Goal: Information Seeking & Learning: Learn about a topic

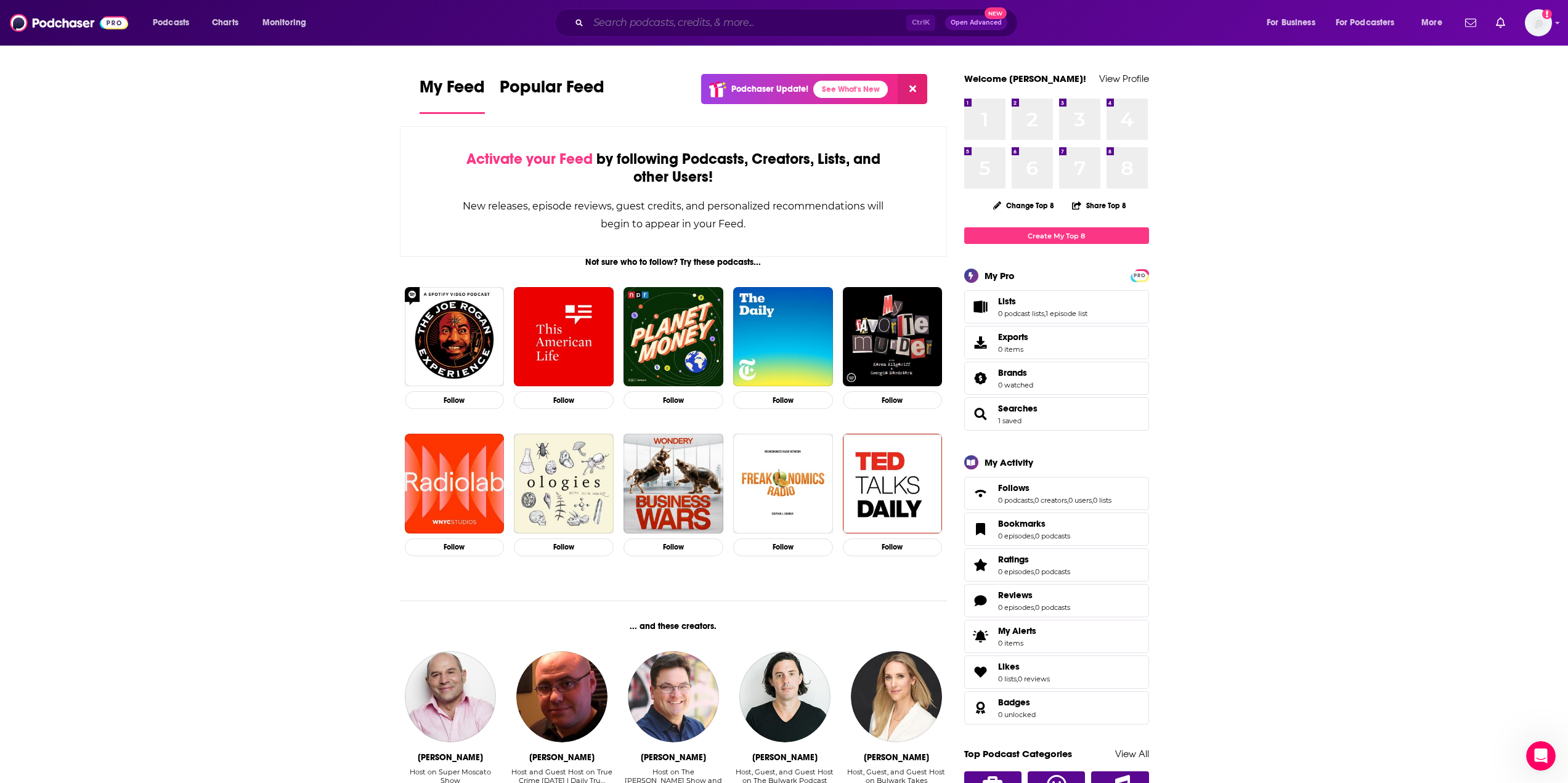
click at [721, 25] on input "Search podcasts, credits, & more..." at bounding box center [747, 22] width 318 height 20
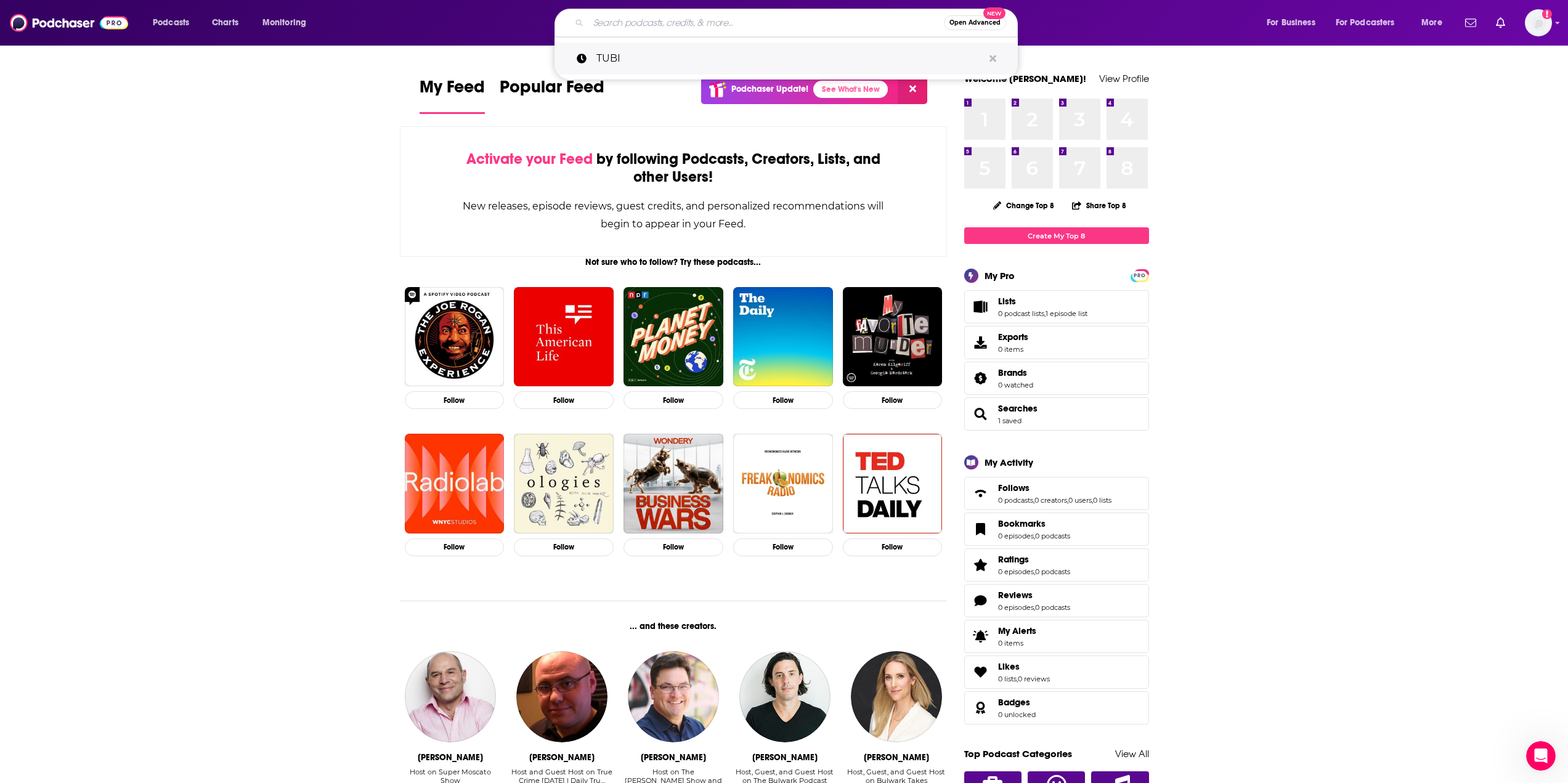
click at [618, 51] on p "TUBI" at bounding box center [790, 58] width 387 height 32
type input "TUBI"
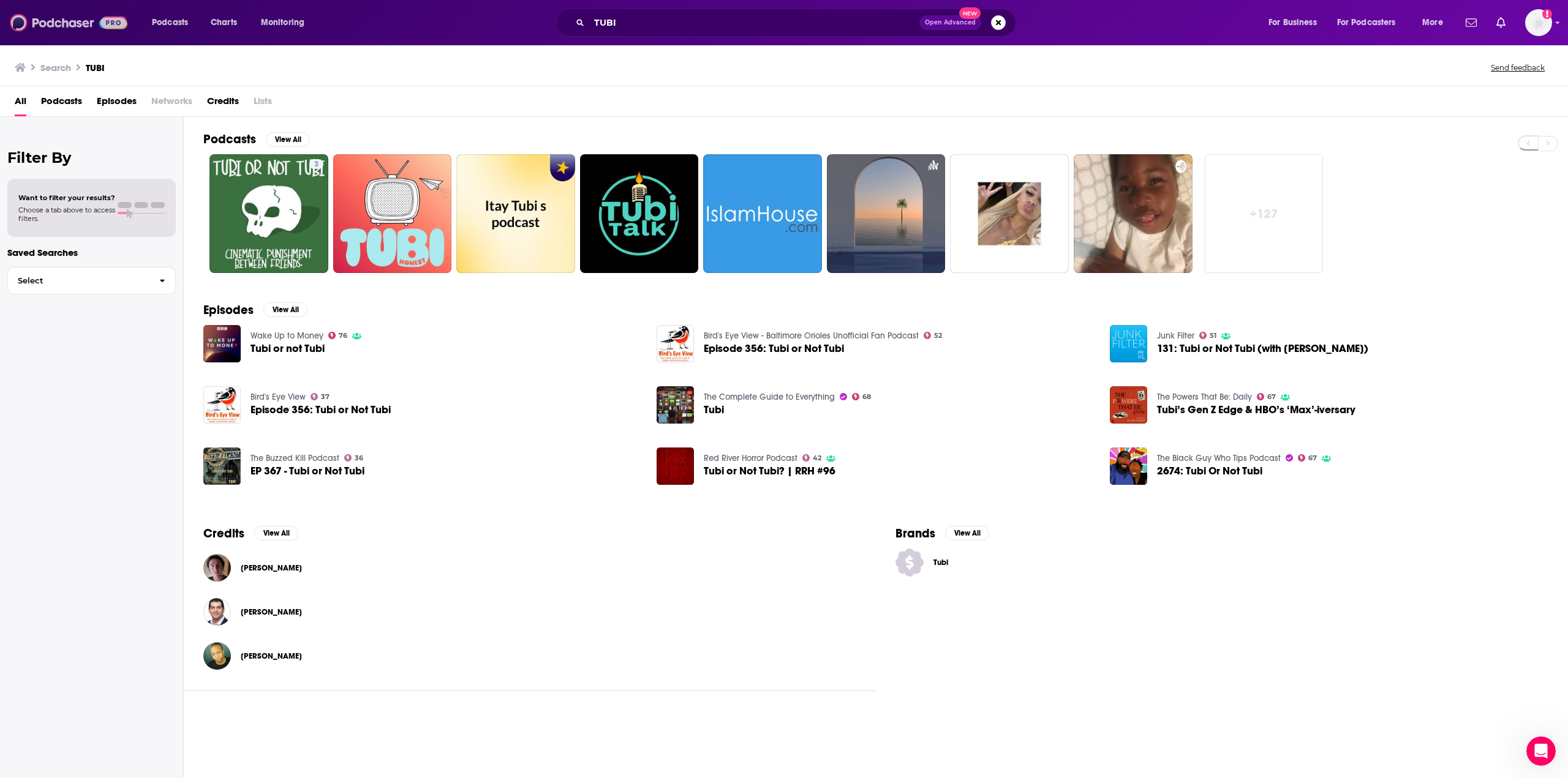
click at [53, 22] on img at bounding box center [68, 22] width 117 height 23
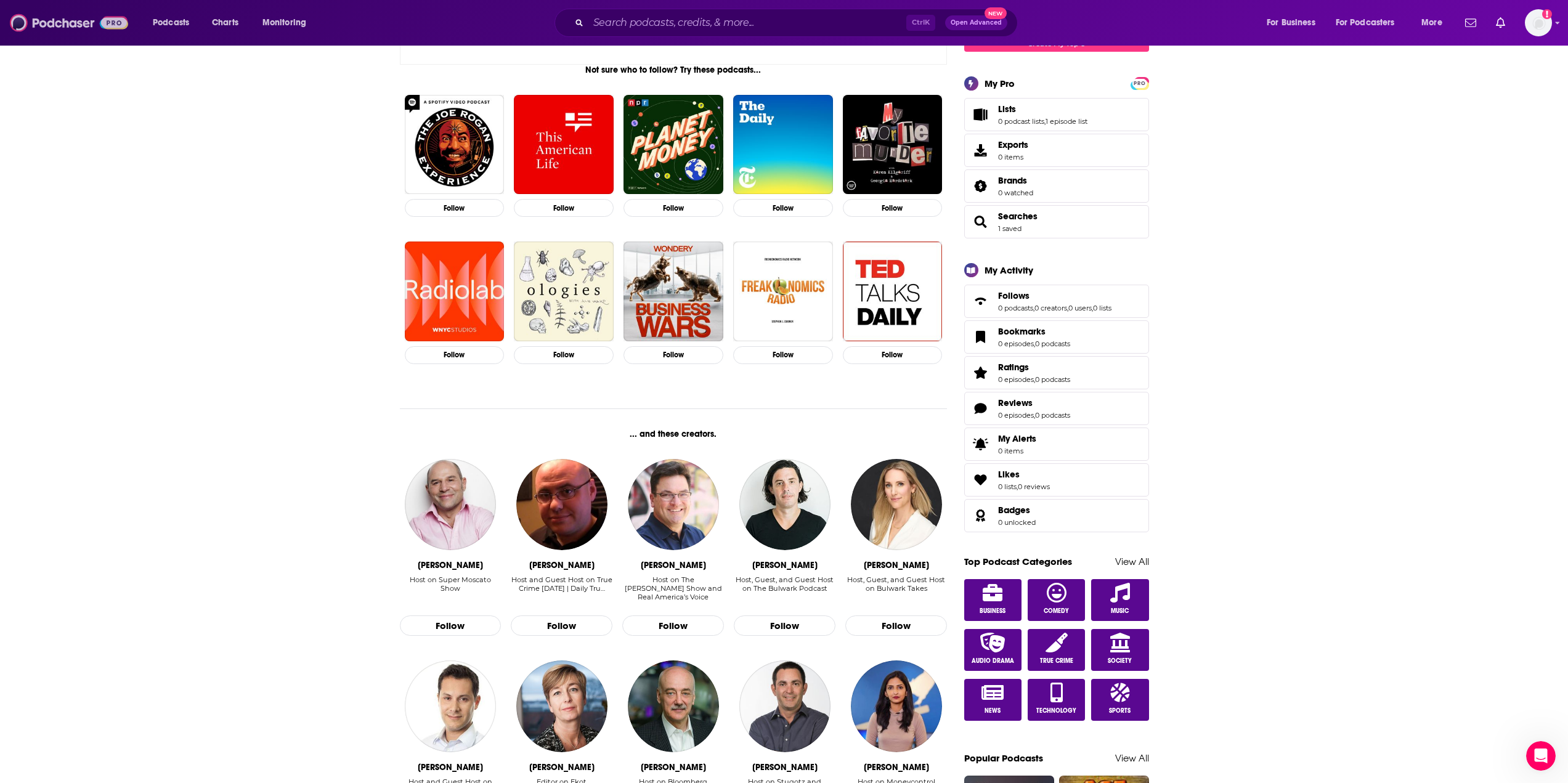
scroll to position [61, 0]
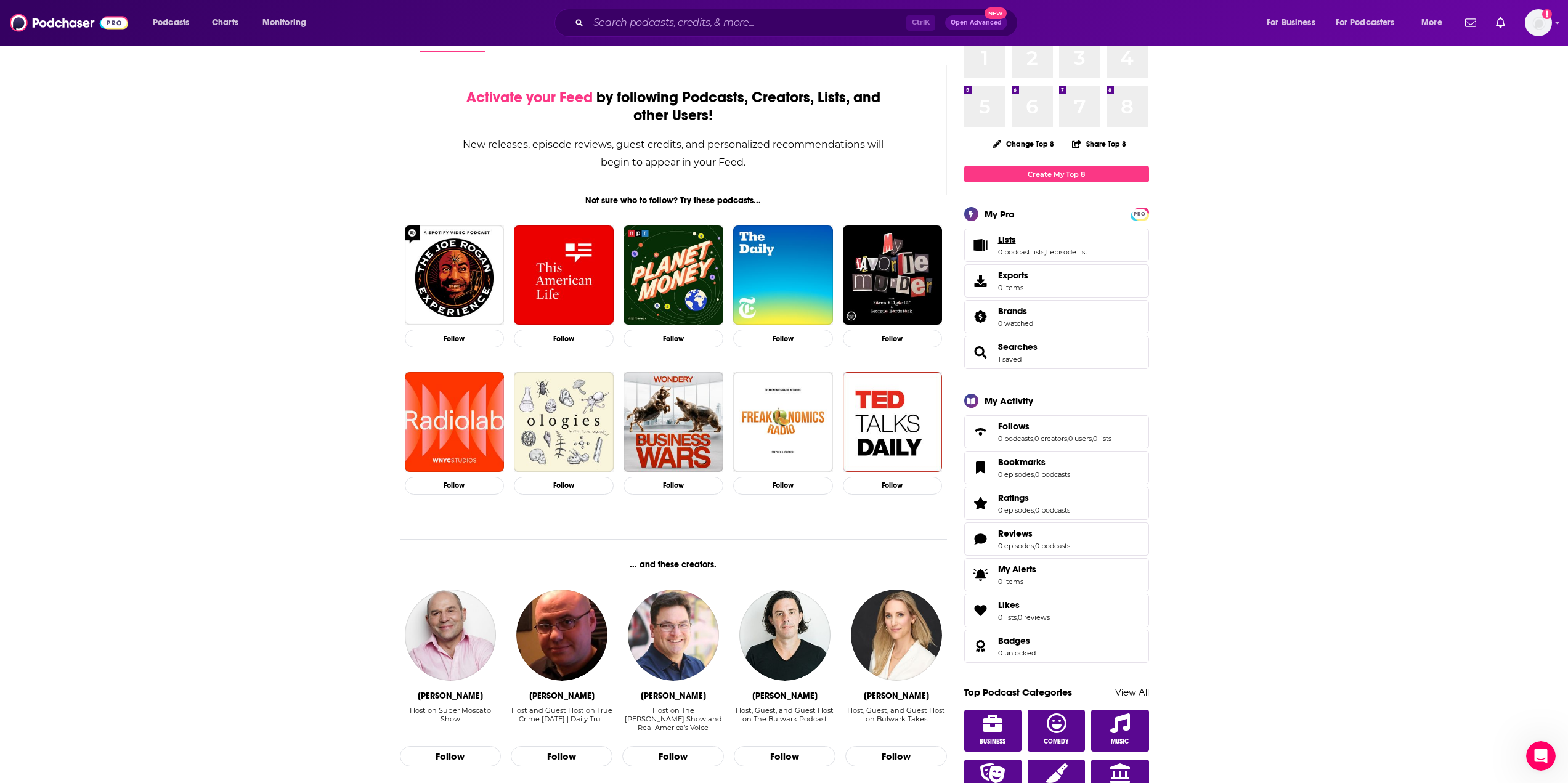
click at [953, 241] on span "Lists" at bounding box center [1007, 240] width 18 height 11
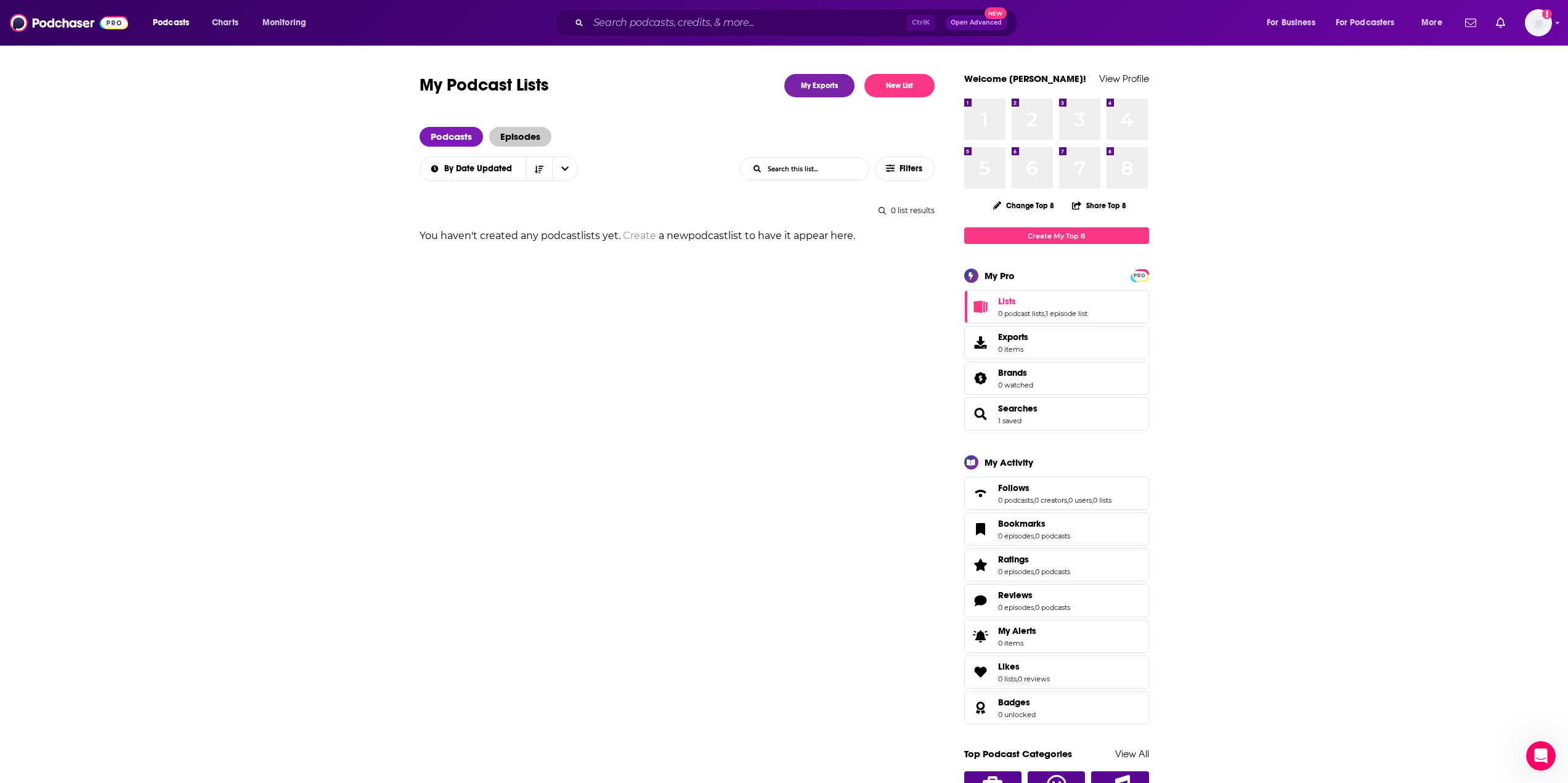
click at [509, 128] on span "Episodes" at bounding box center [520, 136] width 62 height 20
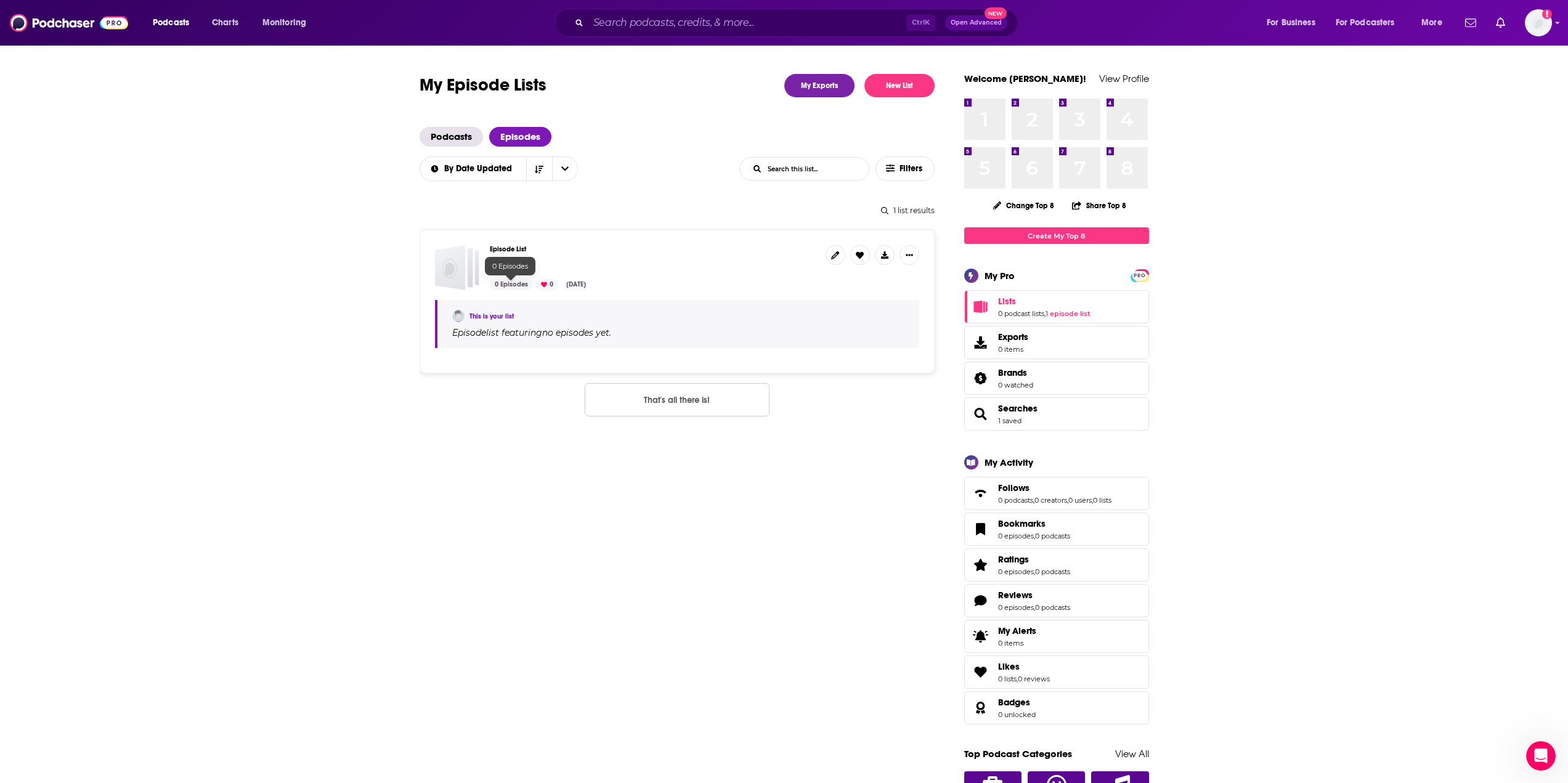
drag, startPoint x: 506, startPoint y: 279, endPoint x: 506, endPoint y: 264, distance: 15.0
click at [506, 264] on span "Tubi" at bounding box center [501, 266] width 22 height 16
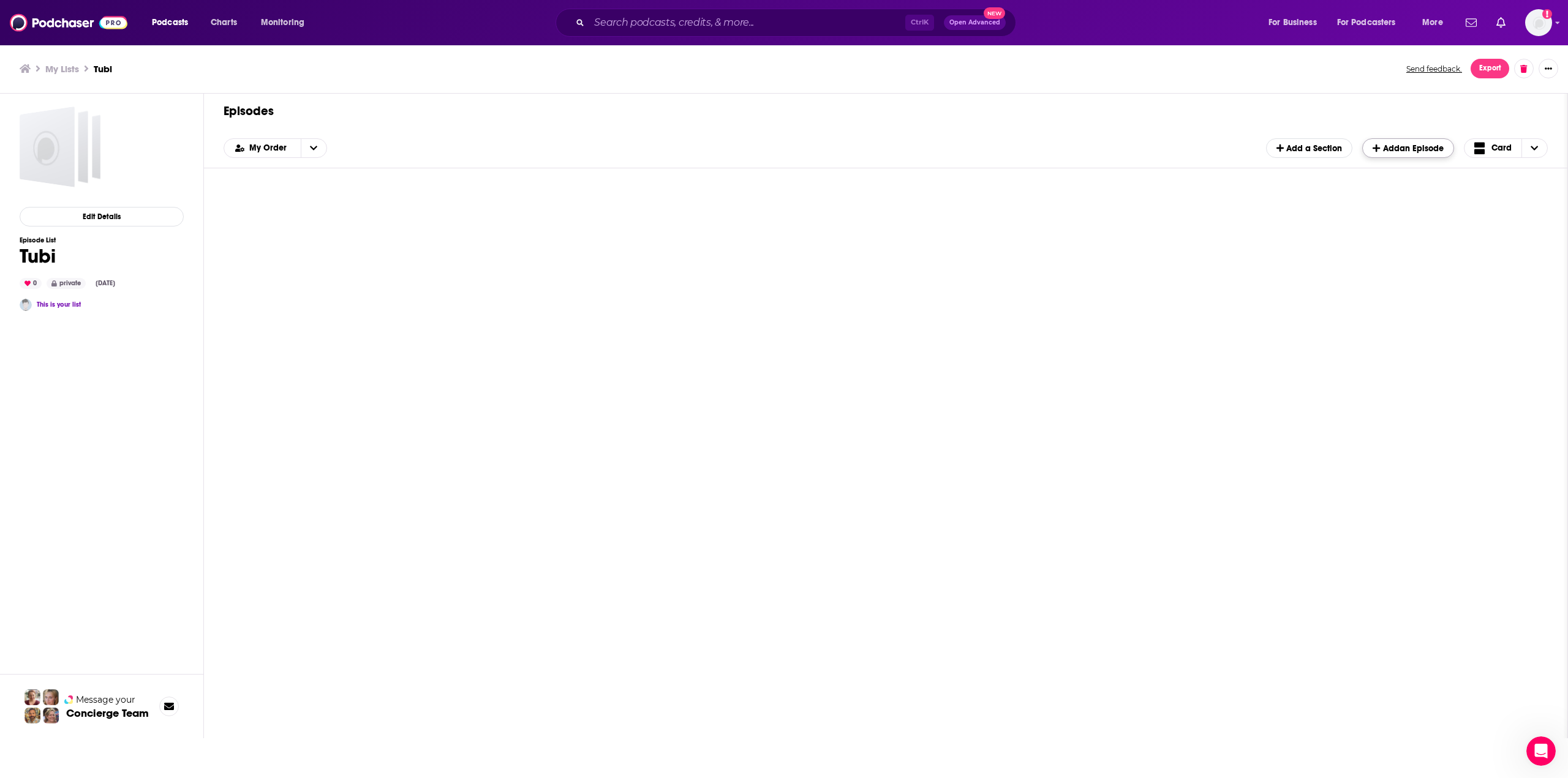
click at [947, 151] on span "Add an Episode" at bounding box center [1408, 149] width 70 height 11
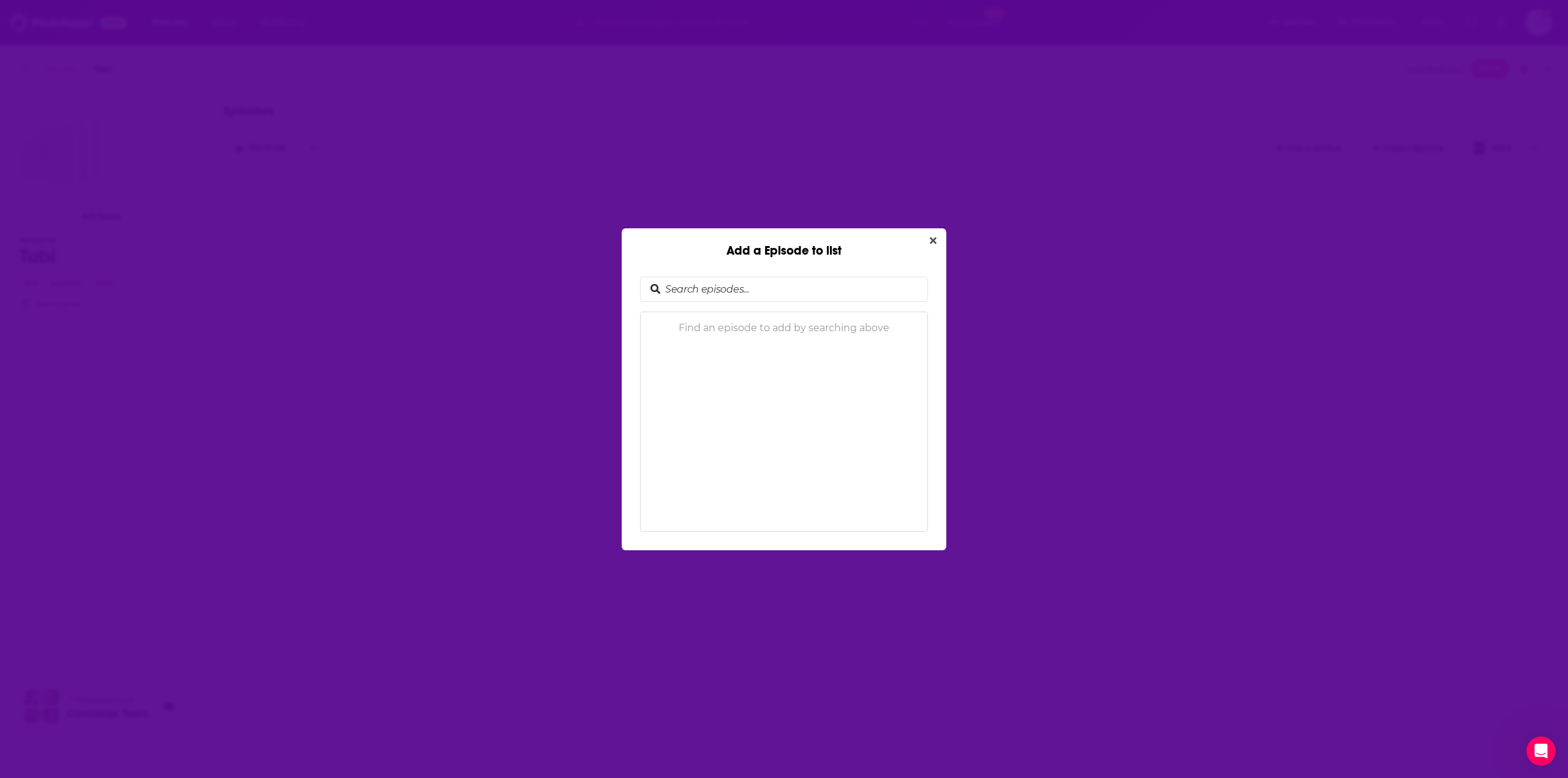
click at [794, 293] on input "Add a Episode to list" at bounding box center [794, 290] width 267 height 24
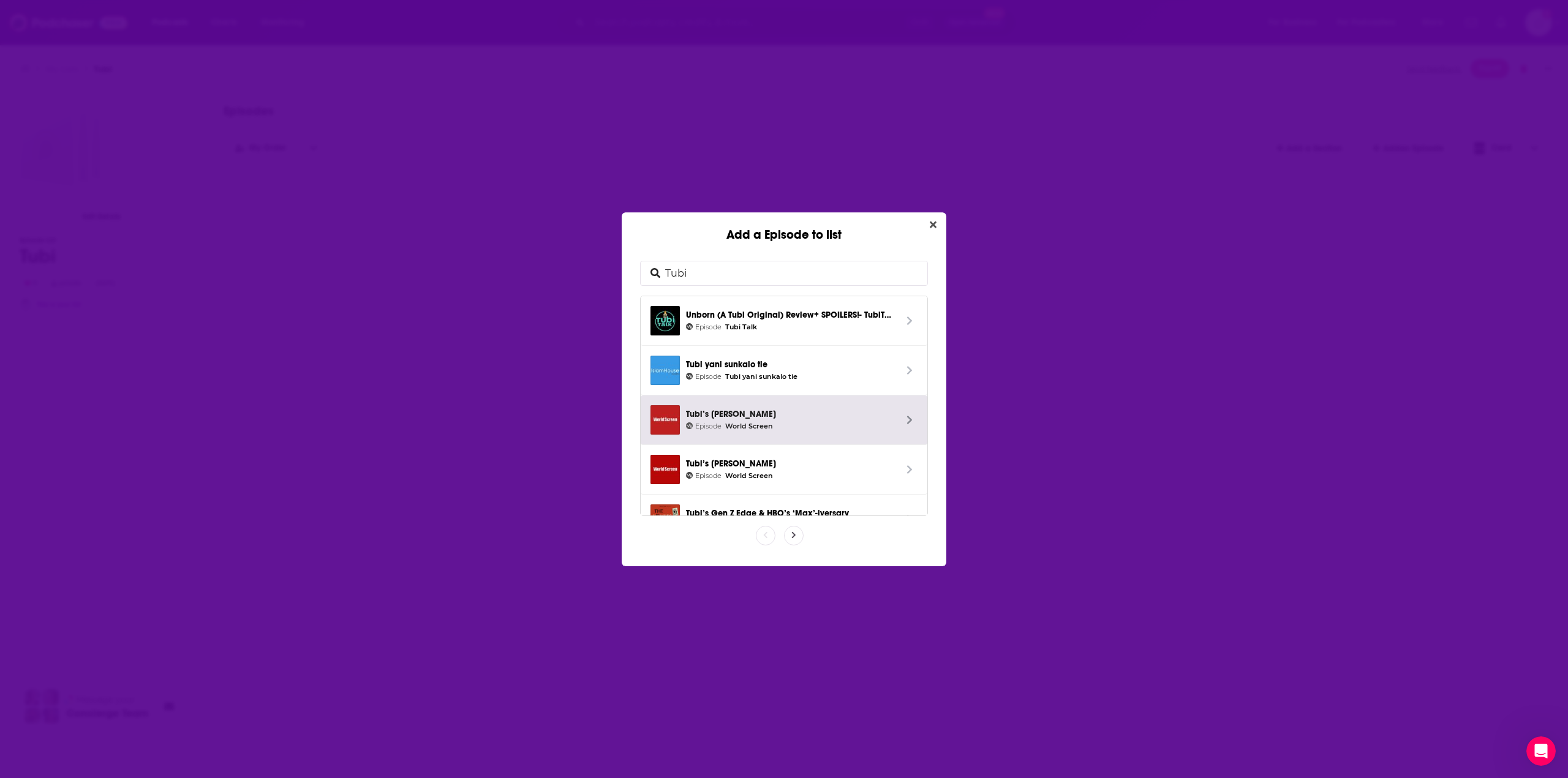
scroll to position [177, 0]
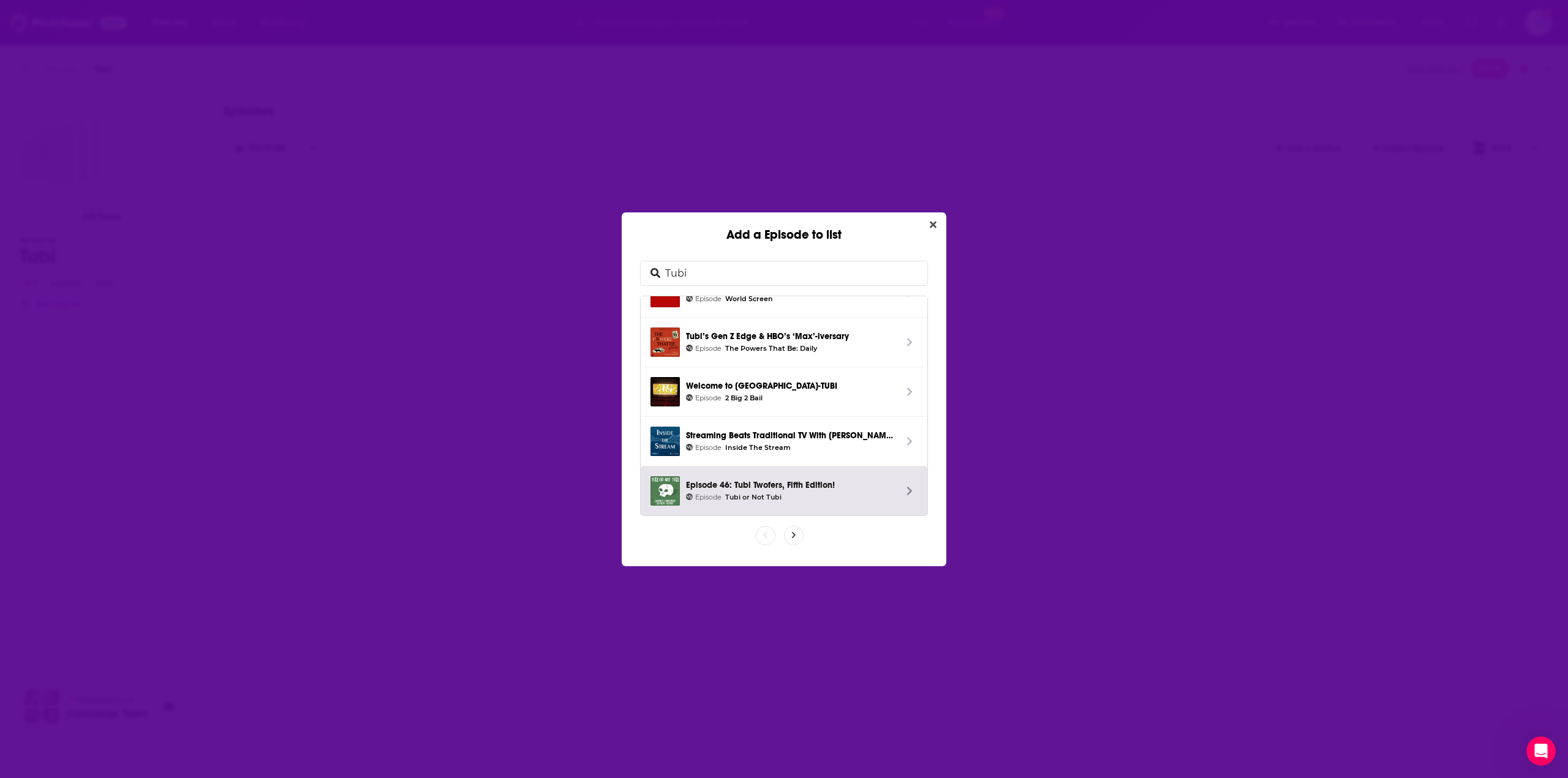
type input "Tubi"
click at [792, 536] on icon "Add a Episode to list" at bounding box center [794, 535] width 5 height 7
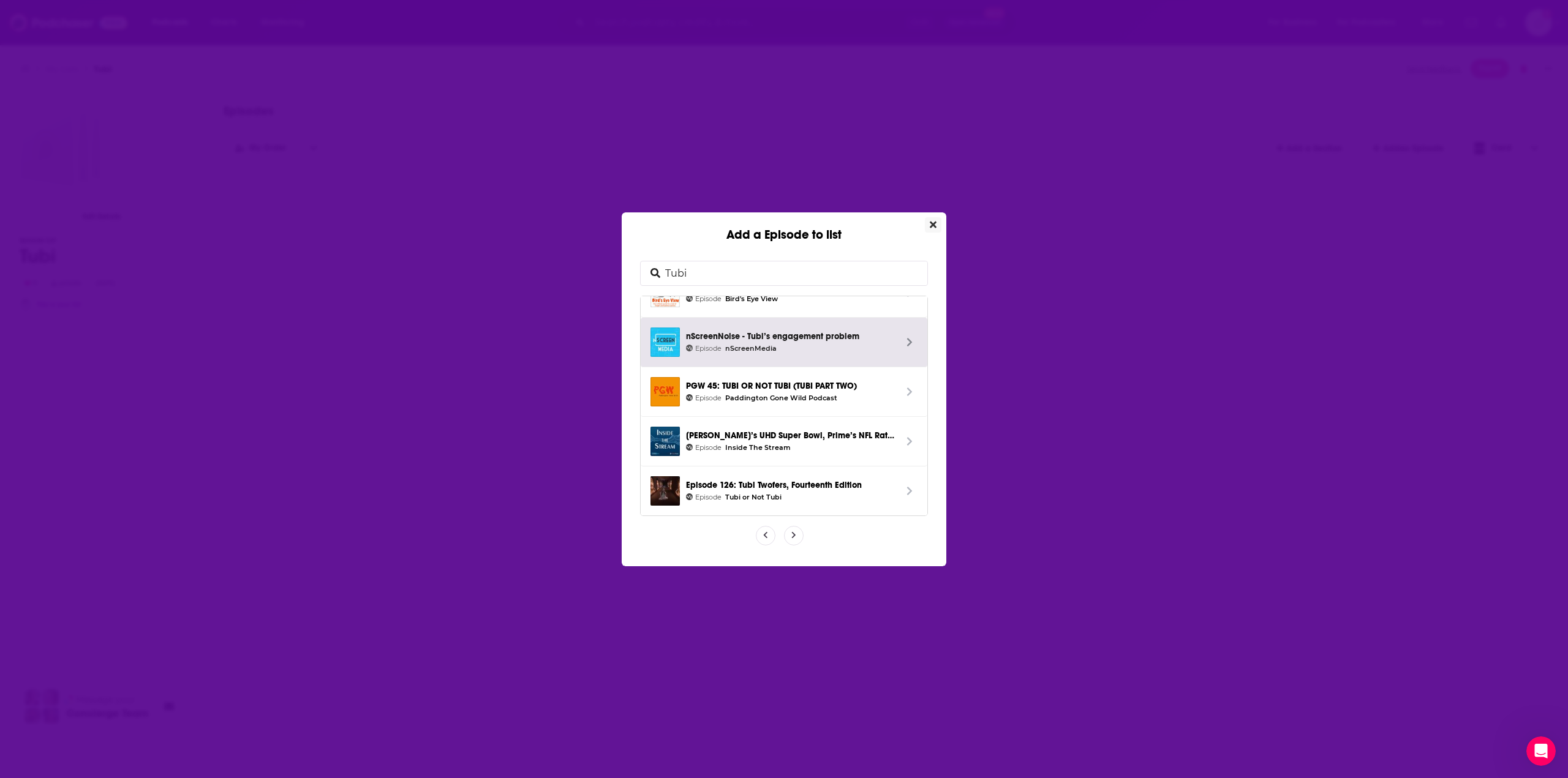
click at [934, 223] on icon "Close" at bounding box center [933, 225] width 7 height 7
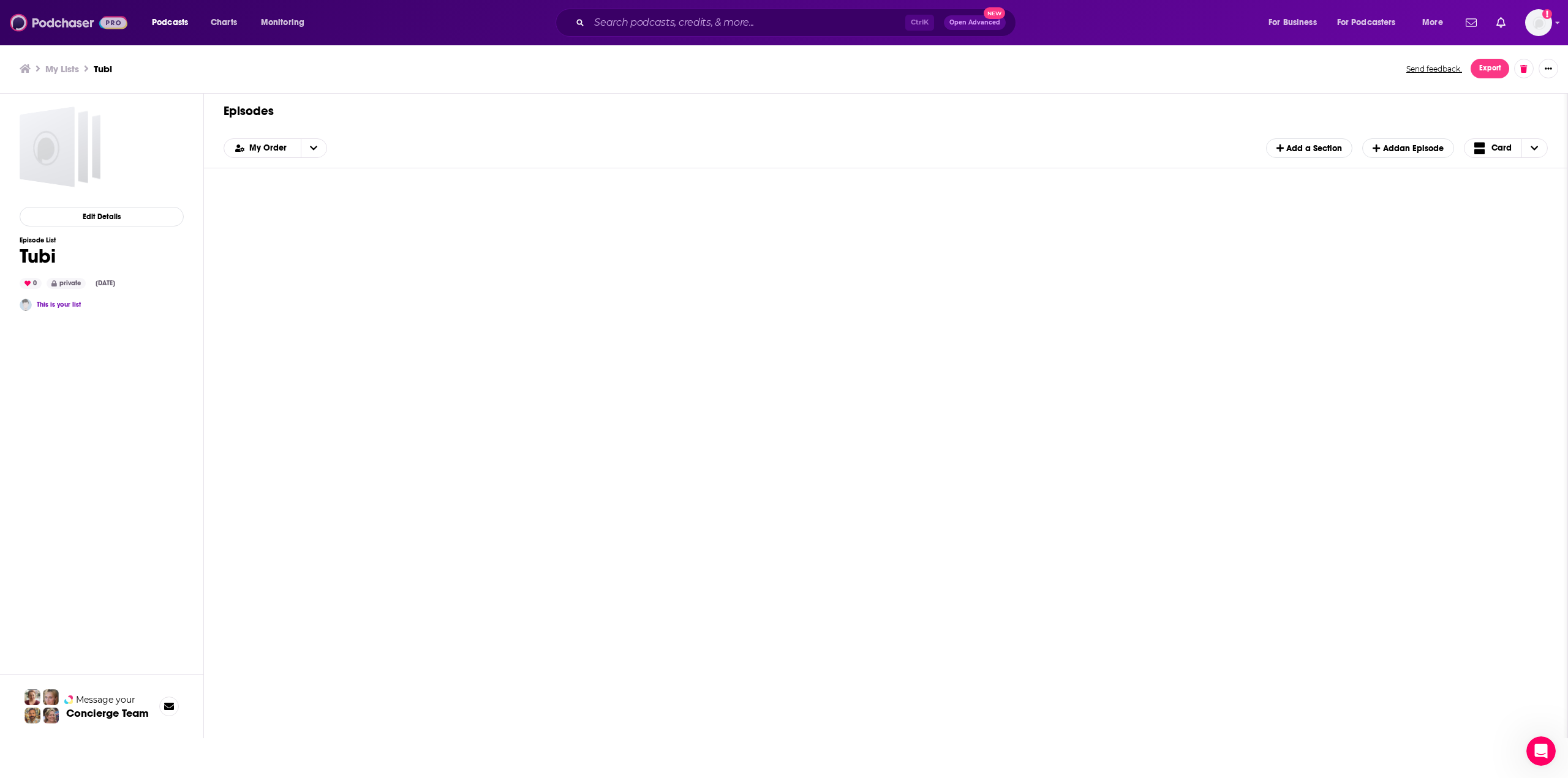
click at [66, 27] on img at bounding box center [68, 22] width 117 height 23
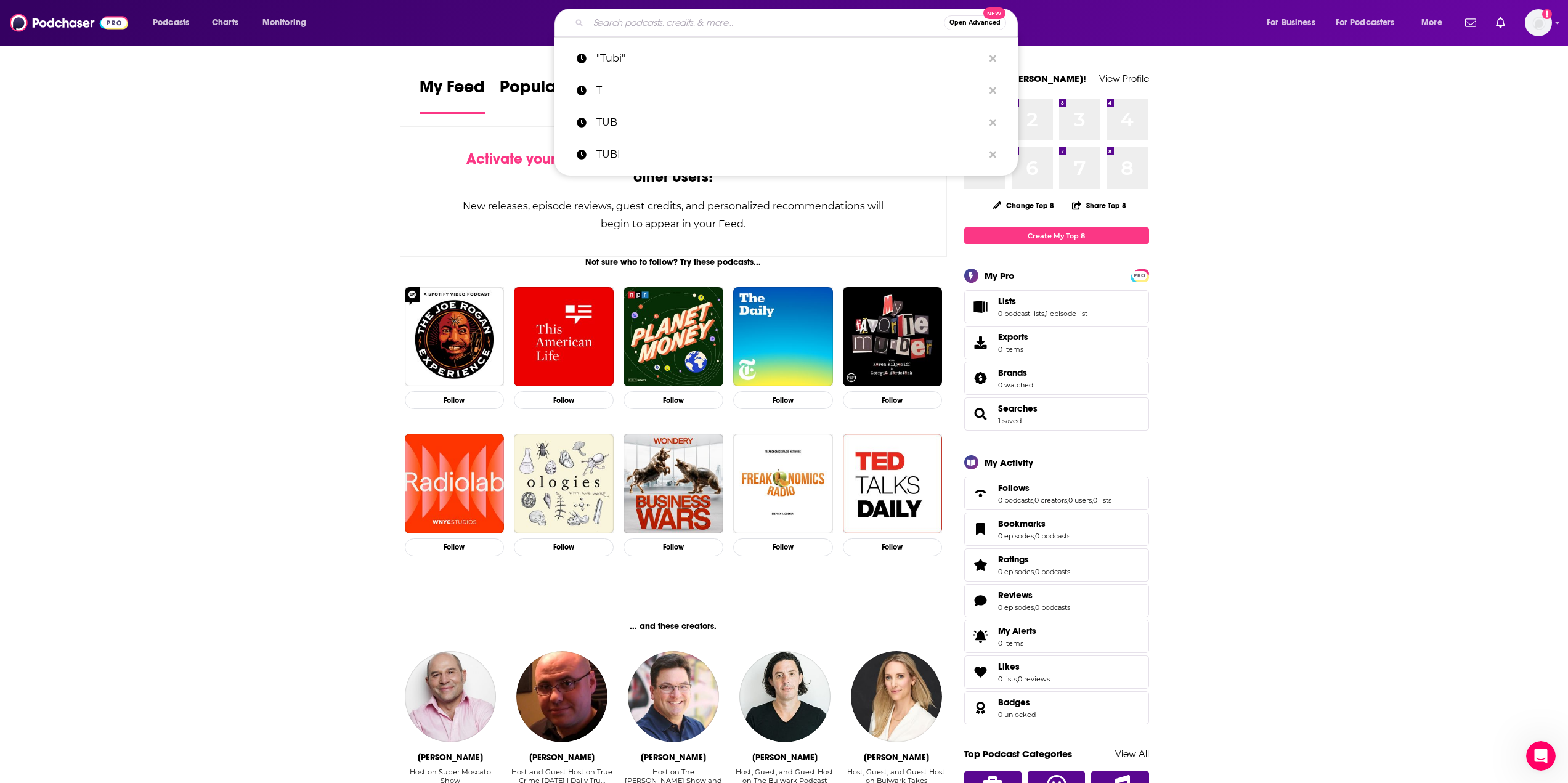
click at [642, 19] on input "Search podcasts, credits, & more..." at bounding box center [766, 22] width 356 height 20
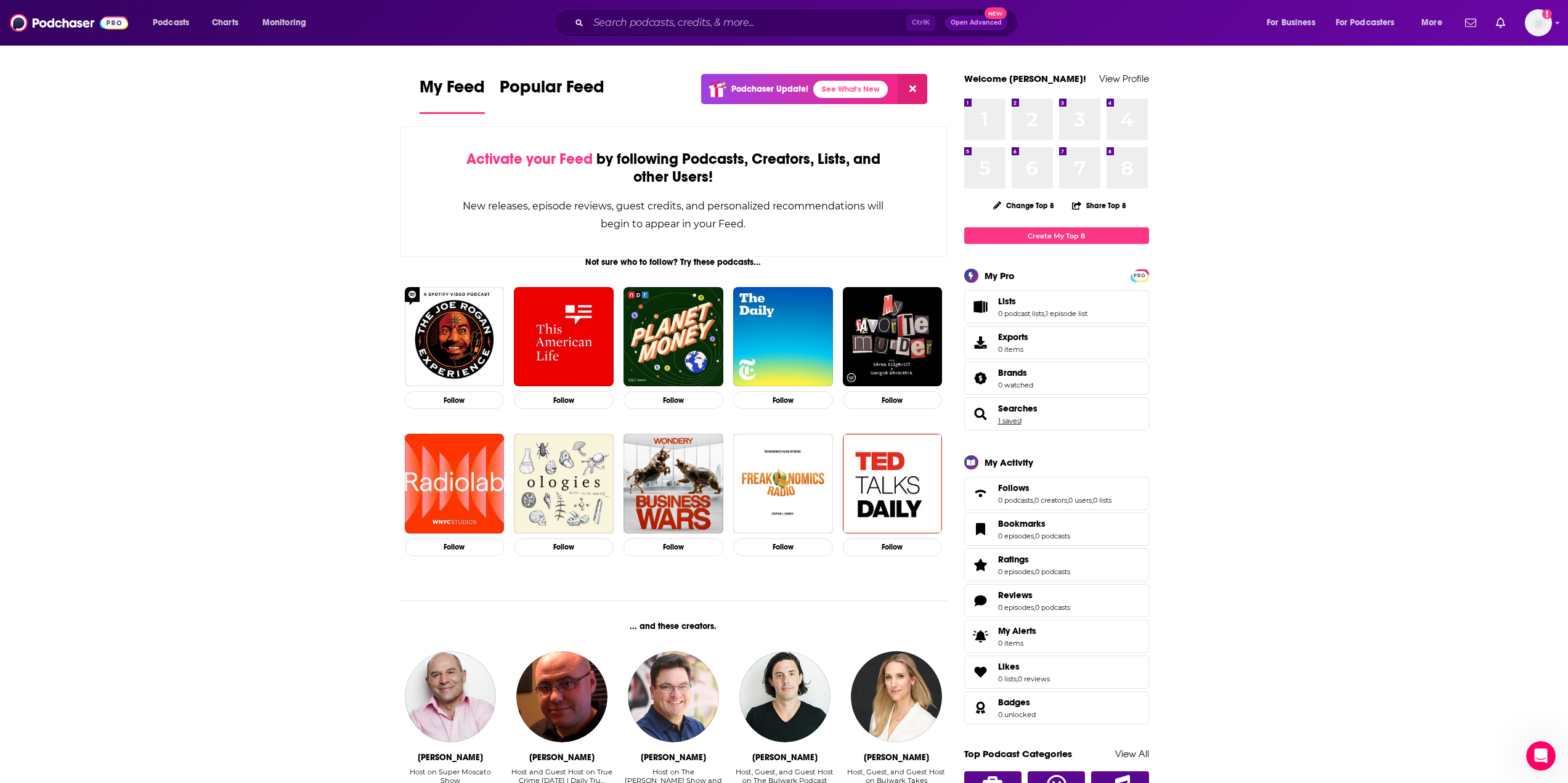
click at [953, 418] on link "1 saved" at bounding box center [1010, 421] width 24 height 9
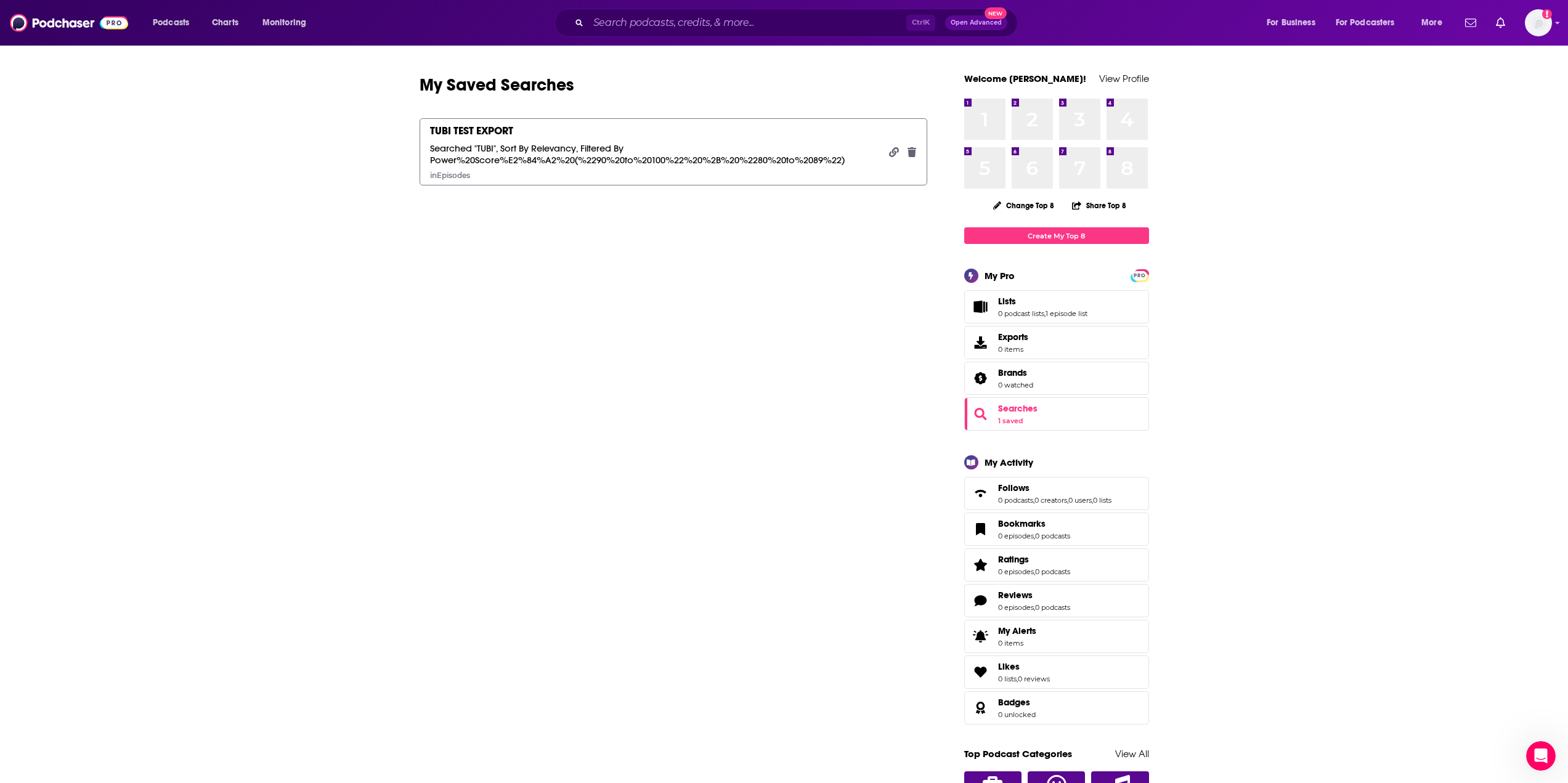
click at [456, 127] on div "TUBI TEST EXPORT" at bounding box center [471, 131] width 83 height 14
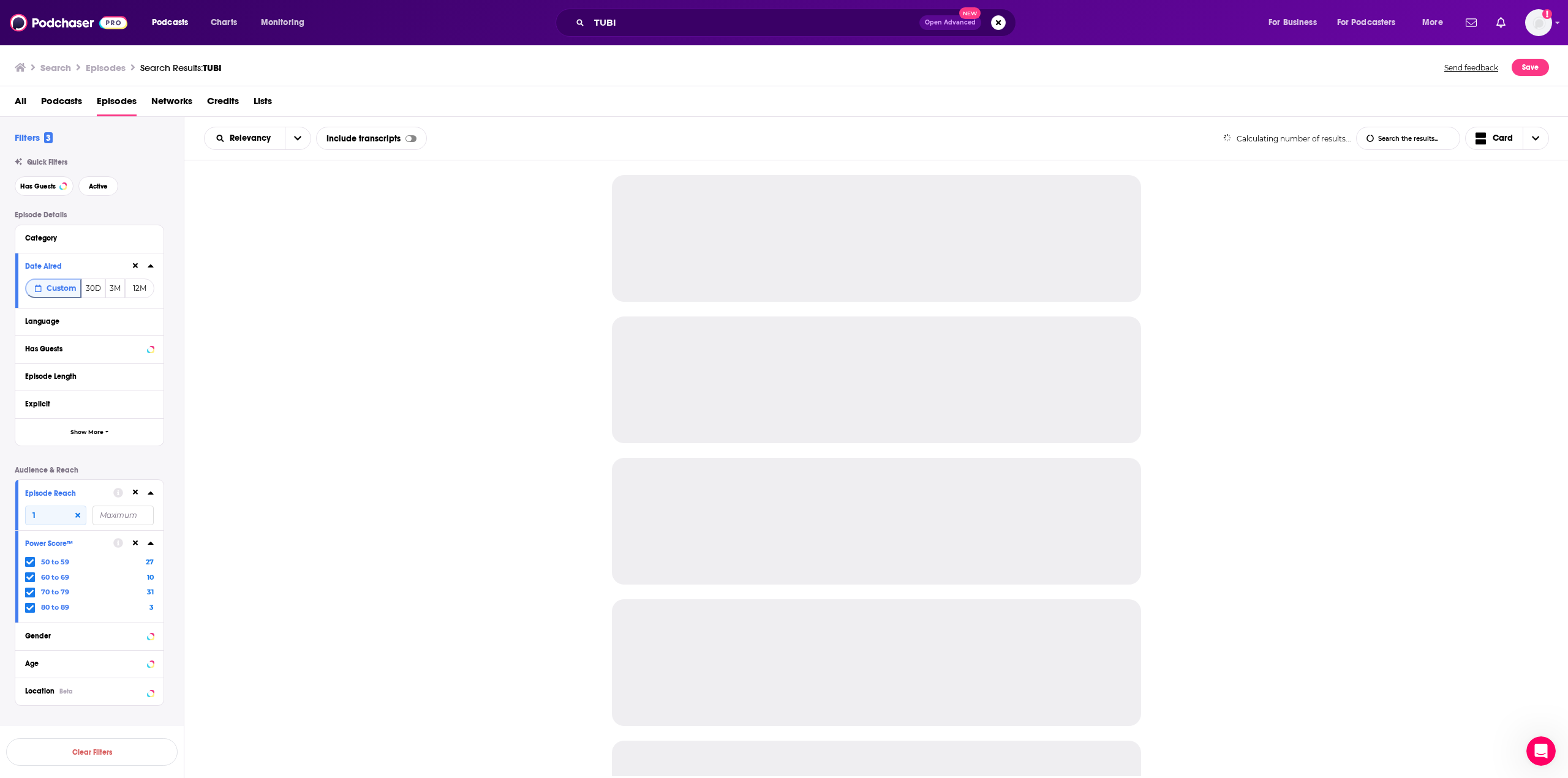
scroll to position [22, 0]
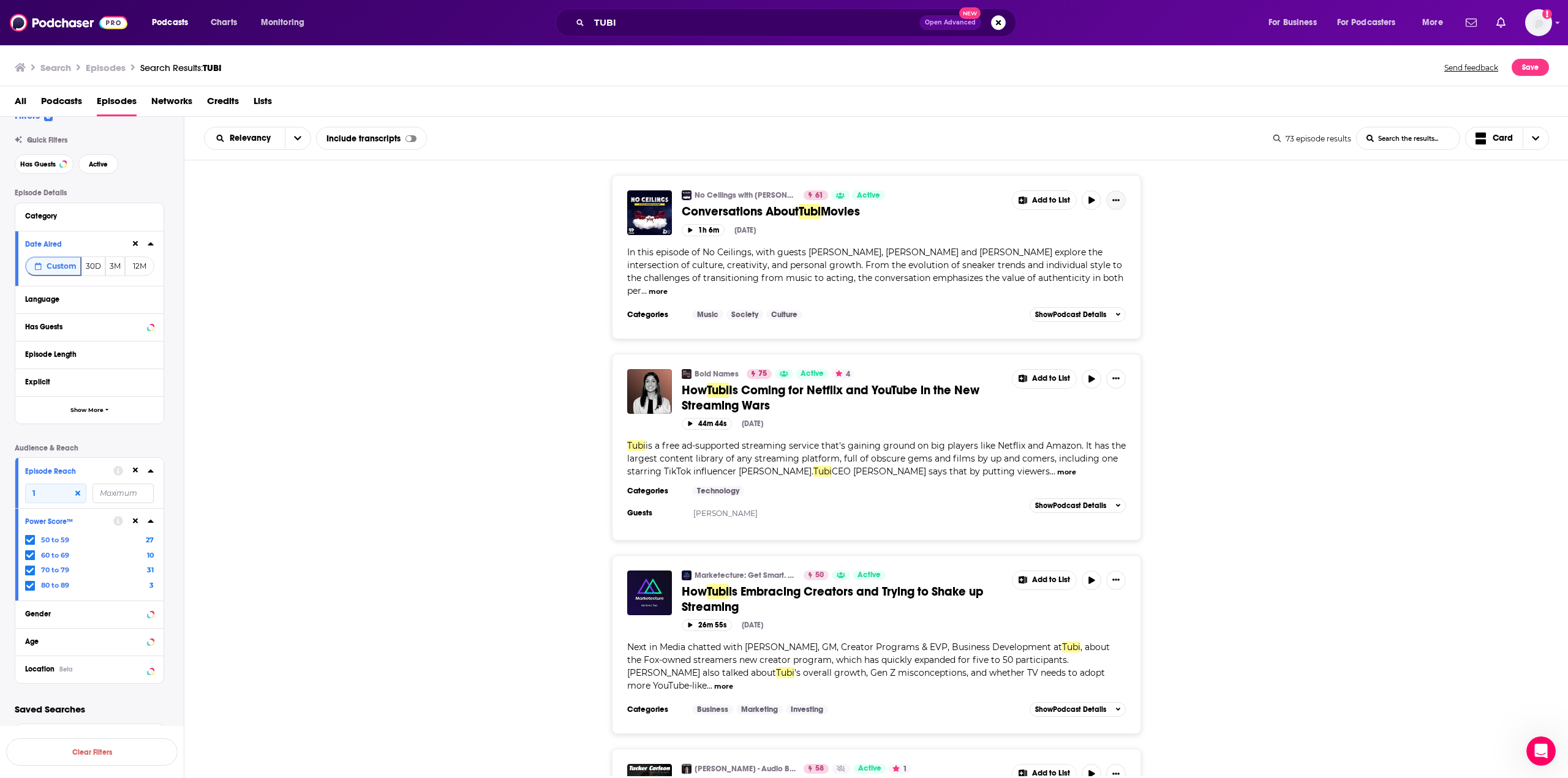
click at [947, 199] on icon "Show More Button" at bounding box center [1116, 200] width 7 height 7
click at [947, 249] on div "No Ceilings with Glasses [PERSON_NAME] 61 Active Conversations About Tubi Movie…" at bounding box center [876, 257] width 1384 height 164
click at [947, 136] on div "73 episode results" at bounding box center [1312, 139] width 78 height 9
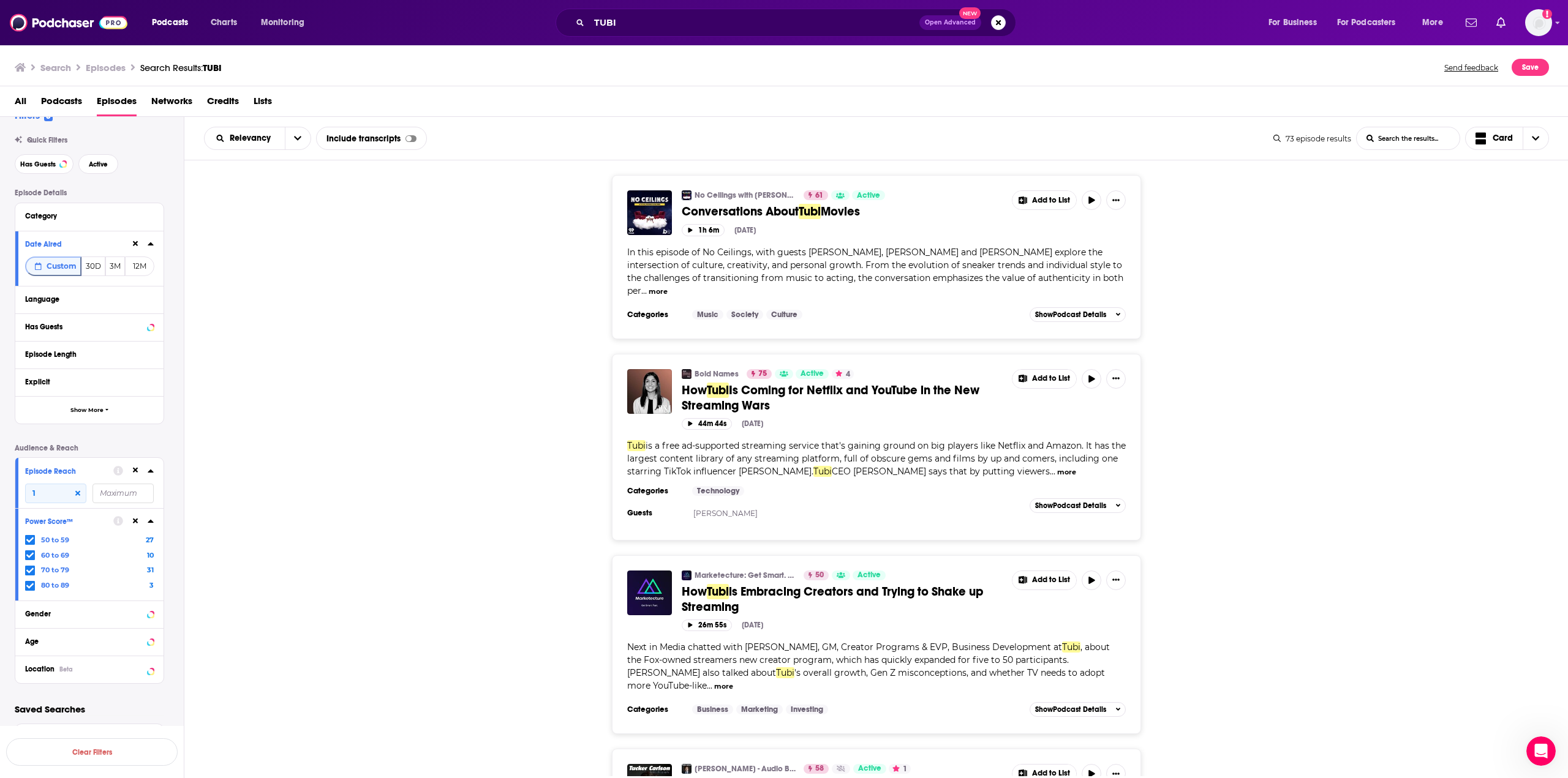
click at [947, 210] on div "No Ceilings with Glasses [PERSON_NAME] 61 Active Conversations About Tubi Movie…" at bounding box center [876, 257] width 1384 height 164
click at [947, 135] on span "Choose View" at bounding box center [1536, 138] width 25 height 22
click at [947, 181] on span "Table" at bounding box center [1514, 181] width 49 height 7
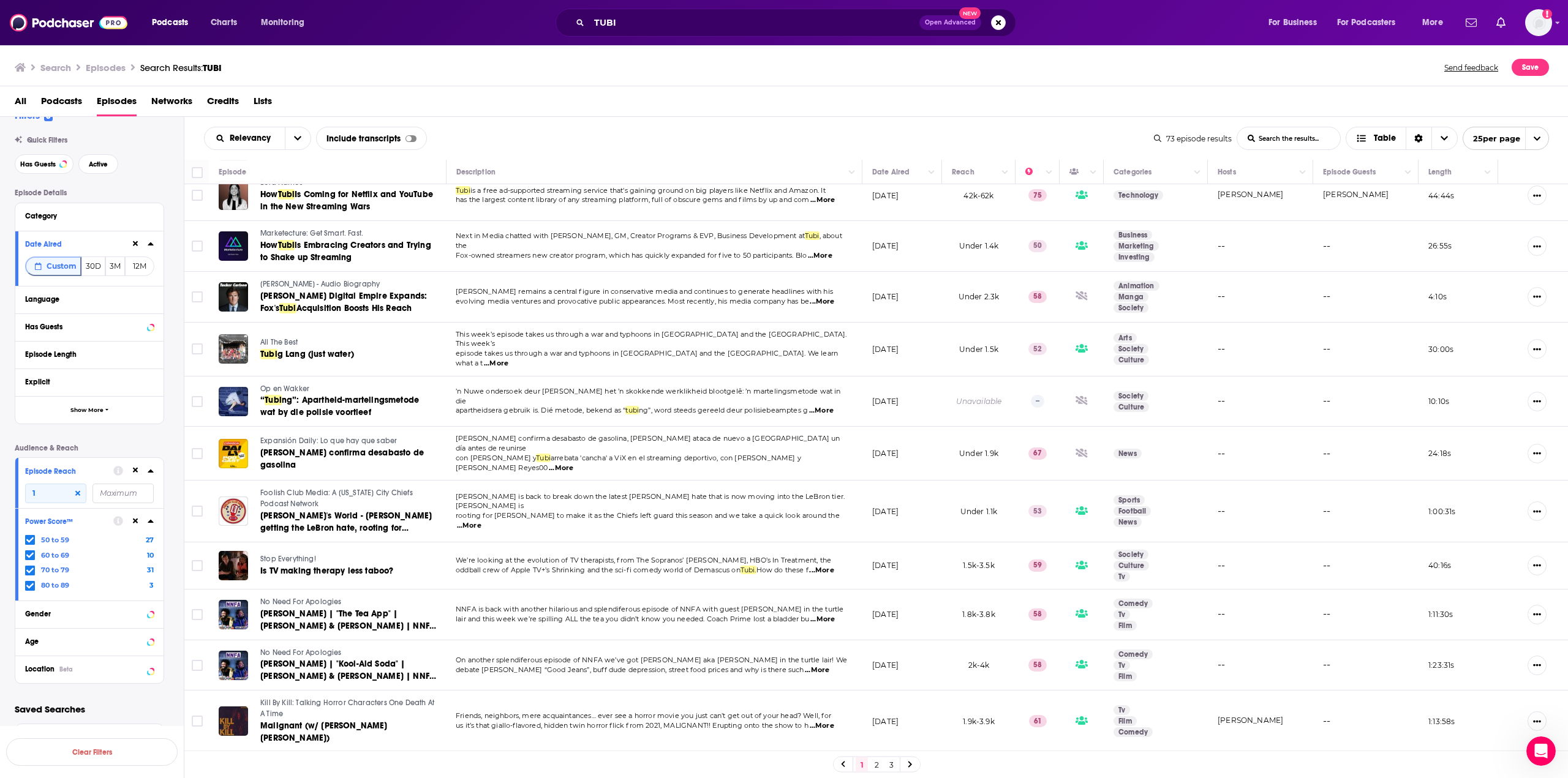
scroll to position [0, 0]
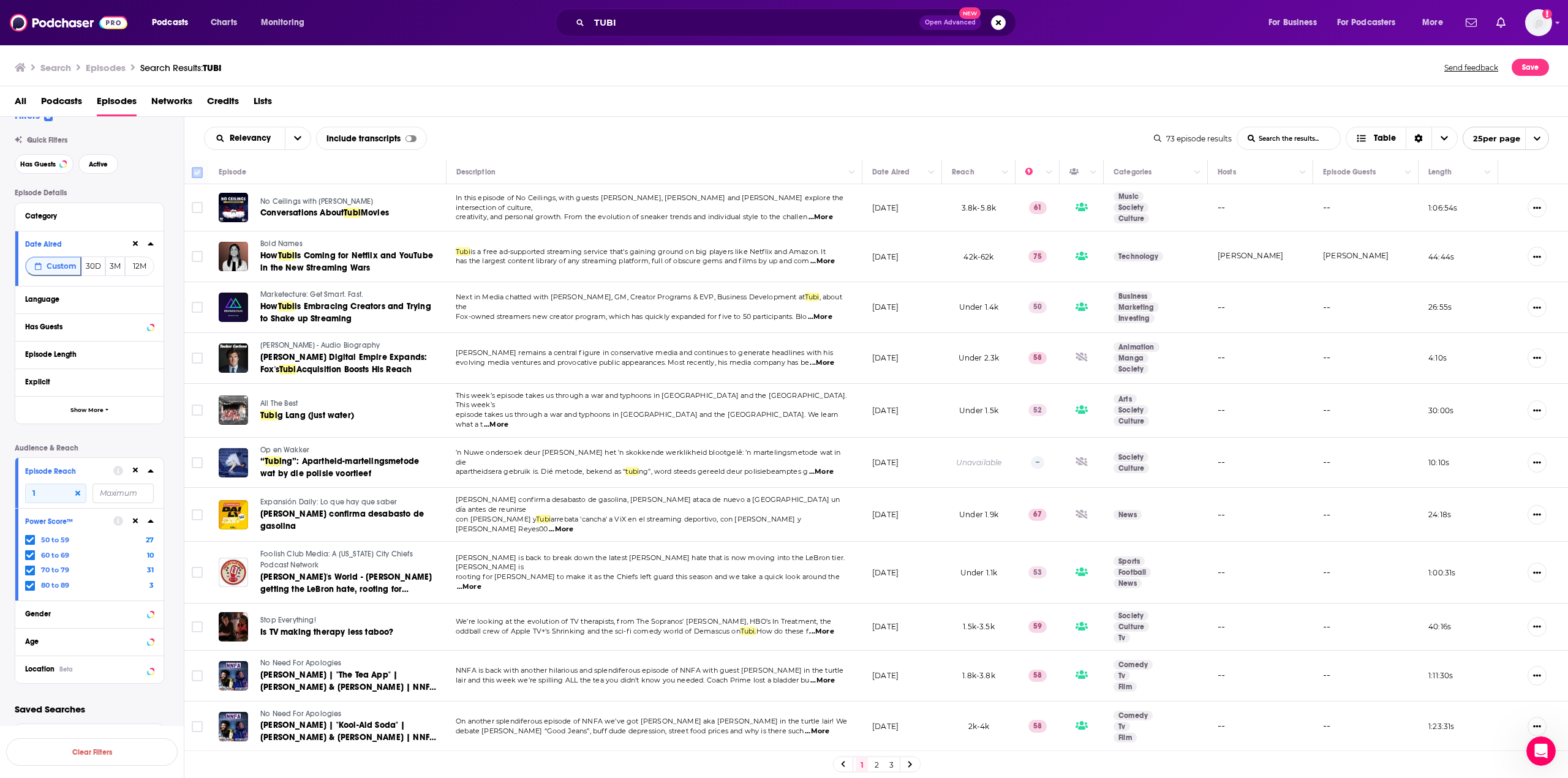
click at [197, 170] on input "Toggle select all" at bounding box center [197, 172] width 11 height 11
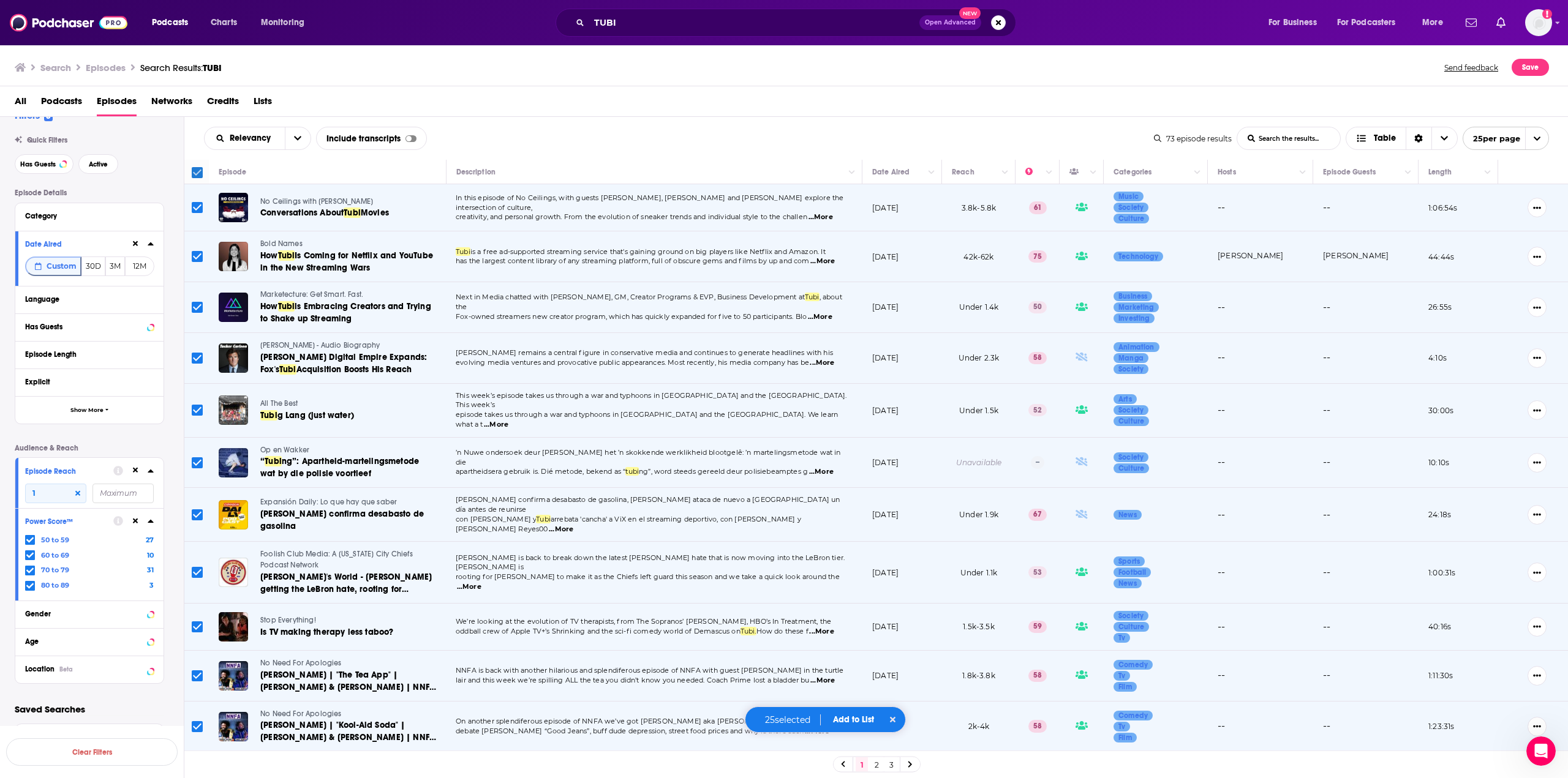
click at [201, 171] on input "Toggle select all" at bounding box center [197, 172] width 11 height 11
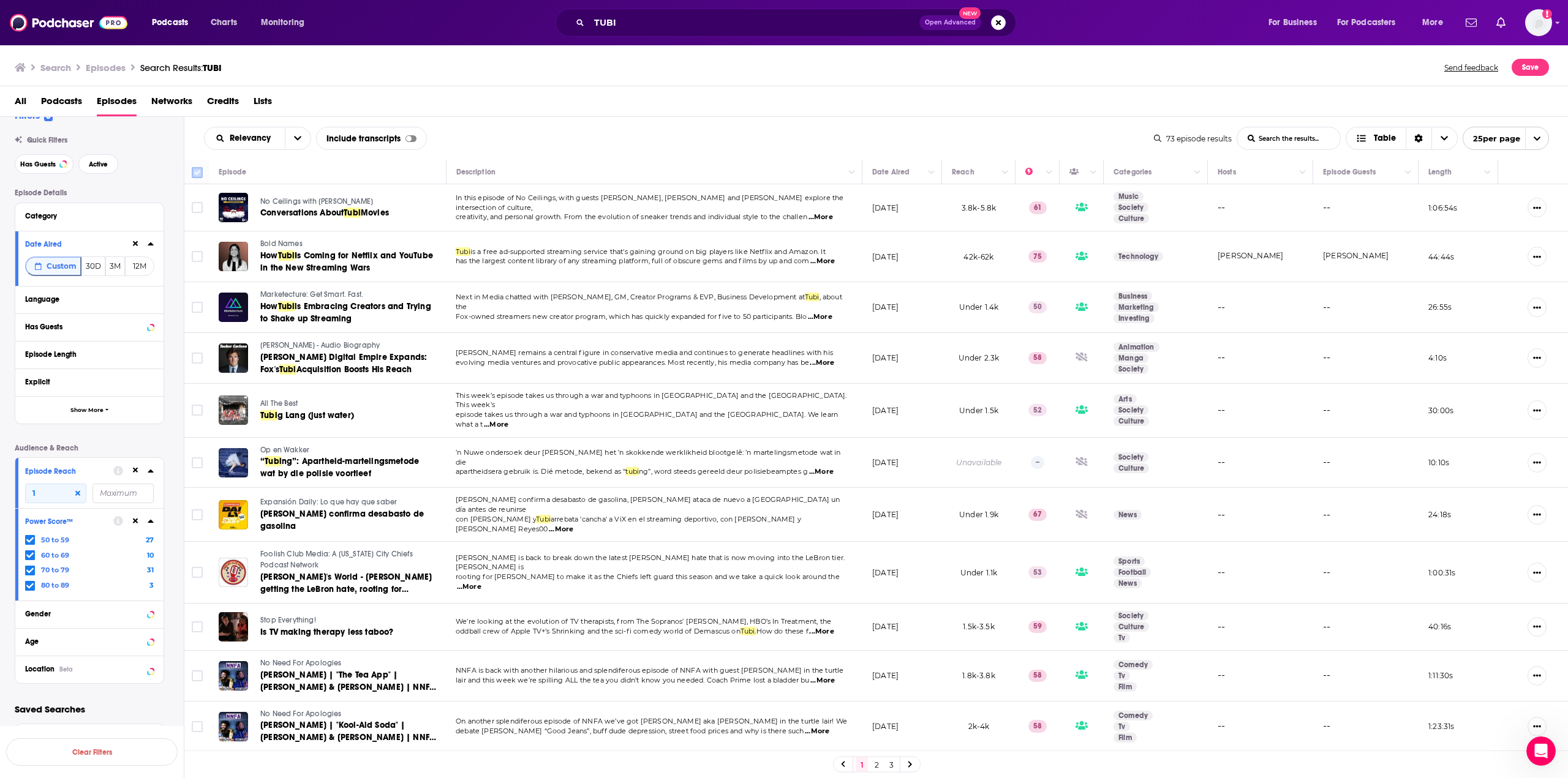
click at [196, 172] on input "Toggle select all" at bounding box center [197, 172] width 11 height 11
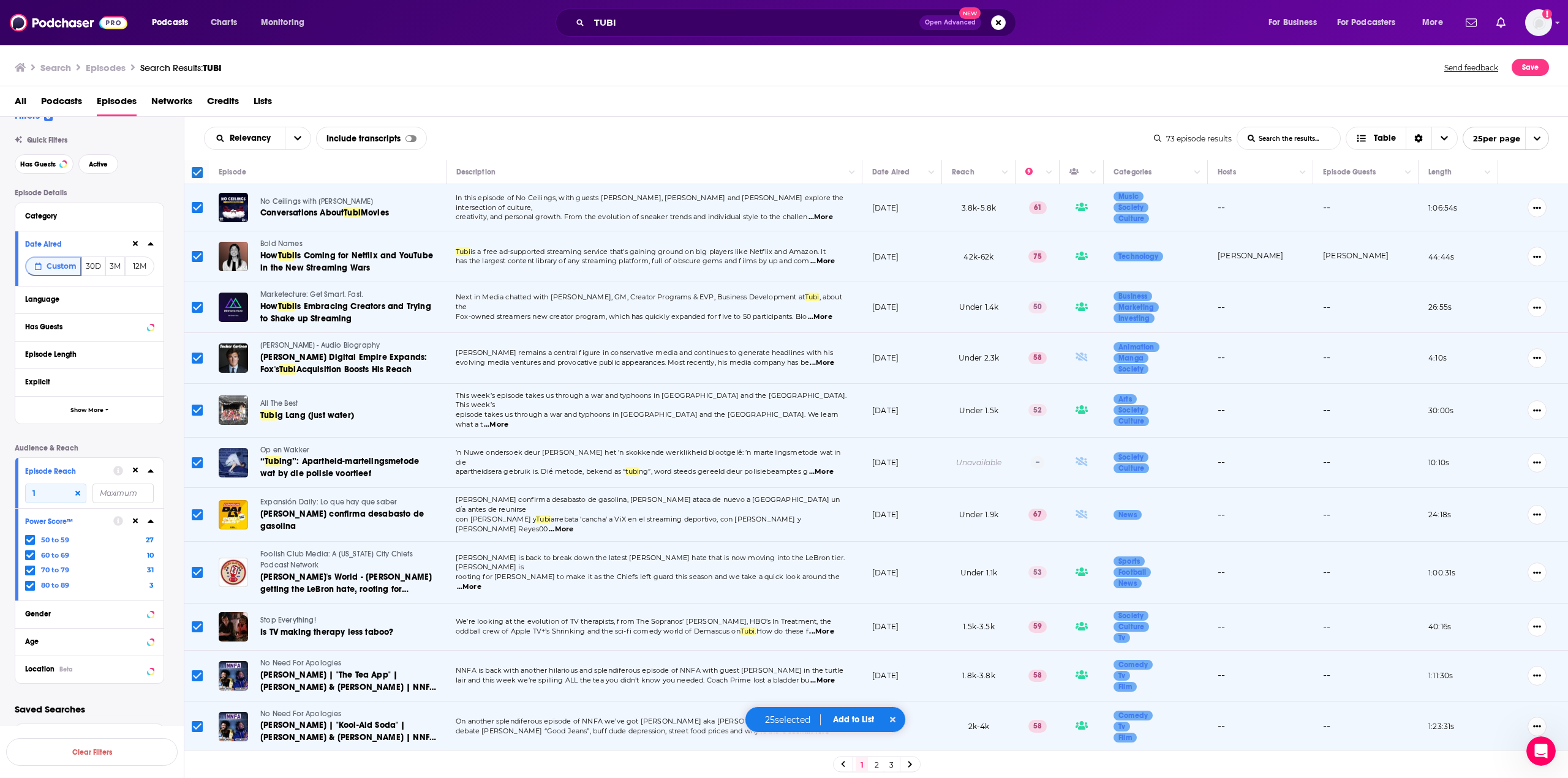
click at [196, 172] on input "Toggle select all" at bounding box center [197, 172] width 11 height 11
checkbox input "false"
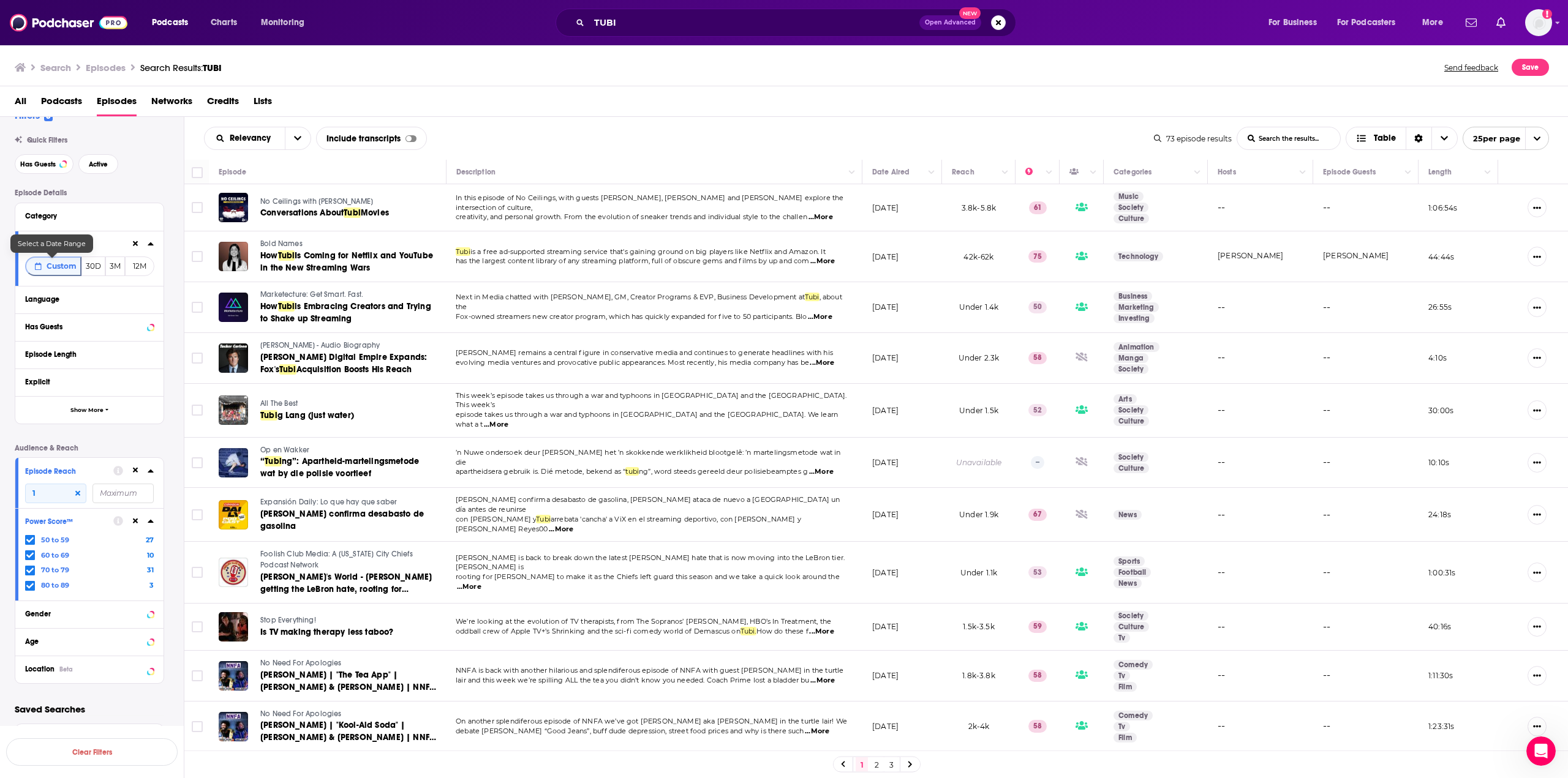
click at [57, 270] on span "Custom" at bounding box center [61, 266] width 30 height 9
select select "7"
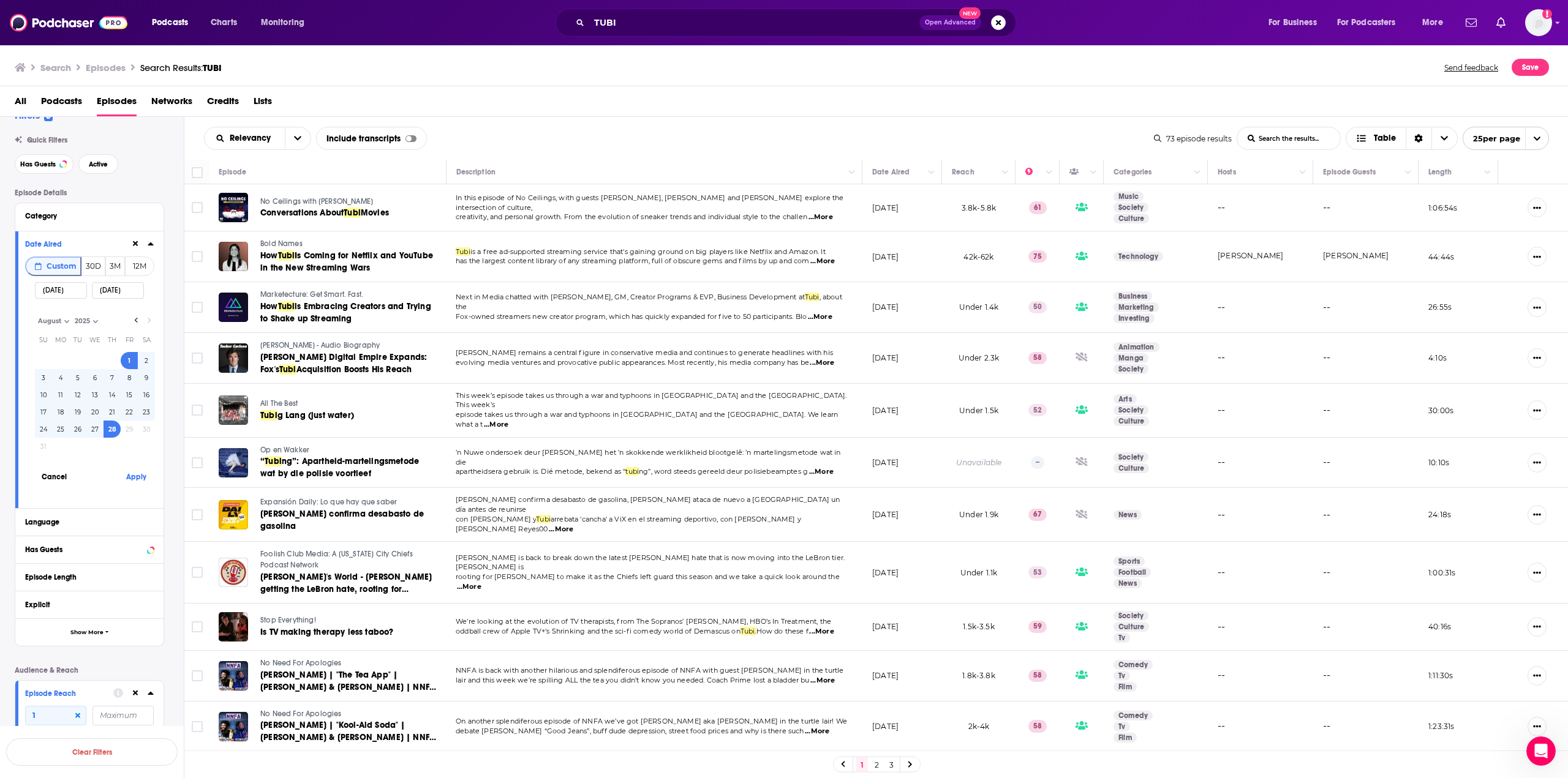
click at [123, 195] on p "Episode Details" at bounding box center [89, 192] width 150 height 9
click at [148, 243] on icon at bounding box center [150, 243] width 6 height 10
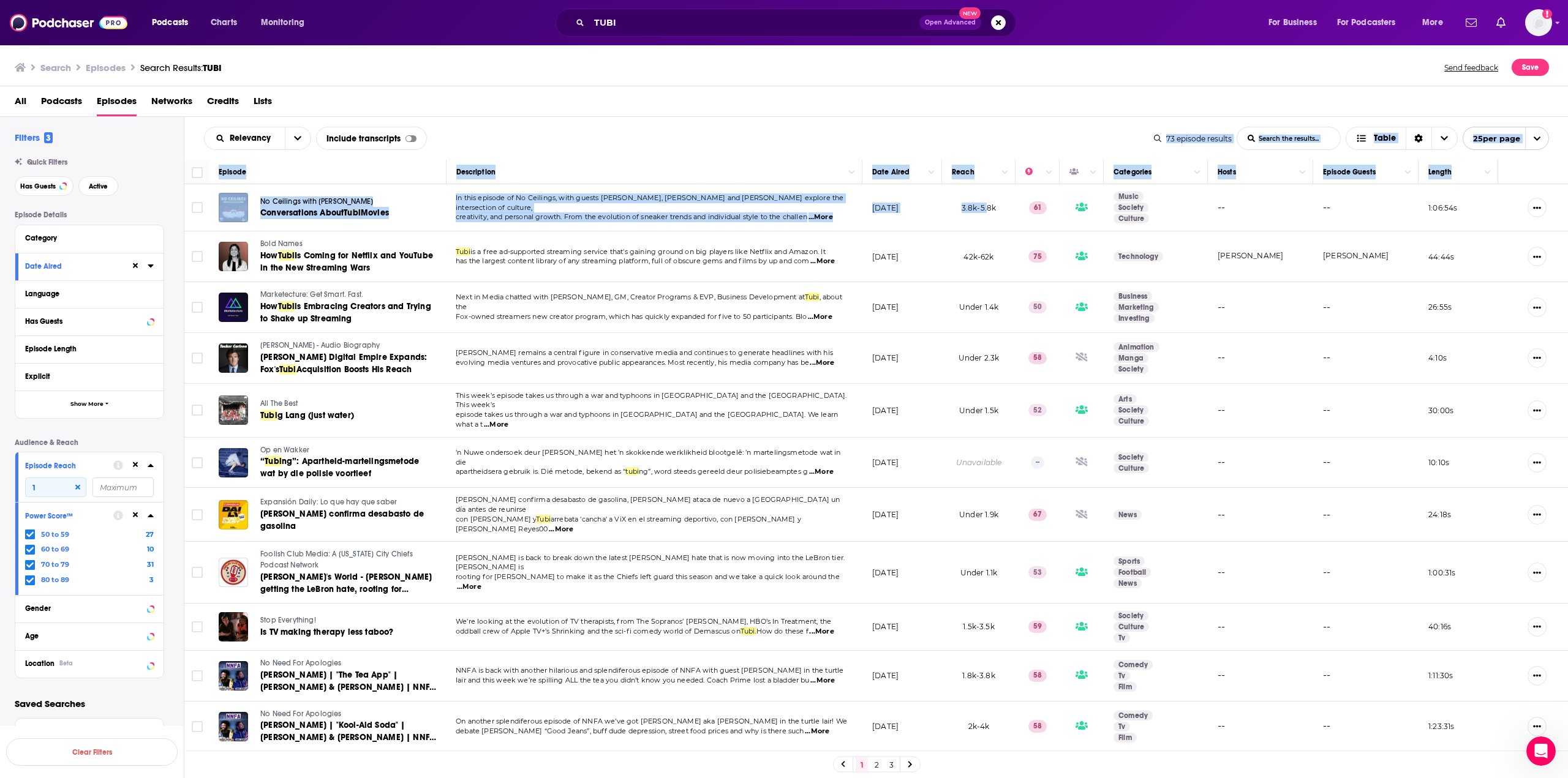
drag, startPoint x: 929, startPoint y: 137, endPoint x: 977, endPoint y: 223, distance: 98.5
click at [947, 223] on div "Relevancy List Search Input Search the results... Include transcripts Table 73 …" at bounding box center [876, 484] width 1384 height 735
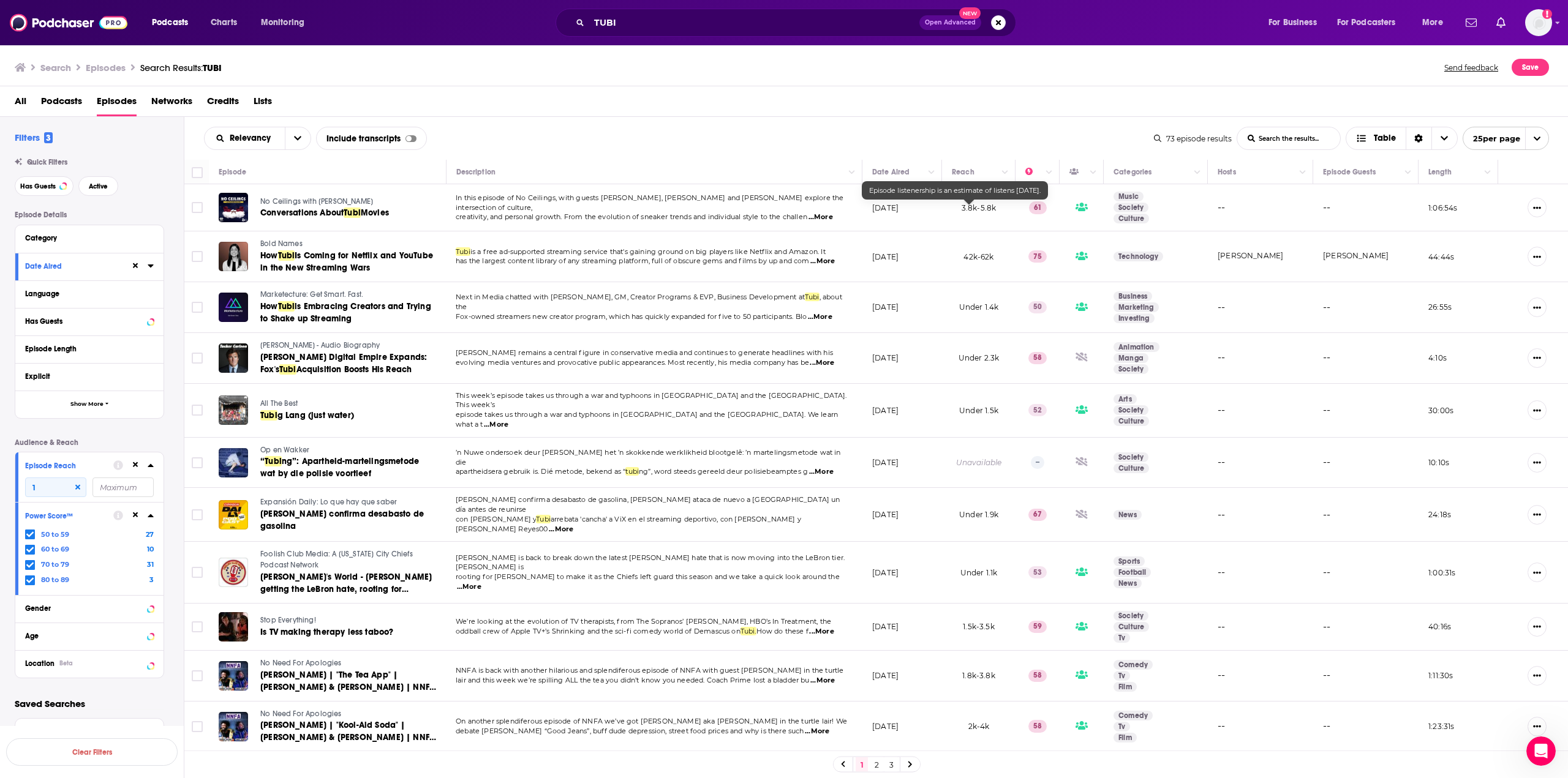
click at [914, 88] on div "All Podcasts Episodes Networks Credits Lists" at bounding box center [784, 102] width 1569 height 31
click at [195, 170] on input "Toggle select all" at bounding box center [197, 172] width 11 height 11
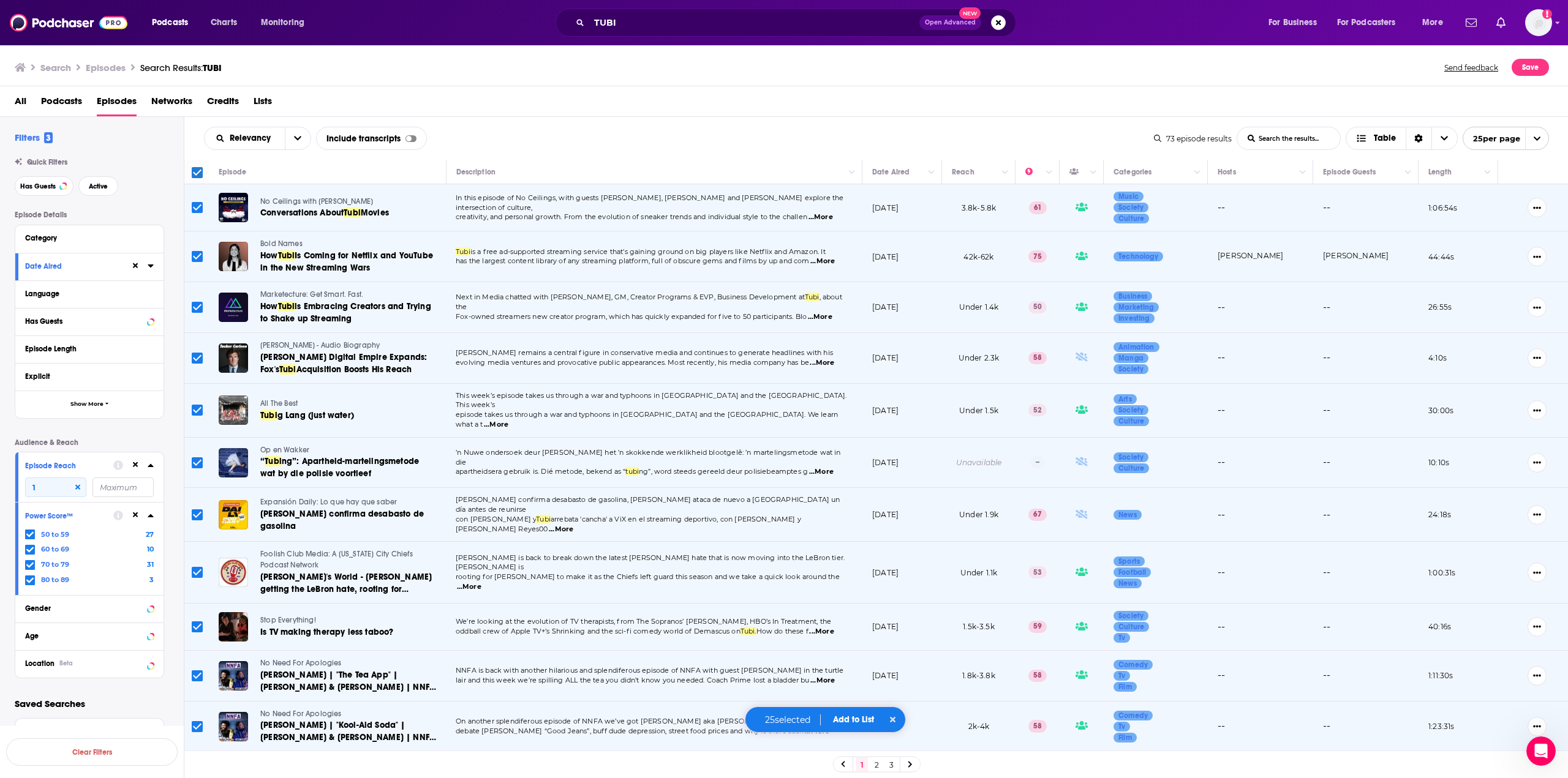
click at [855, 722] on span "Add to List" at bounding box center [853, 720] width 41 height 11
click at [847, 675] on button "Add Episodes" at bounding box center [845, 675] width 66 height 23
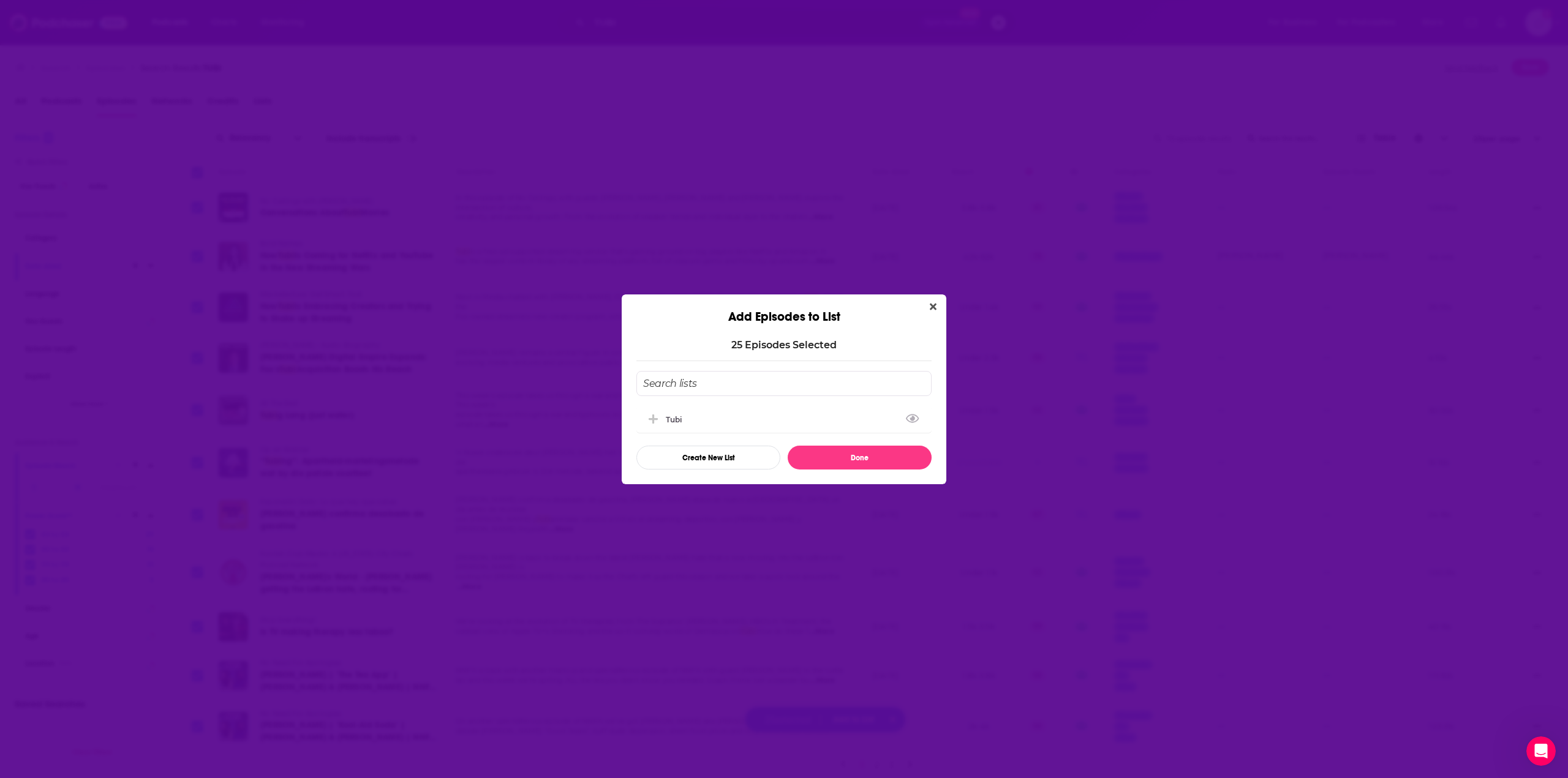
click at [711, 384] on input "Add Episode To List" at bounding box center [784, 383] width 295 height 25
click at [704, 427] on div "Tubi" at bounding box center [784, 419] width 295 height 27
click at [834, 457] on button "Done" at bounding box center [859, 458] width 144 height 24
checkbox input "false"
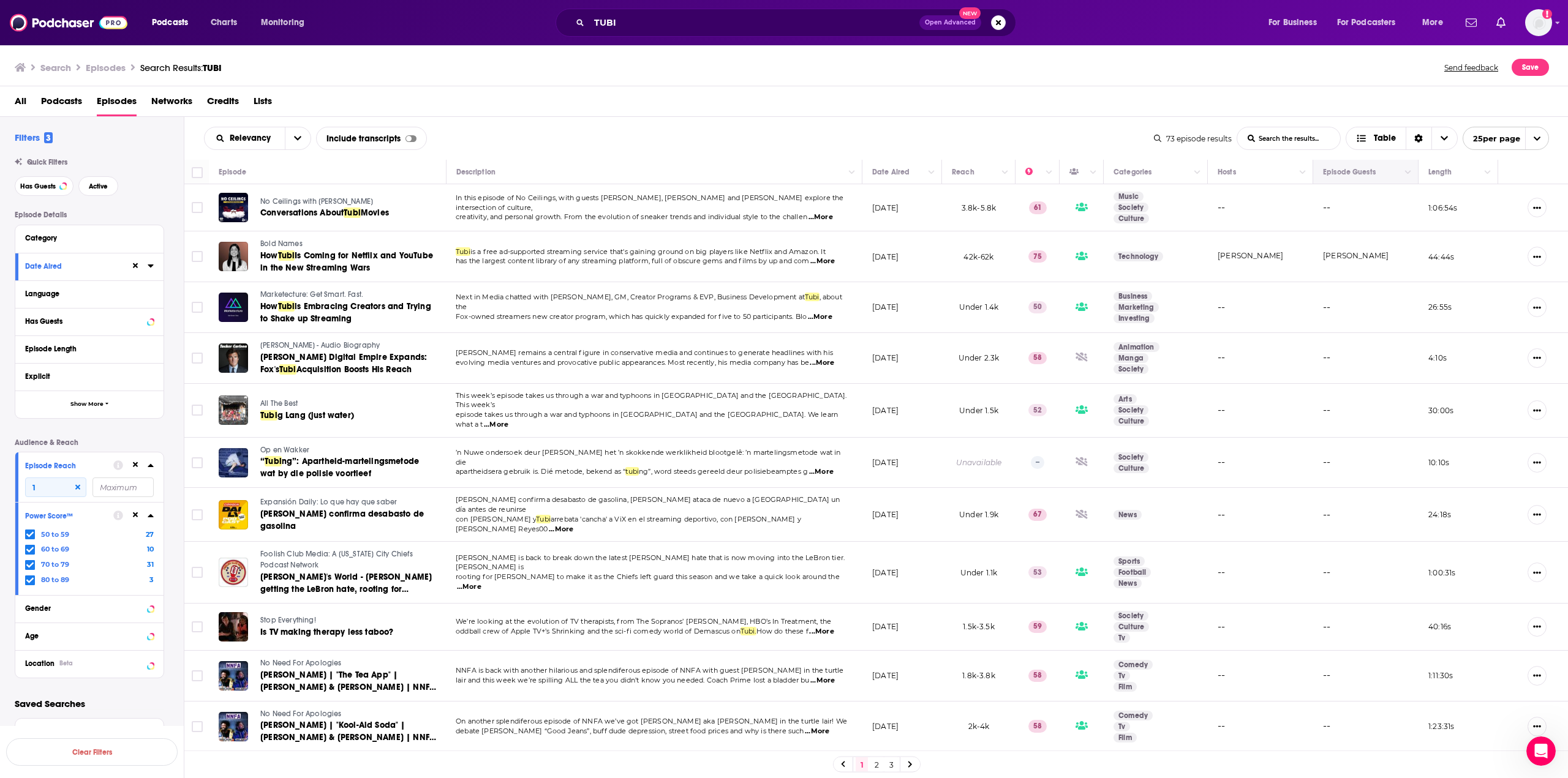
click at [947, 164] on th "Episode Guests" at bounding box center [1365, 172] width 105 height 25
click at [947, 175] on icon "Column Actions" at bounding box center [1408, 172] width 6 height 7
click at [947, 123] on div at bounding box center [784, 389] width 1568 height 778
click at [327, 212] on span "Conversations About" at bounding box center [302, 213] width 83 height 11
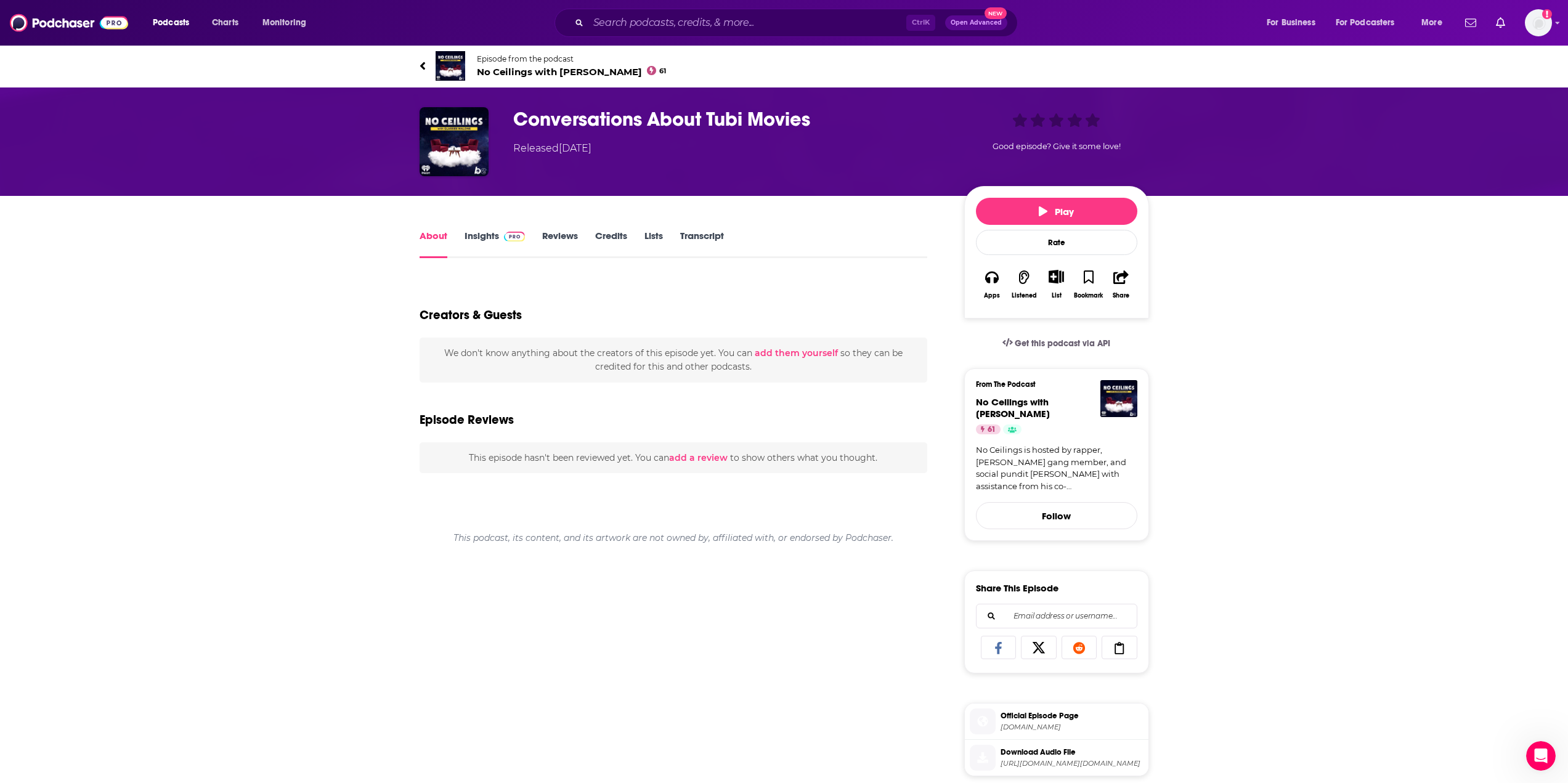
click at [472, 238] on link "Insights" at bounding box center [495, 244] width 61 height 28
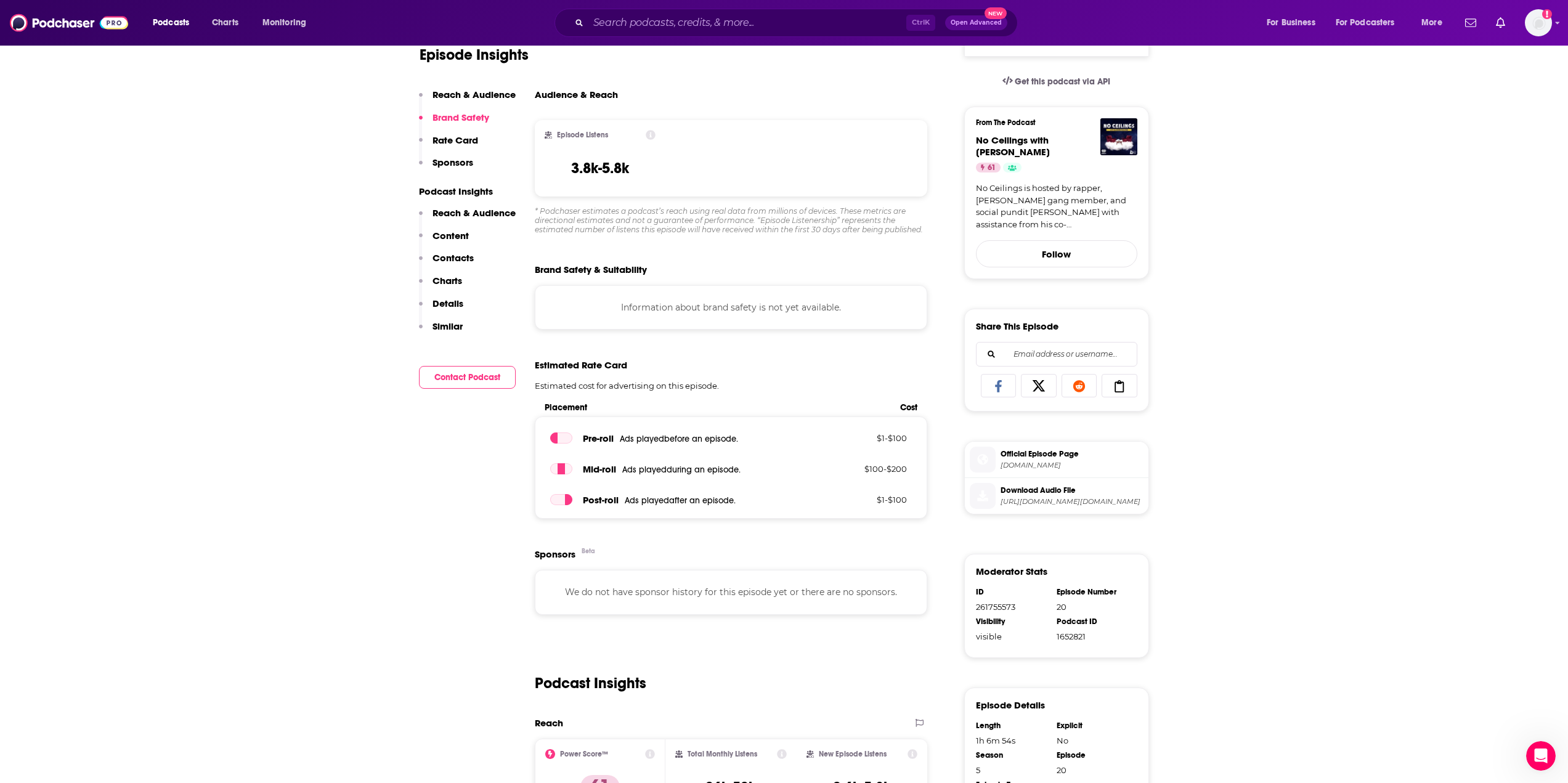
scroll to position [185, 0]
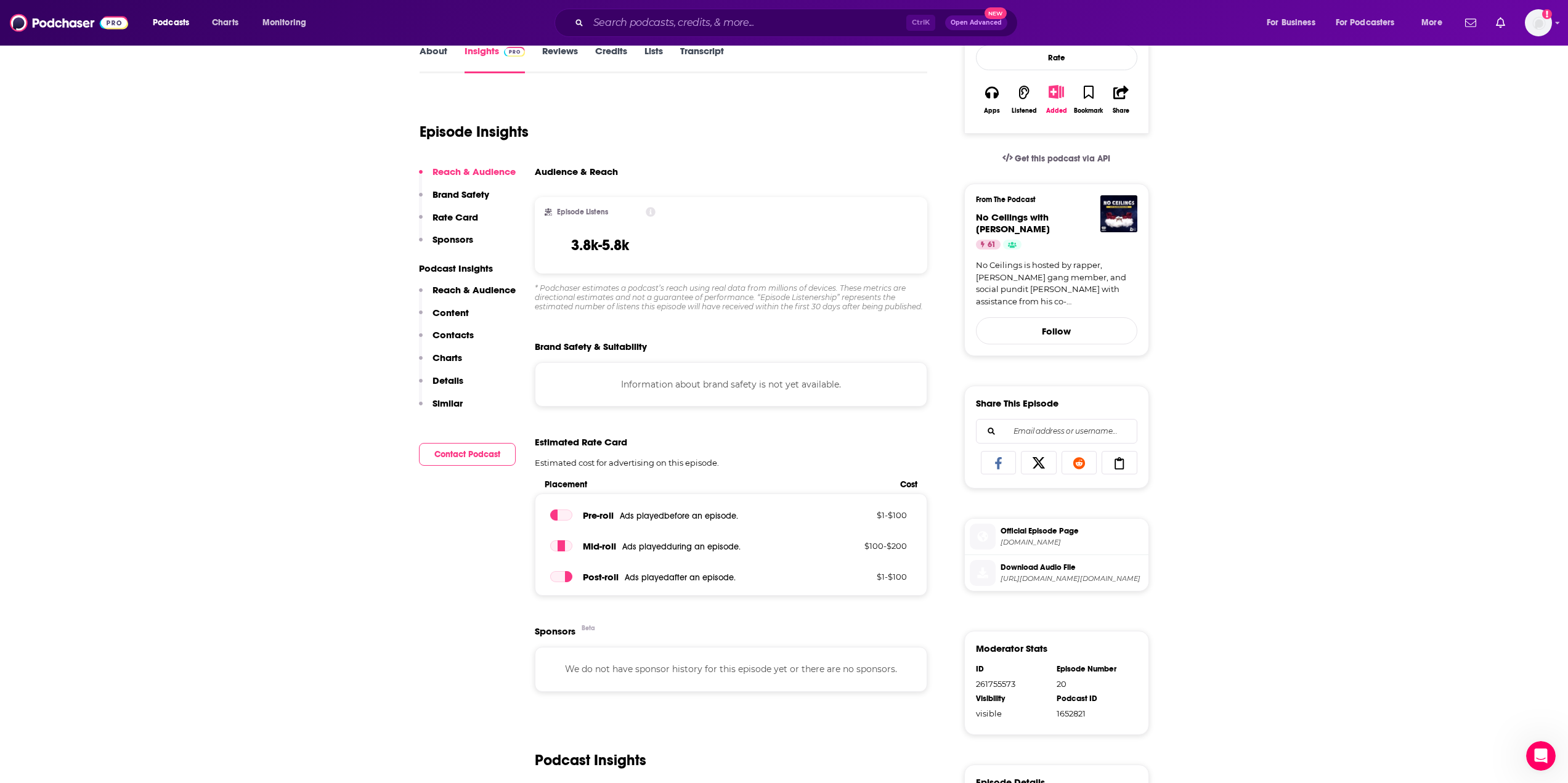
click at [651, 210] on icon at bounding box center [651, 212] width 10 height 10
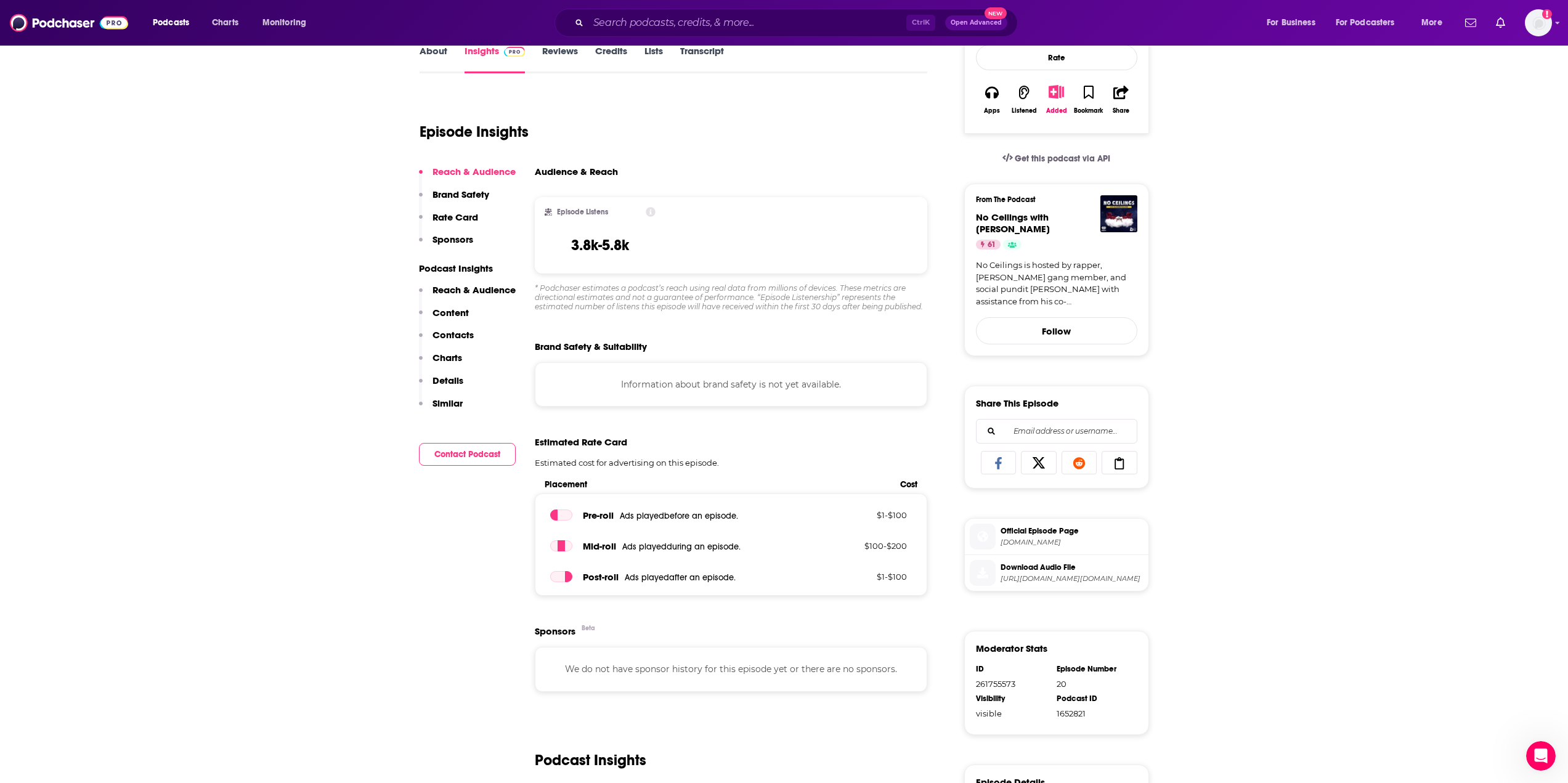
scroll to position [124, 0]
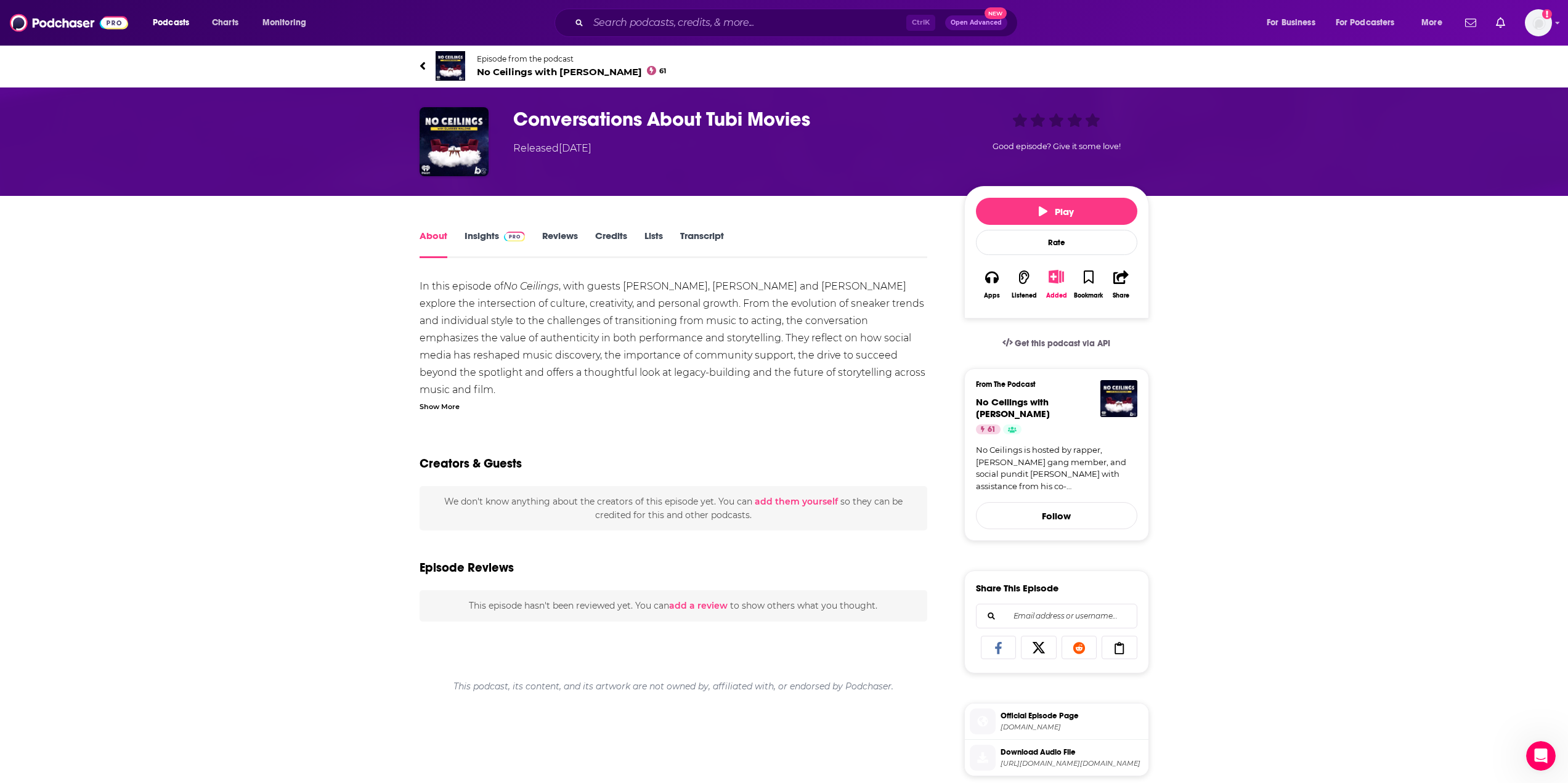
click at [421, 64] on icon at bounding box center [423, 66] width 6 height 12
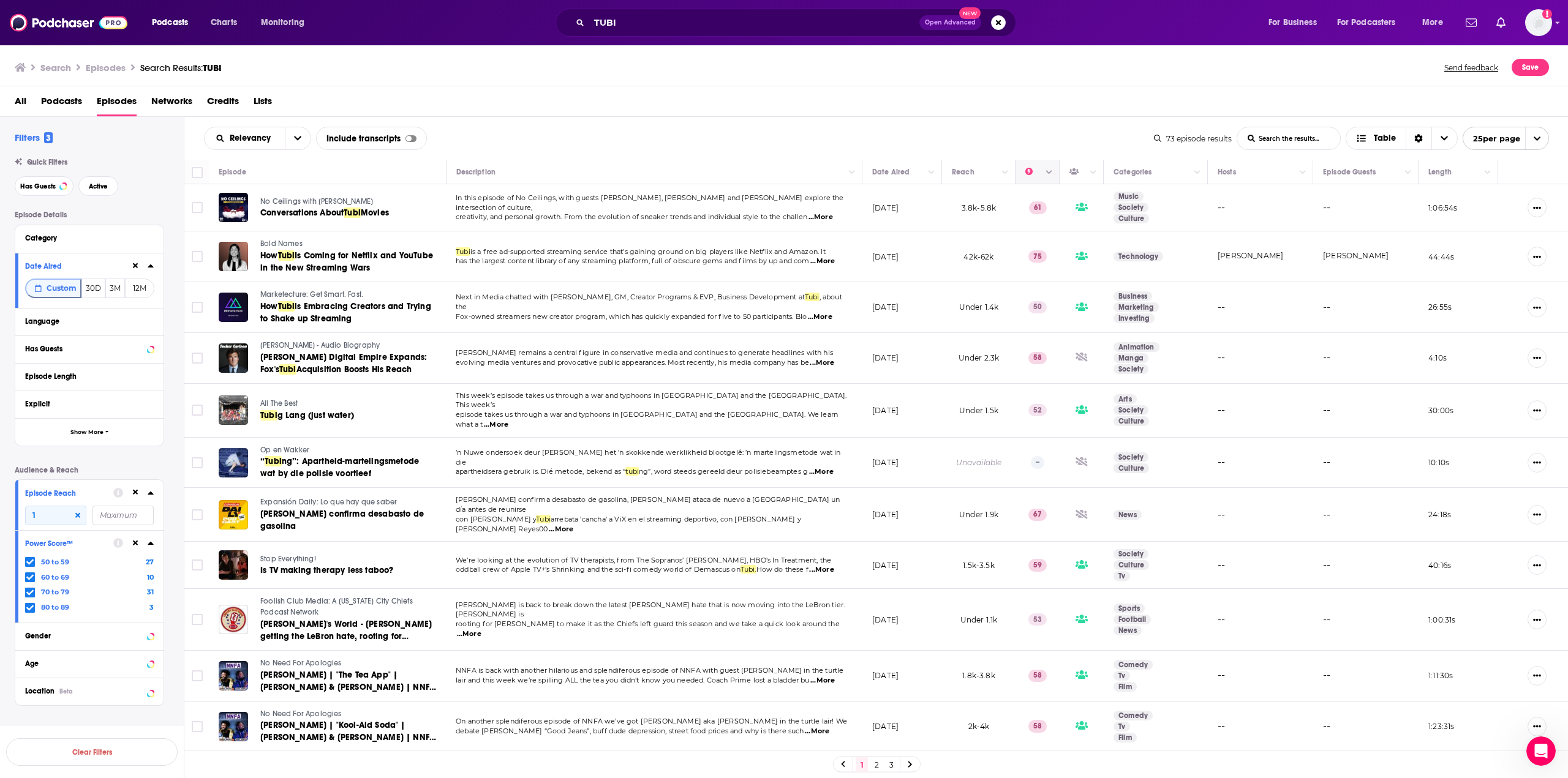
click at [947, 172] on icon "Column Actions" at bounding box center [1049, 172] width 6 height 7
click at [947, 115] on div at bounding box center [784, 389] width 1568 height 778
click at [947, 172] on button "Column Actions" at bounding box center [1049, 172] width 15 height 15
click at [947, 215] on div "Hide Power Score column Show all columns" at bounding box center [1098, 205] width 130 height 39
click at [947, 130] on div at bounding box center [784, 389] width 1568 height 778
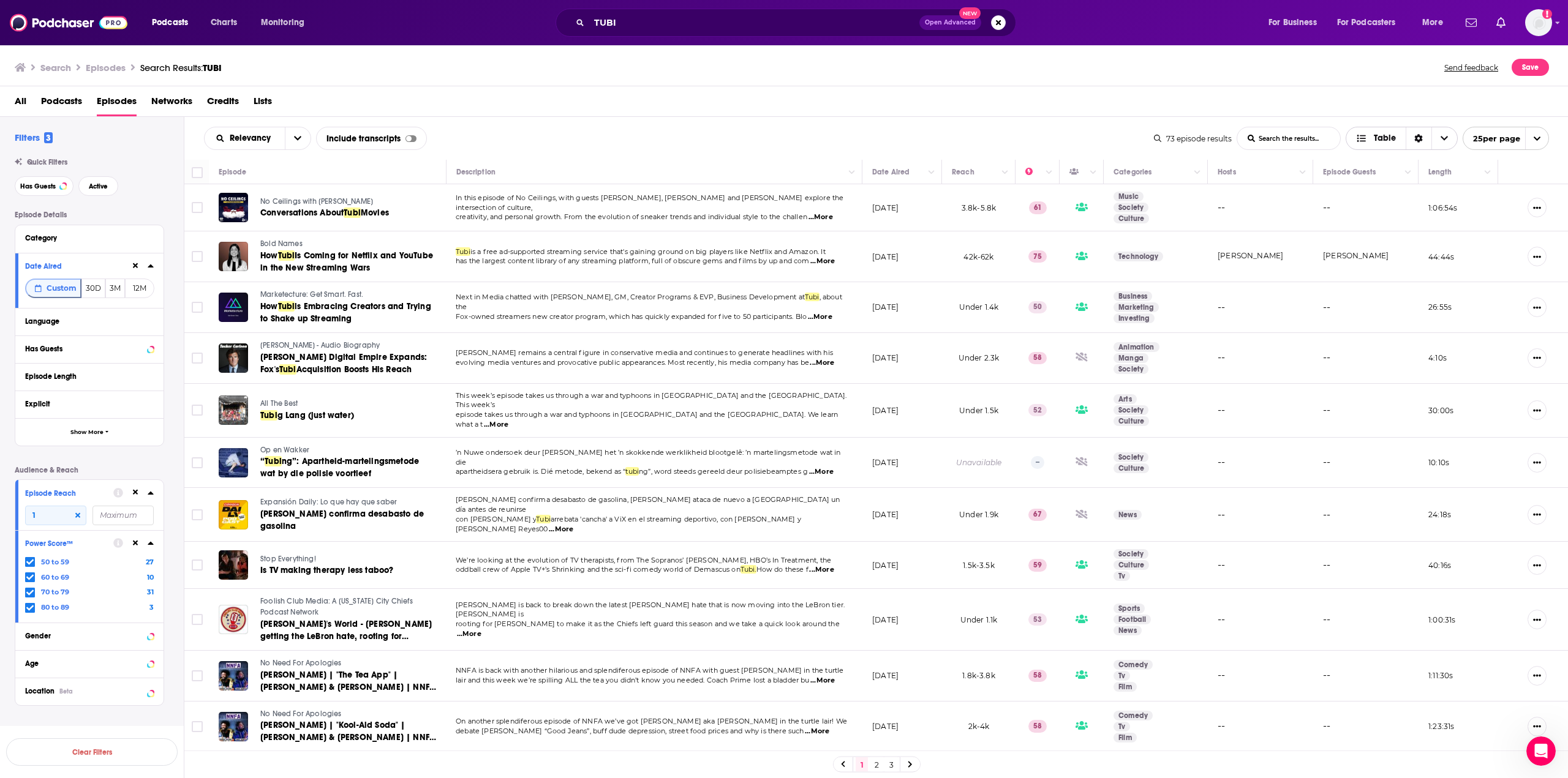
click at [947, 137] on span "Table" at bounding box center [1385, 138] width 22 height 9
click at [947, 162] on span "Card" at bounding box center [1410, 161] width 76 height 7
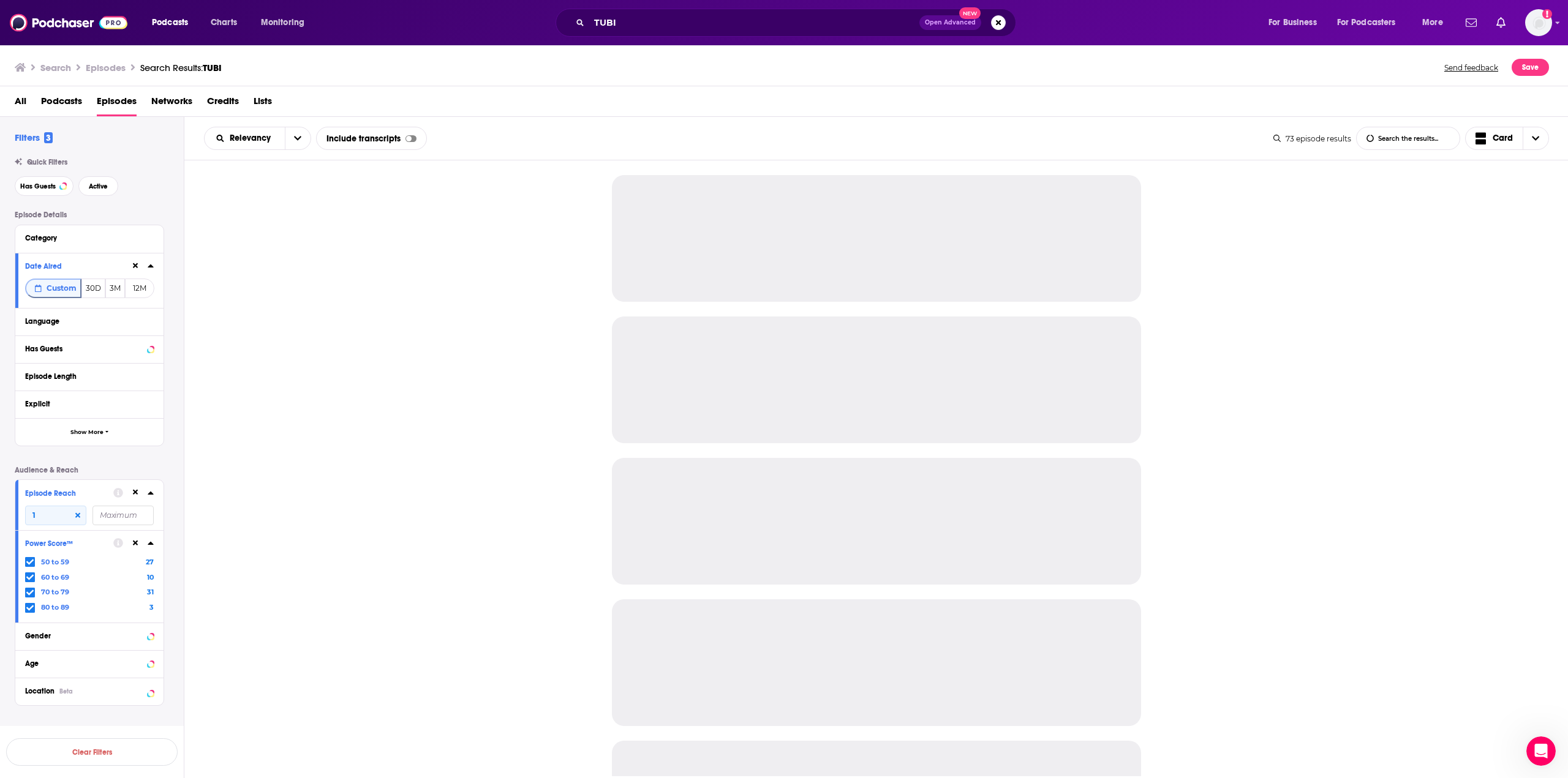
click at [866, 125] on div "Relevancy List Search Input Search the results... Include transcripts Card 73 e…" at bounding box center [876, 138] width 1384 height 44
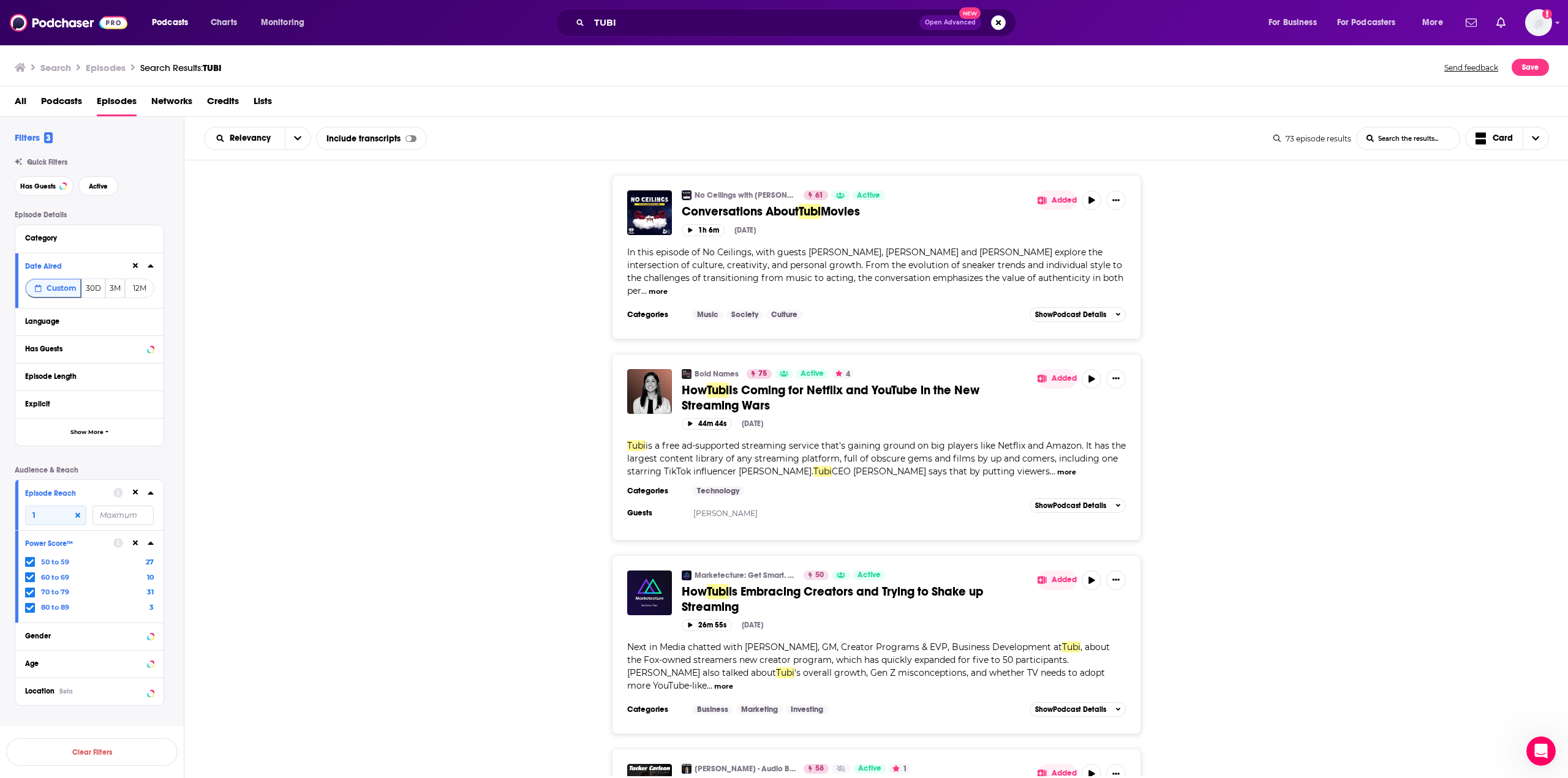
click at [148, 494] on icon at bounding box center [150, 493] width 6 height 10
click at [151, 546] on icon at bounding box center [150, 543] width 6 height 10
click at [151, 543] on icon at bounding box center [150, 543] width 5 height 3
click at [132, 544] on button at bounding box center [135, 543] width 10 height 10
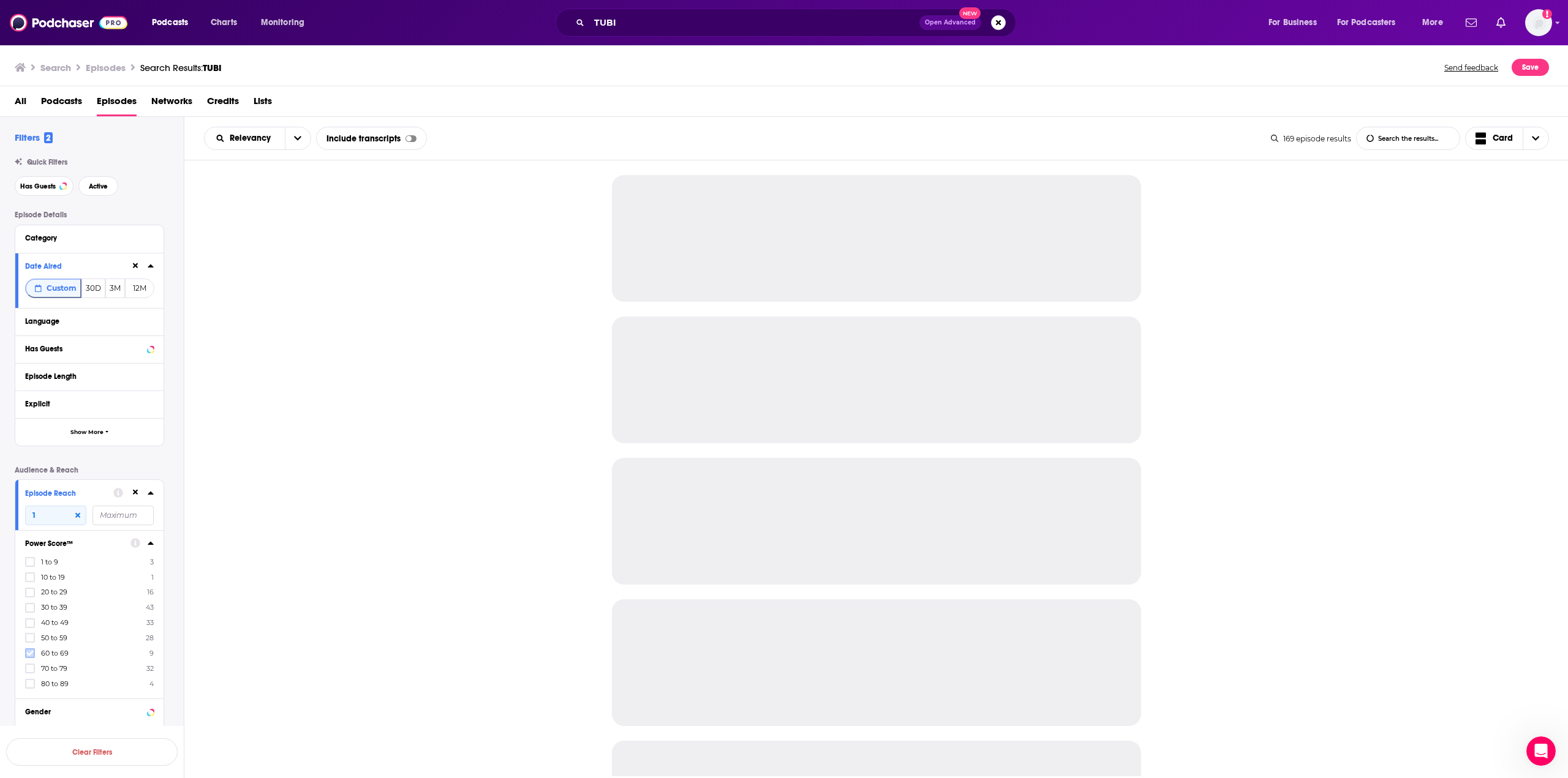
click at [32, 653] on icon at bounding box center [30, 653] width 7 height 7
click at [30, 669] on icon at bounding box center [30, 669] width 7 height 5
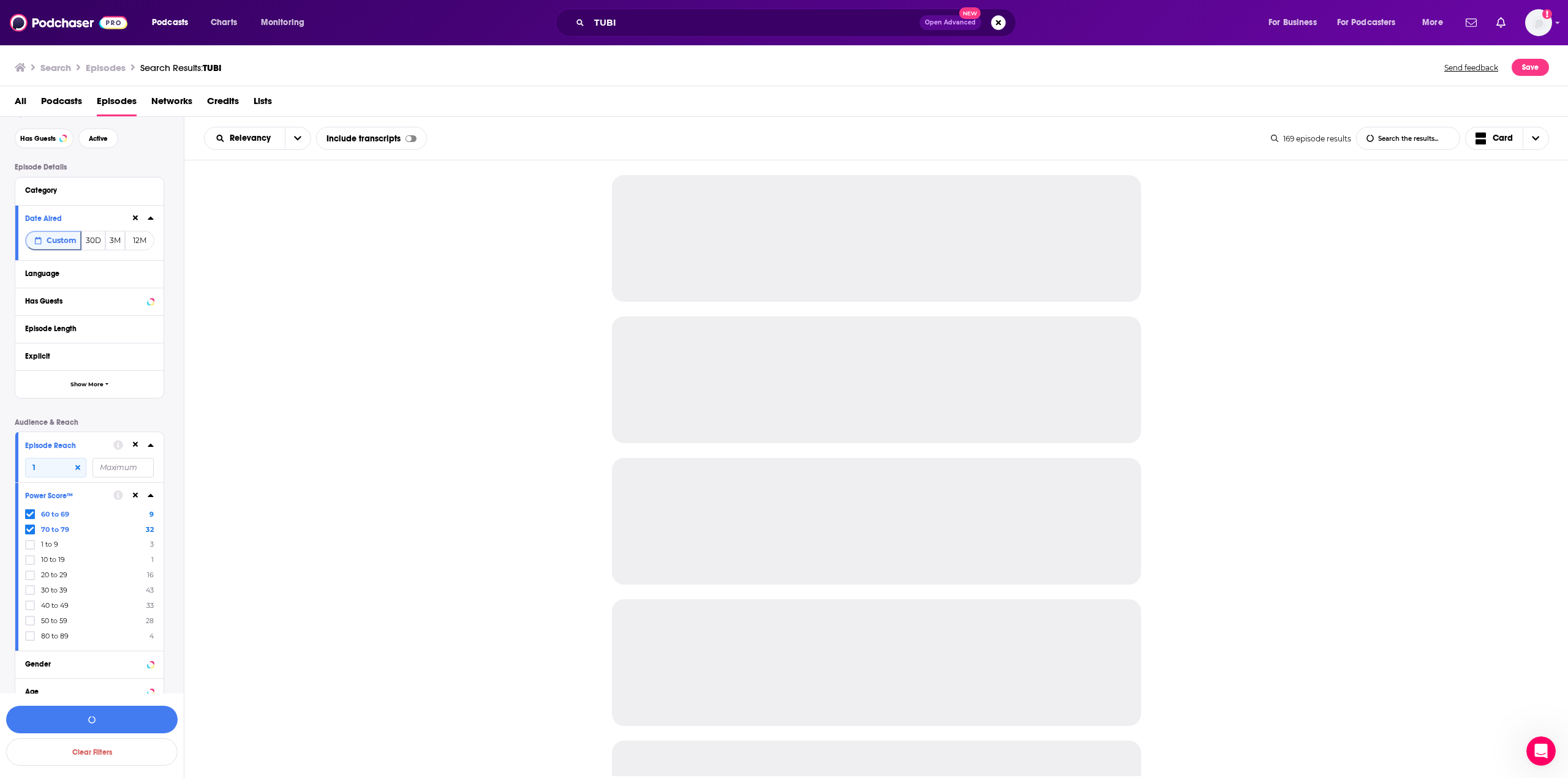
scroll to position [61, 0]
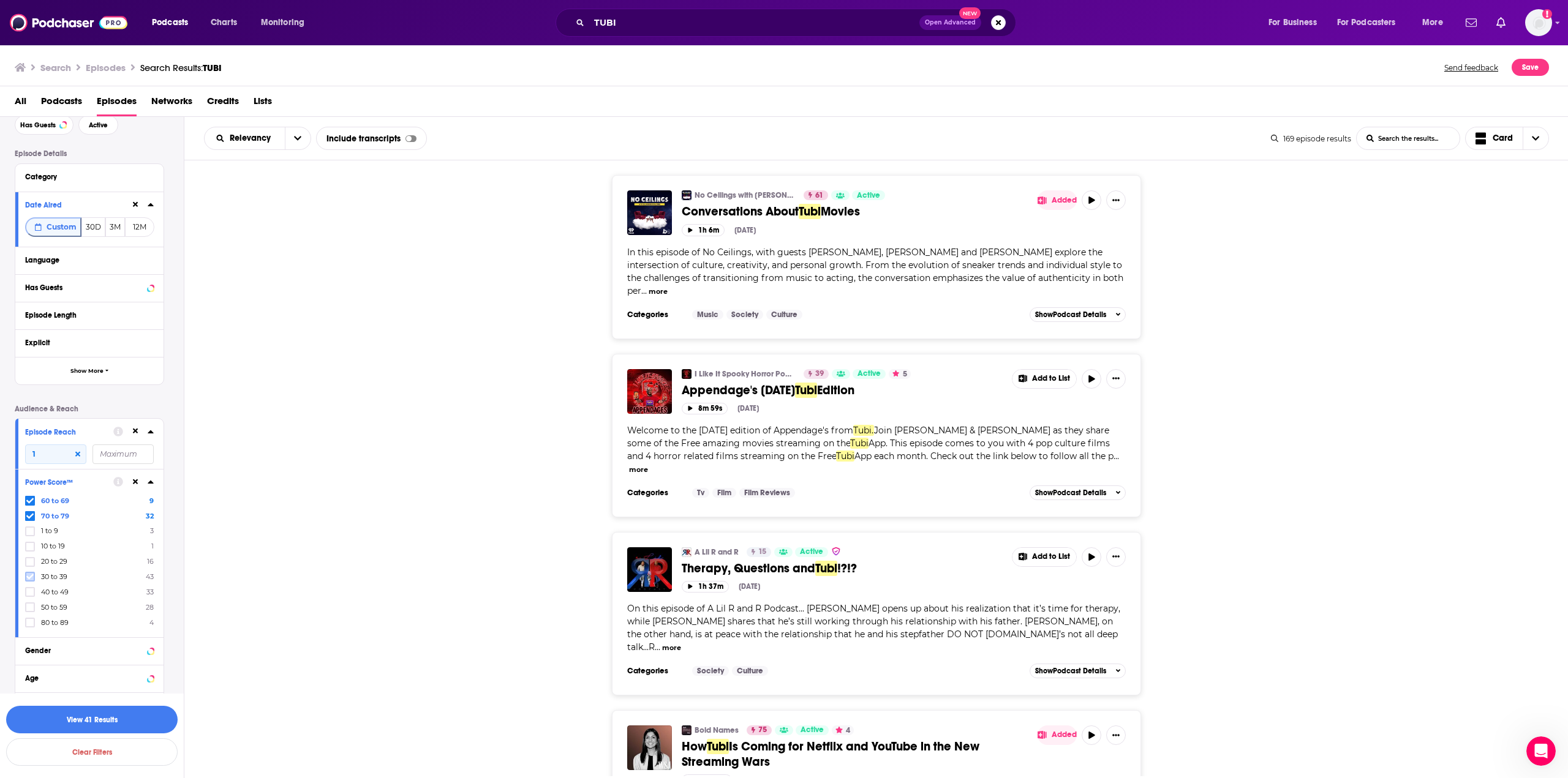
click at [30, 579] on icon at bounding box center [30, 577] width 7 height 5
click at [30, 593] on icon at bounding box center [30, 592] width 7 height 5
click at [30, 608] on icon at bounding box center [30, 608] width 7 height 5
click at [29, 502] on icon at bounding box center [30, 501] width 7 height 5
click at [28, 621] on icon at bounding box center [30, 622] width 7 height 7
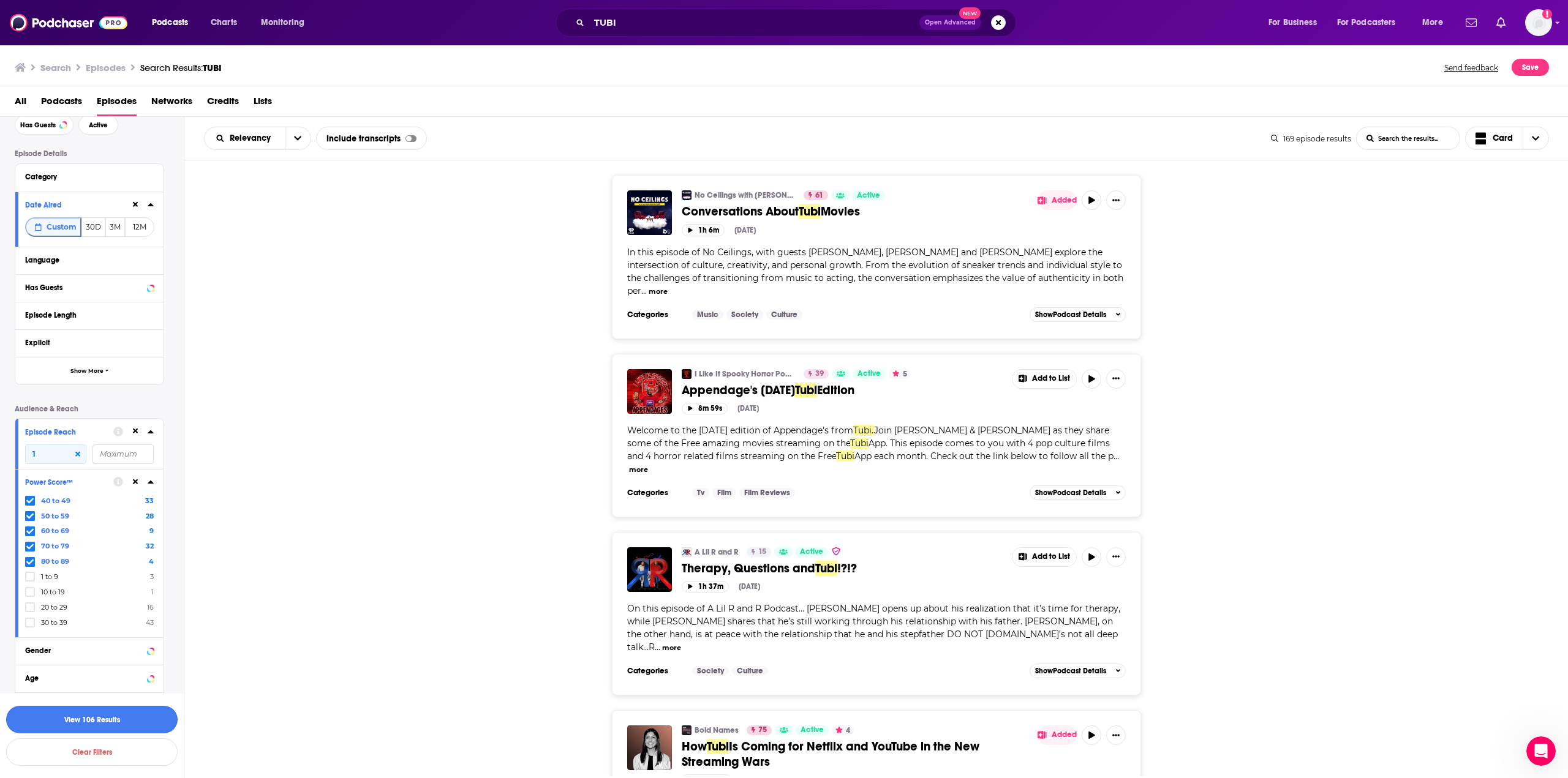
click at [132, 710] on button "View 106 Results" at bounding box center [92, 720] width 172 height 27
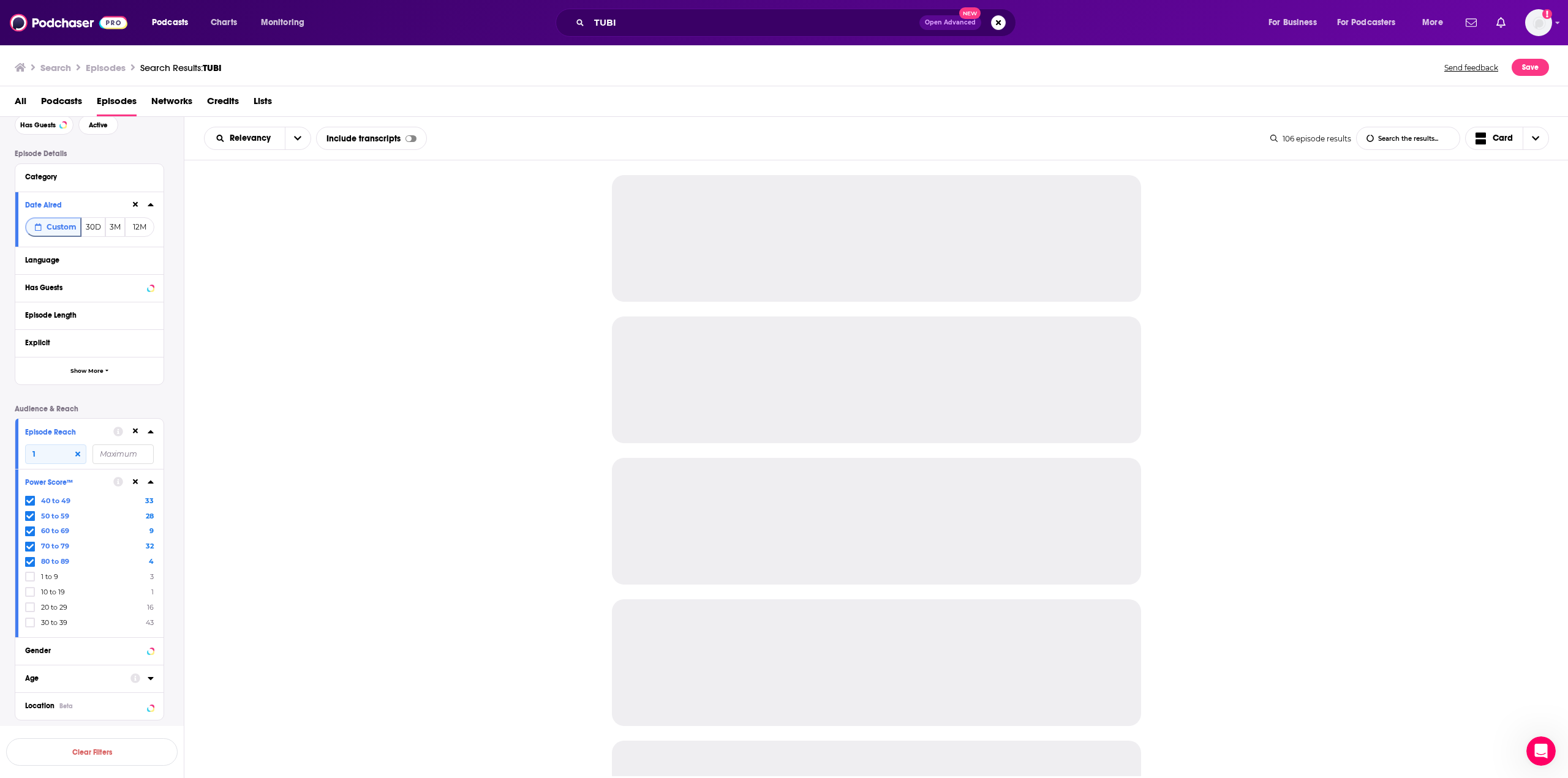
scroll to position [38, 0]
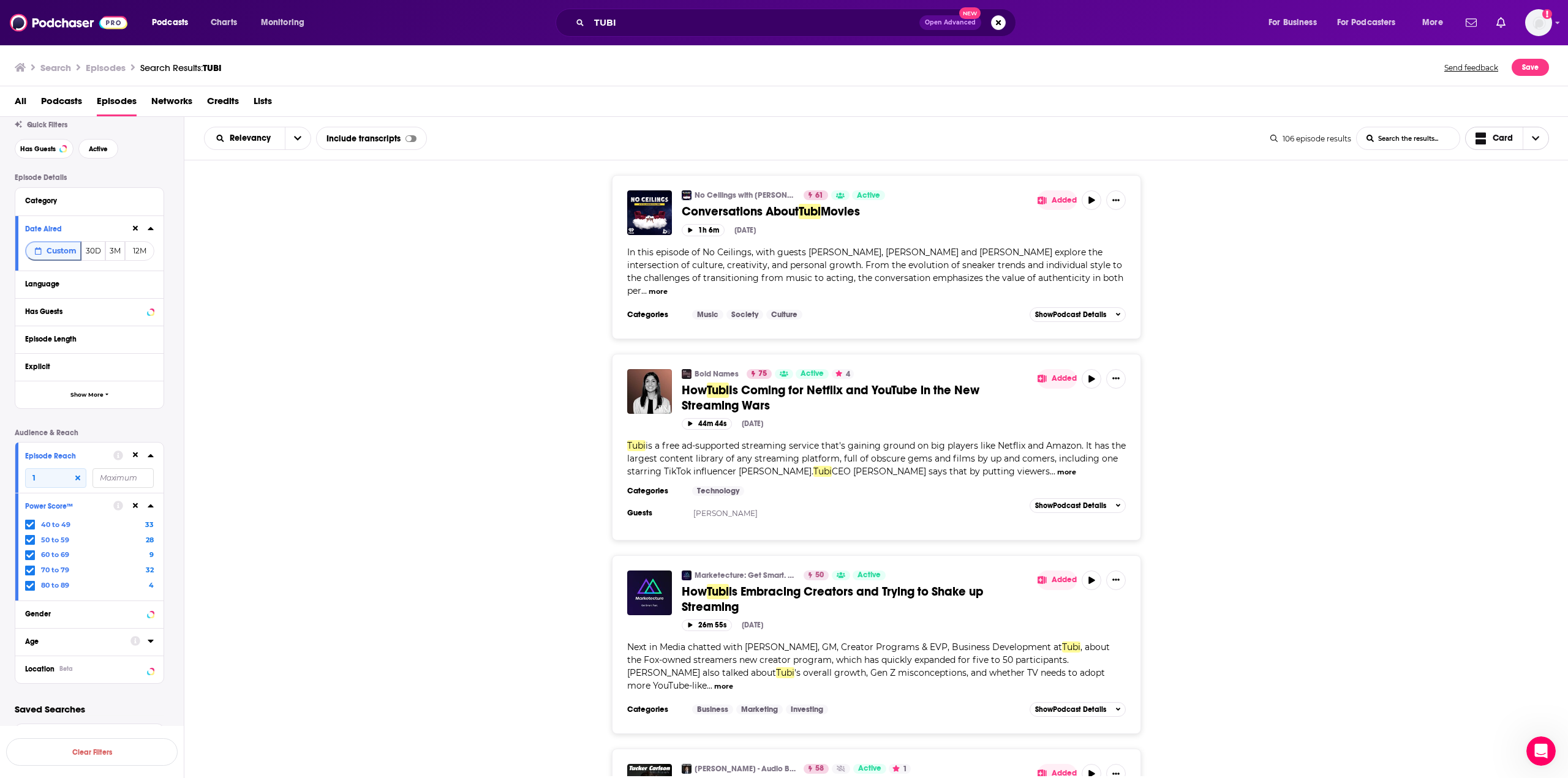
click at [947, 138] on span "Card" at bounding box center [1503, 138] width 20 height 9
click at [947, 196] on div "No Ceilings with Glasses [PERSON_NAME] 61 Active Conversations About Tubi Movie…" at bounding box center [876, 257] width 1384 height 164
click at [947, 140] on span "Card" at bounding box center [1503, 138] width 20 height 9
click at [947, 178] on span "Table" at bounding box center [1514, 181] width 49 height 7
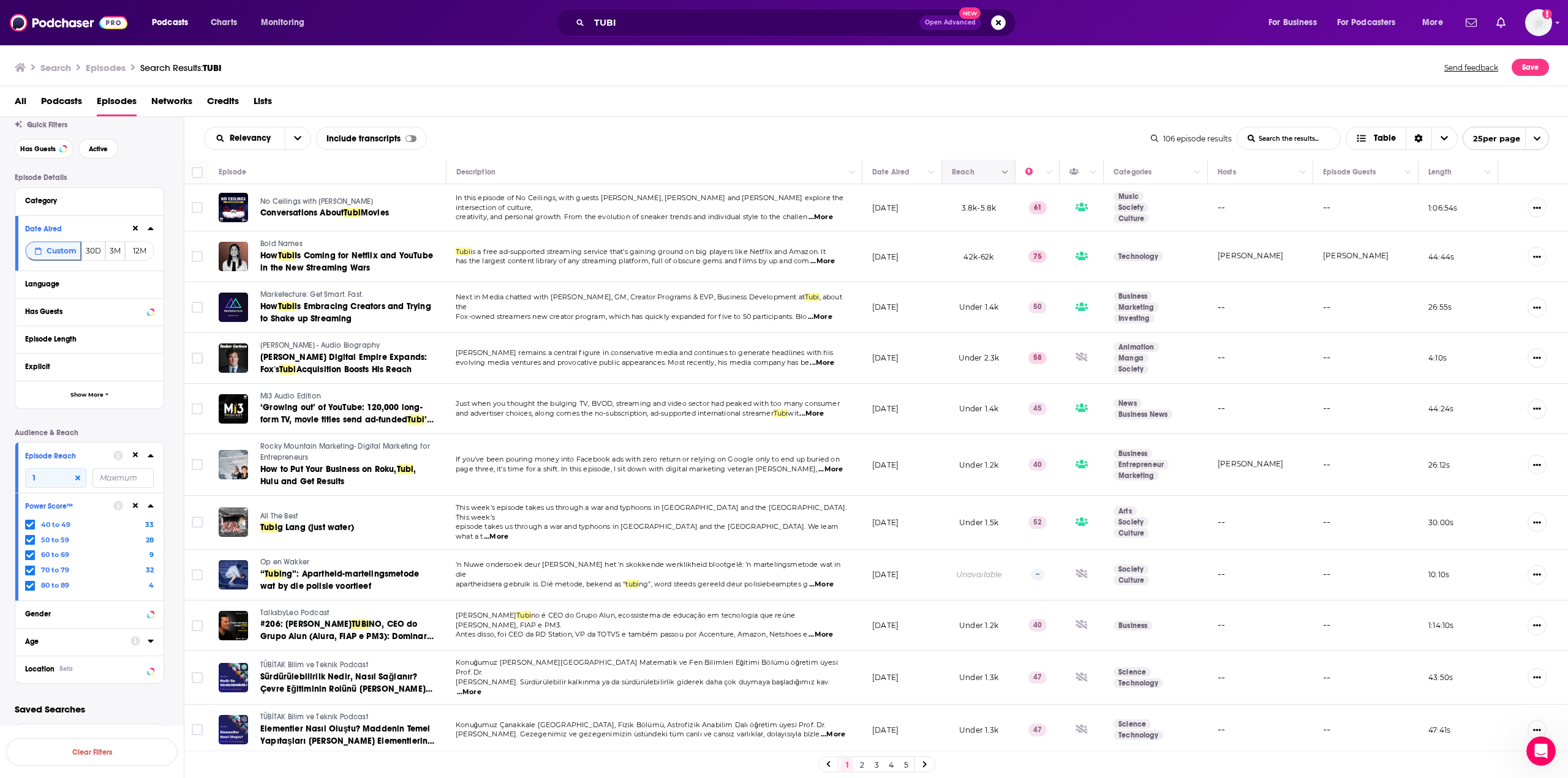
click at [947, 174] on icon "Move" at bounding box center [978, 172] width 15 height 15
click at [947, 174] on button "Move" at bounding box center [977, 172] width 53 height 15
click at [947, 172] on icon "Move" at bounding box center [1037, 172] width 15 height 15
click at [947, 173] on icon "Column Actions" at bounding box center [1049, 172] width 6 height 7
click at [947, 168] on div at bounding box center [784, 389] width 1568 height 778
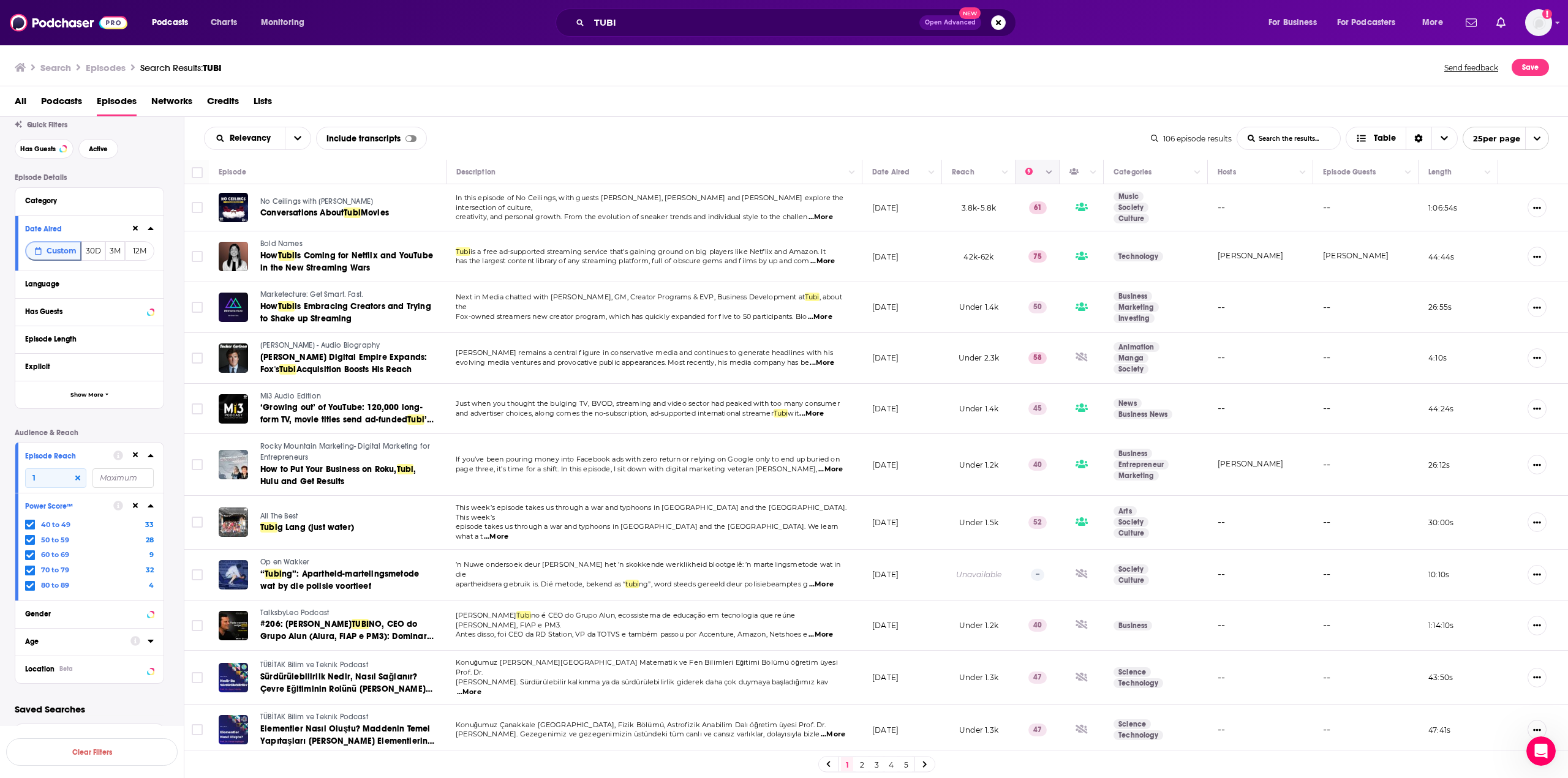
click at [947, 169] on icon "Move" at bounding box center [1037, 172] width 15 height 15
click at [947, 146] on body "Podcasts Charts Monitoring TUBI Open Advanced New For Business For Podcasters M…" at bounding box center [784, 389] width 1568 height 778
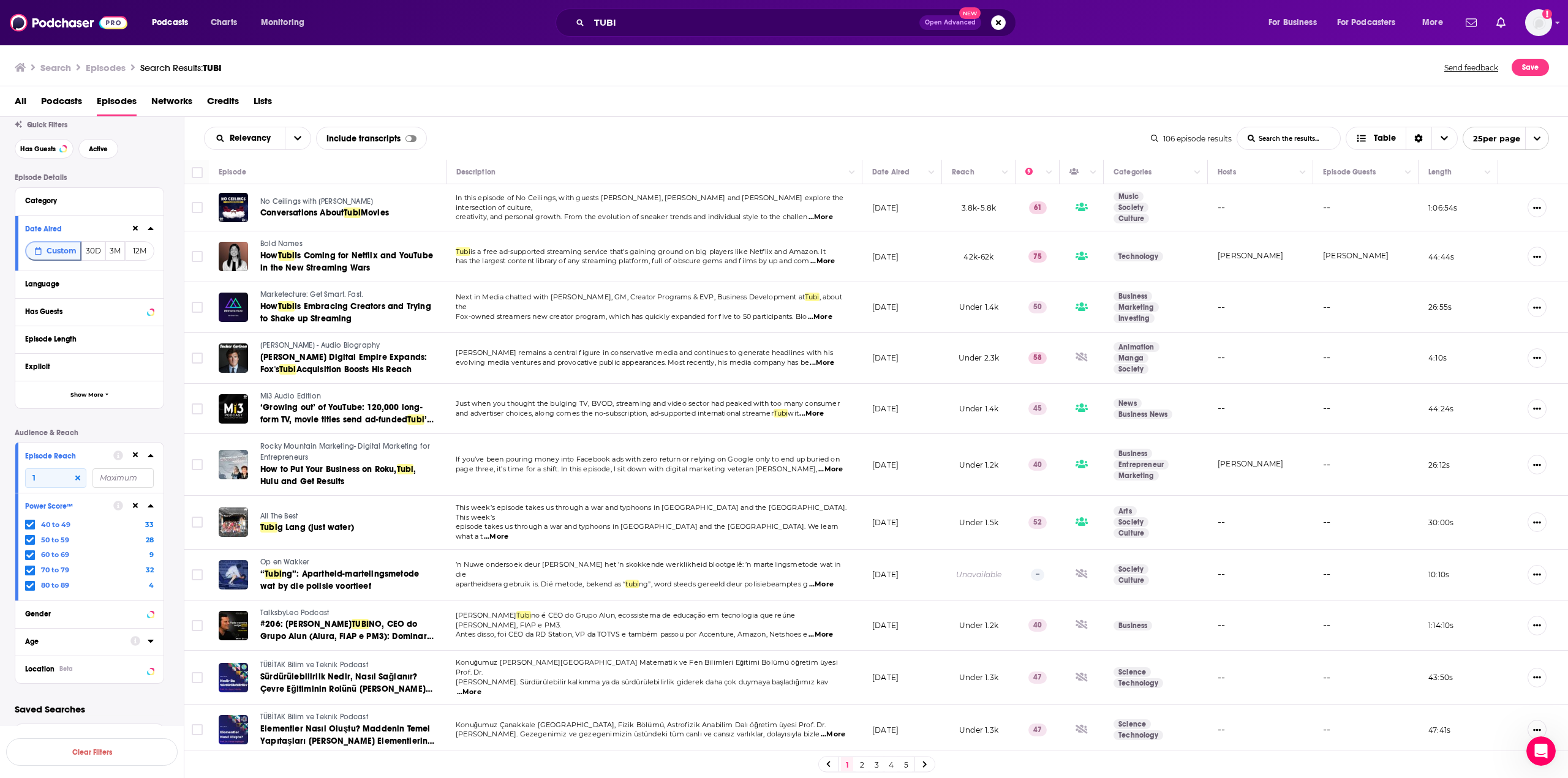
drag, startPoint x: 1023, startPoint y: 171, endPoint x: 982, endPoint y: 150, distance: 46.1
click at [947, 150] on div "Relevancy List Search Input Search the results... Include transcripts Table" at bounding box center [677, 138] width 947 height 23
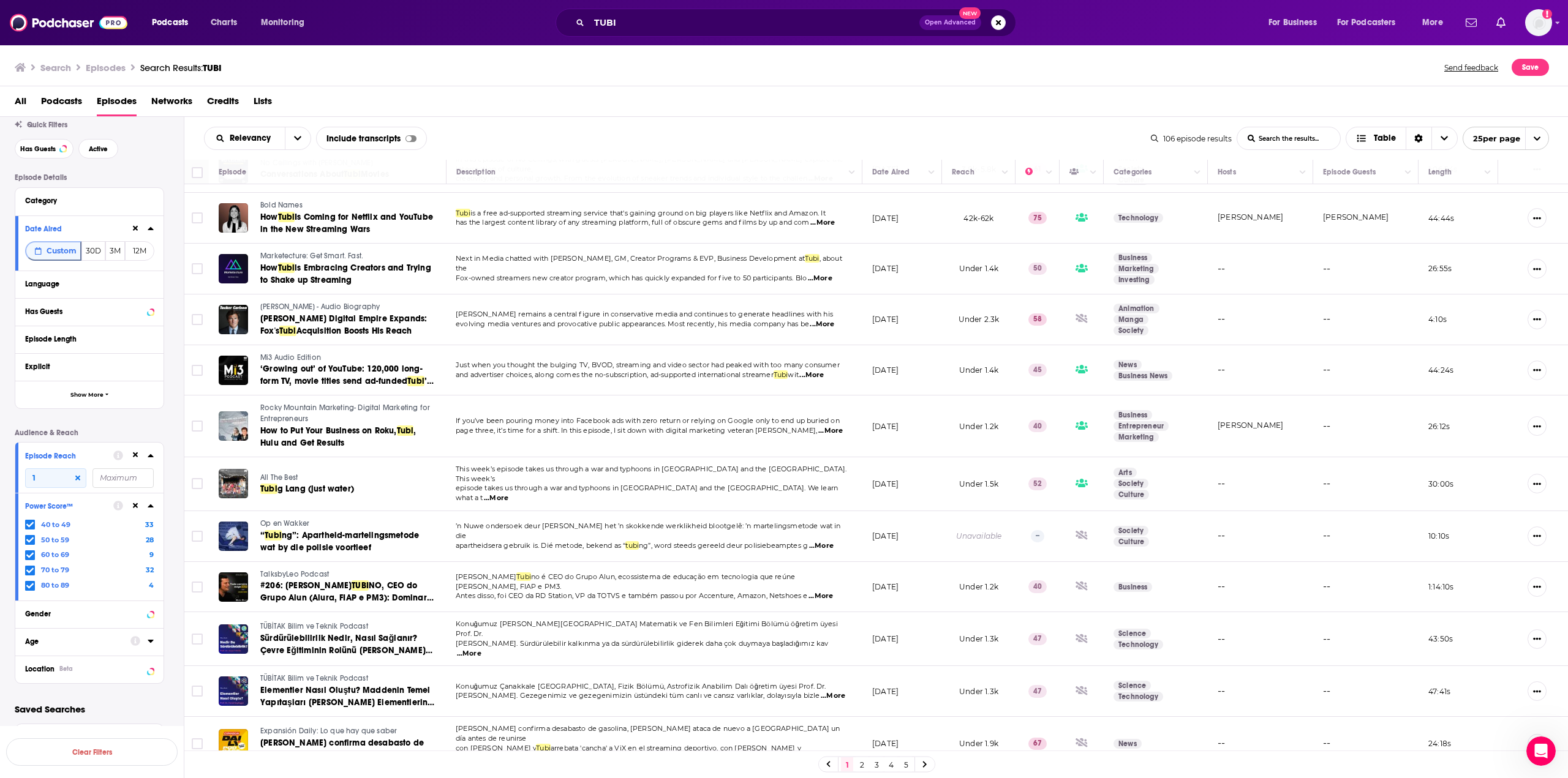
scroll to position [0, 0]
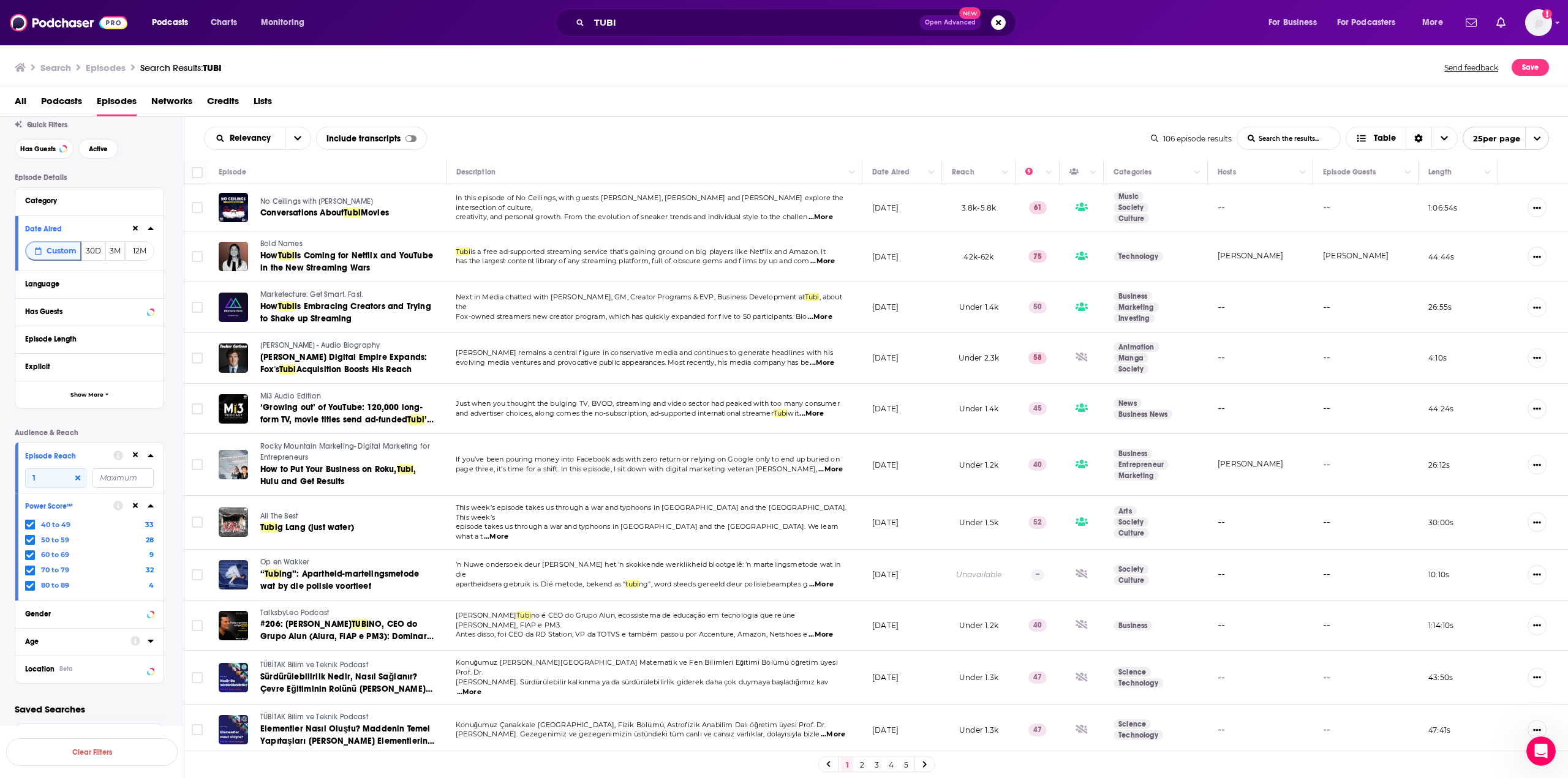
drag, startPoint x: 31, startPoint y: 570, endPoint x: 29, endPoint y: 557, distance: 13.2
click at [31, 570] on icon at bounding box center [30, 570] width 7 height 5
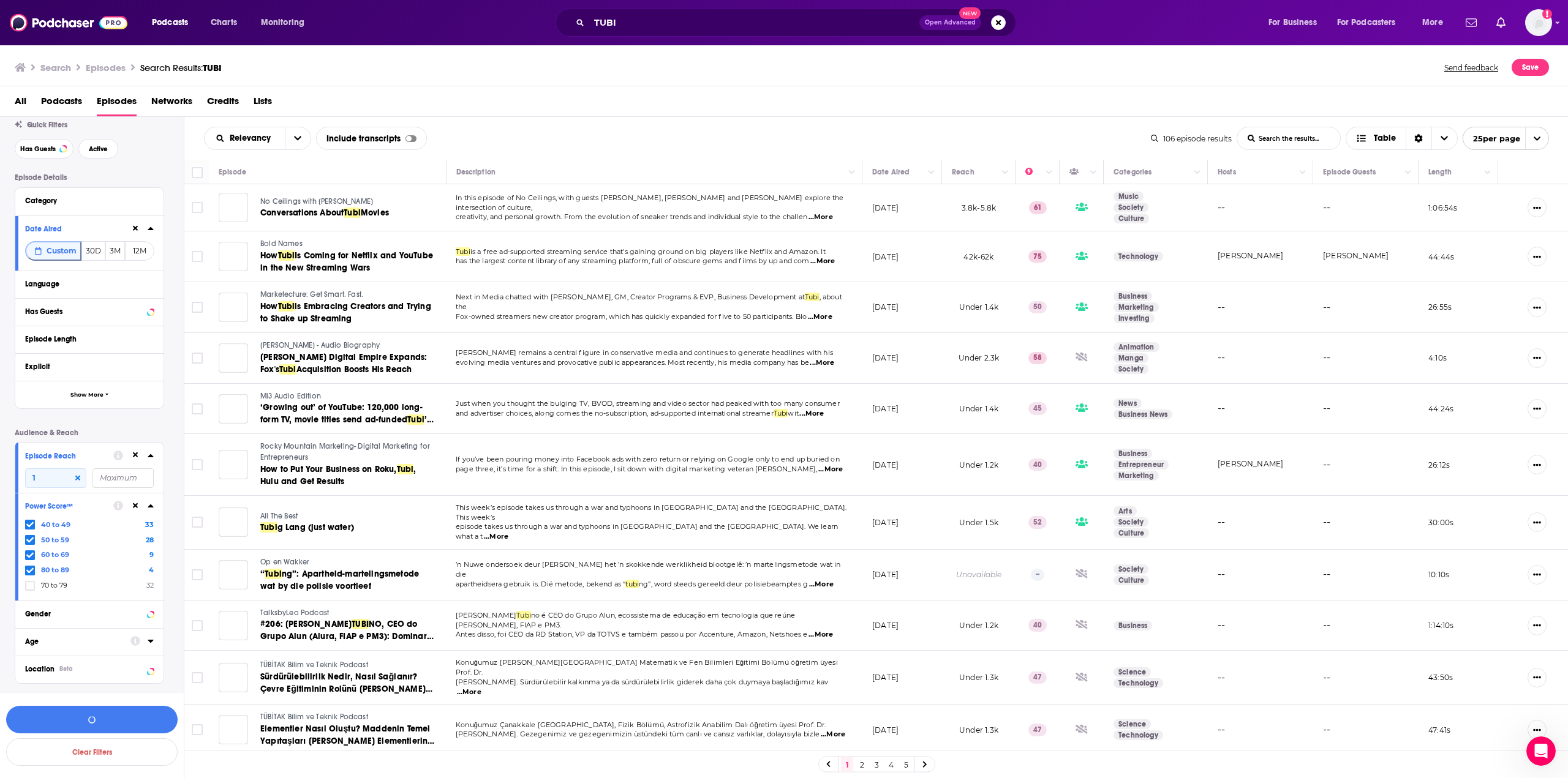
click at [29, 557] on icon at bounding box center [30, 555] width 7 height 5
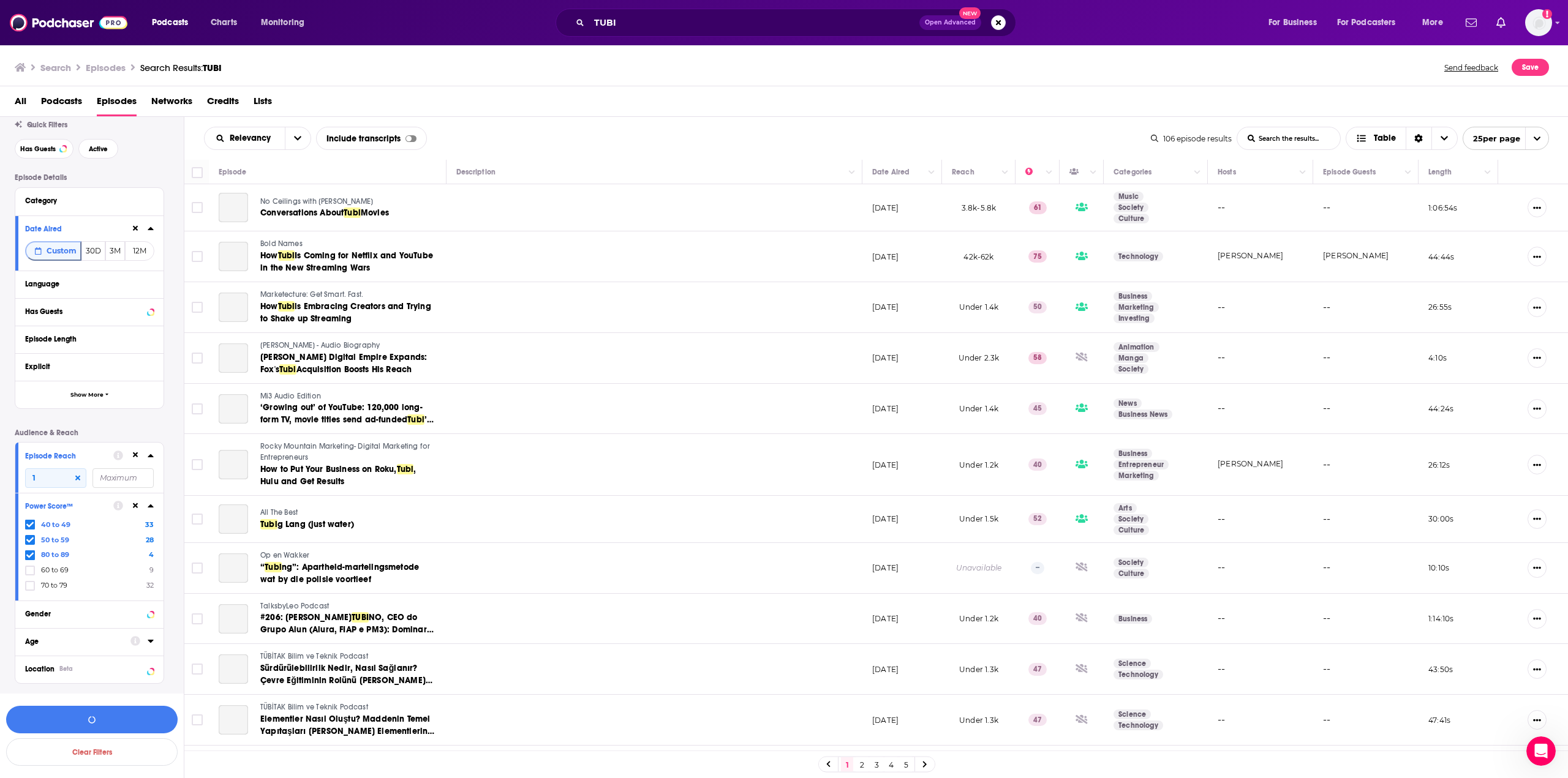
click at [29, 537] on icon at bounding box center [30, 540] width 7 height 7
click at [28, 524] on icon at bounding box center [30, 524] width 7 height 7
click at [75, 721] on button "View 37 Results" at bounding box center [92, 720] width 172 height 27
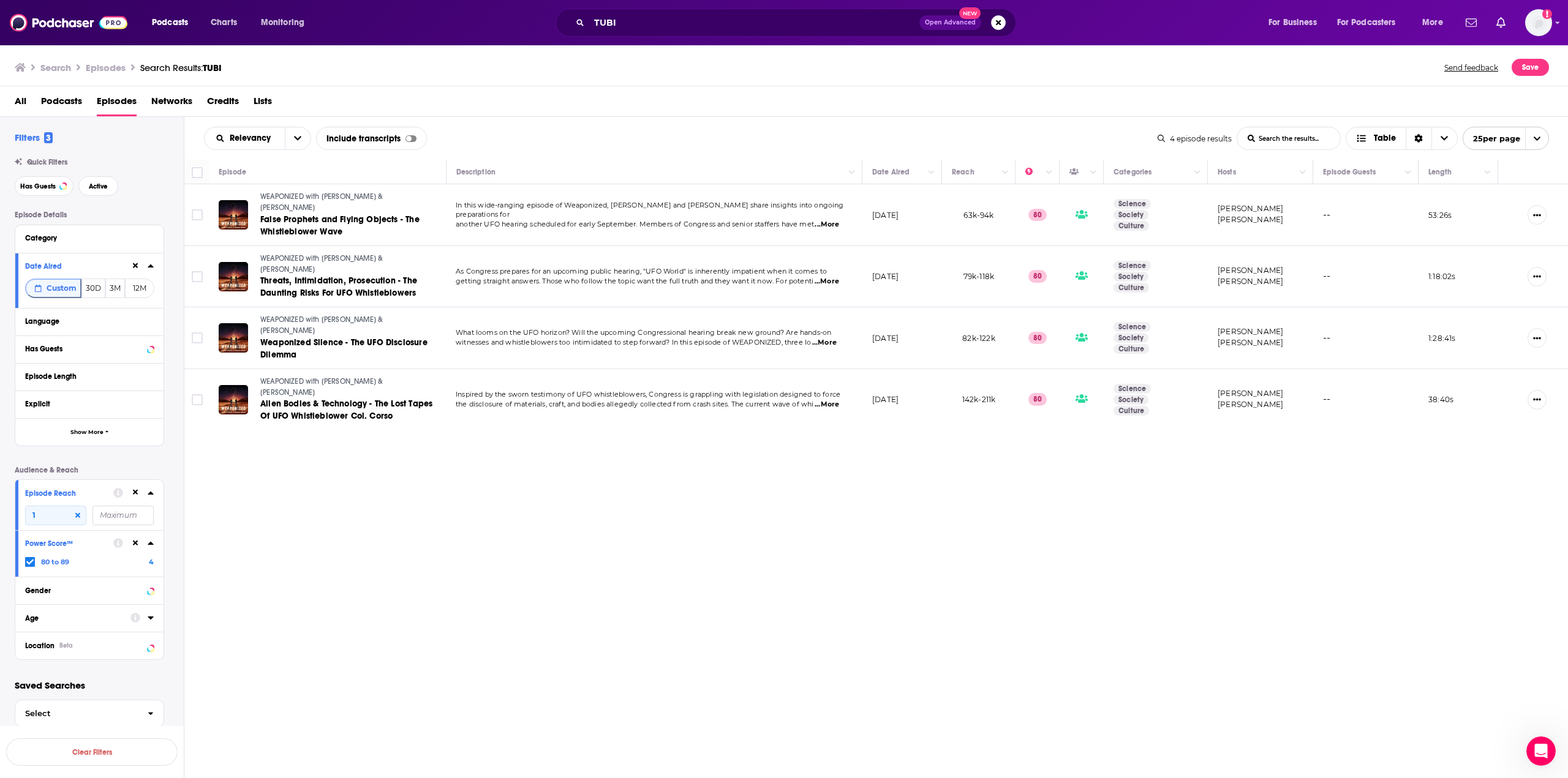
click at [833, 222] on span "...More" at bounding box center [827, 225] width 25 height 10
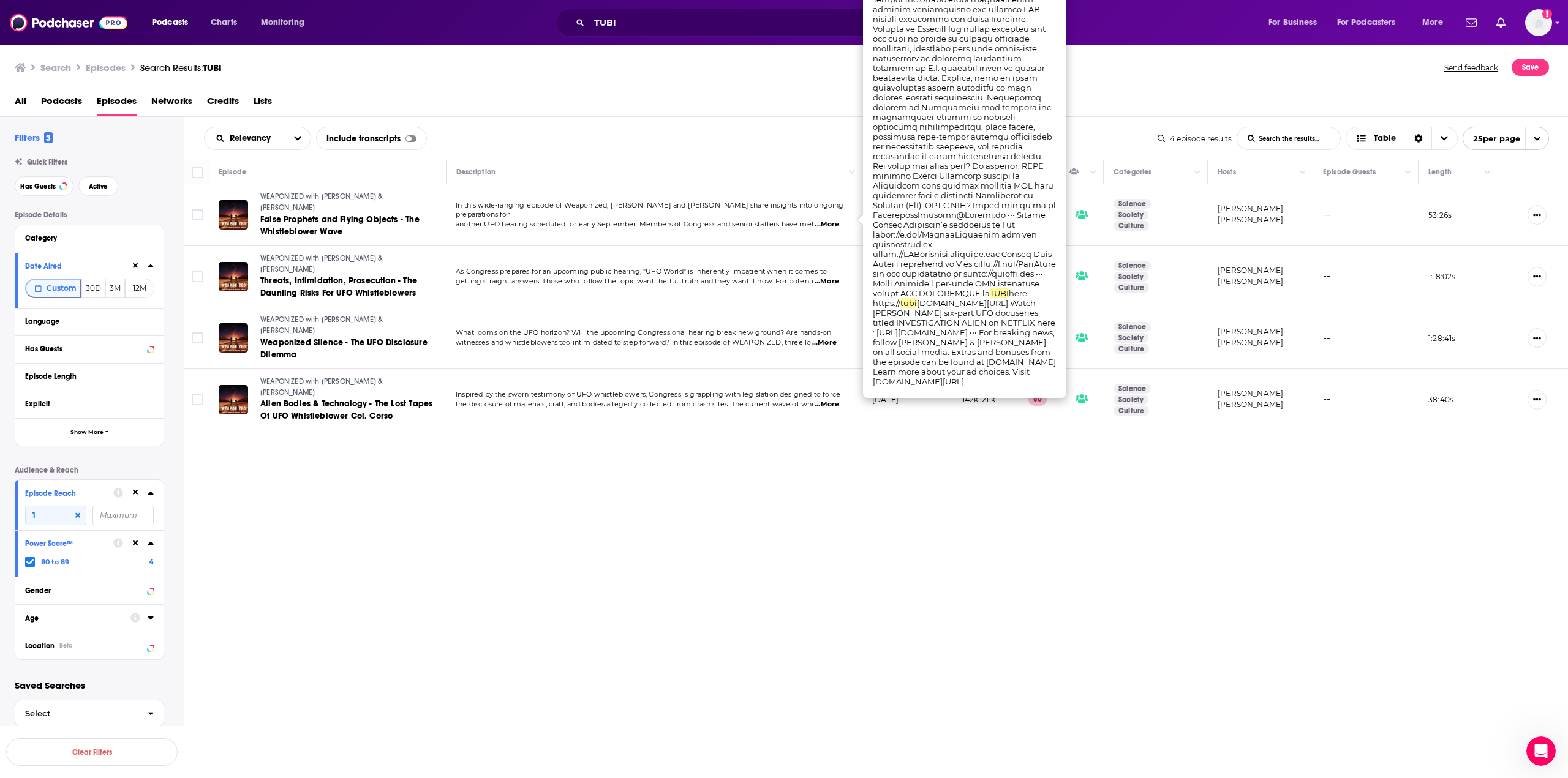
click at [834, 224] on span "...More" at bounding box center [827, 225] width 25 height 10
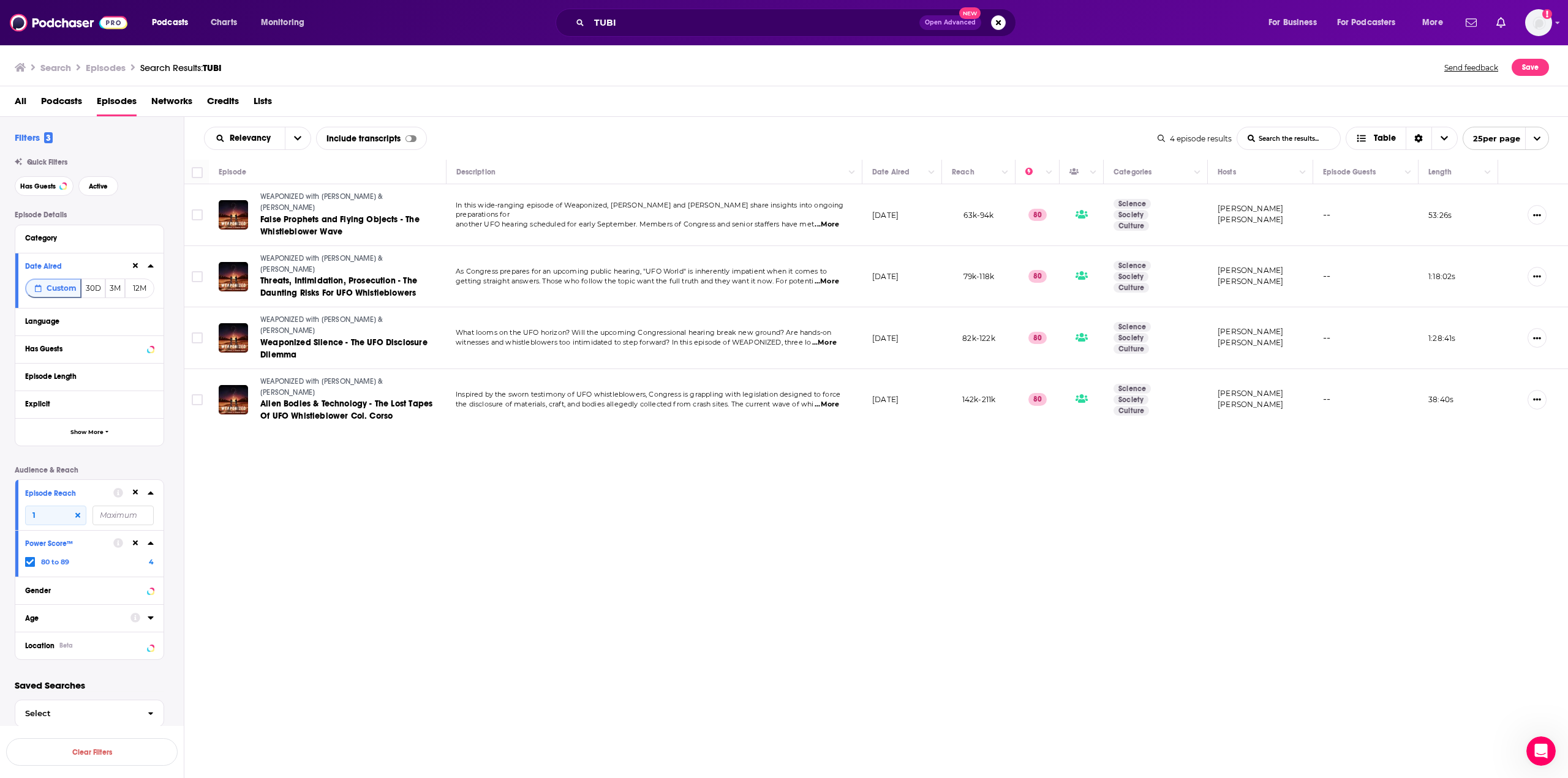
click at [839, 221] on span "...More" at bounding box center [827, 225] width 25 height 10
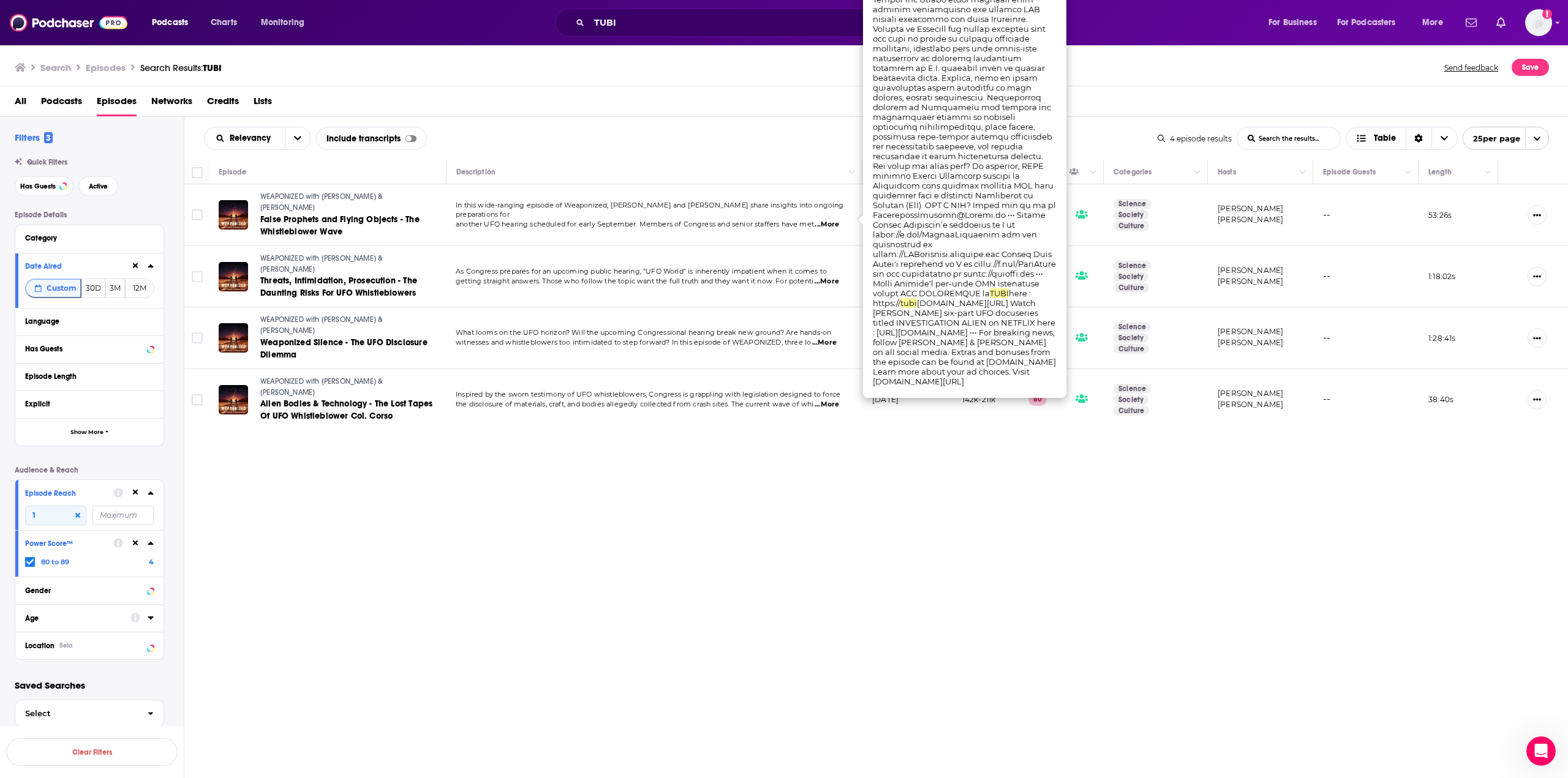
click at [839, 221] on span "...More" at bounding box center [827, 225] width 25 height 10
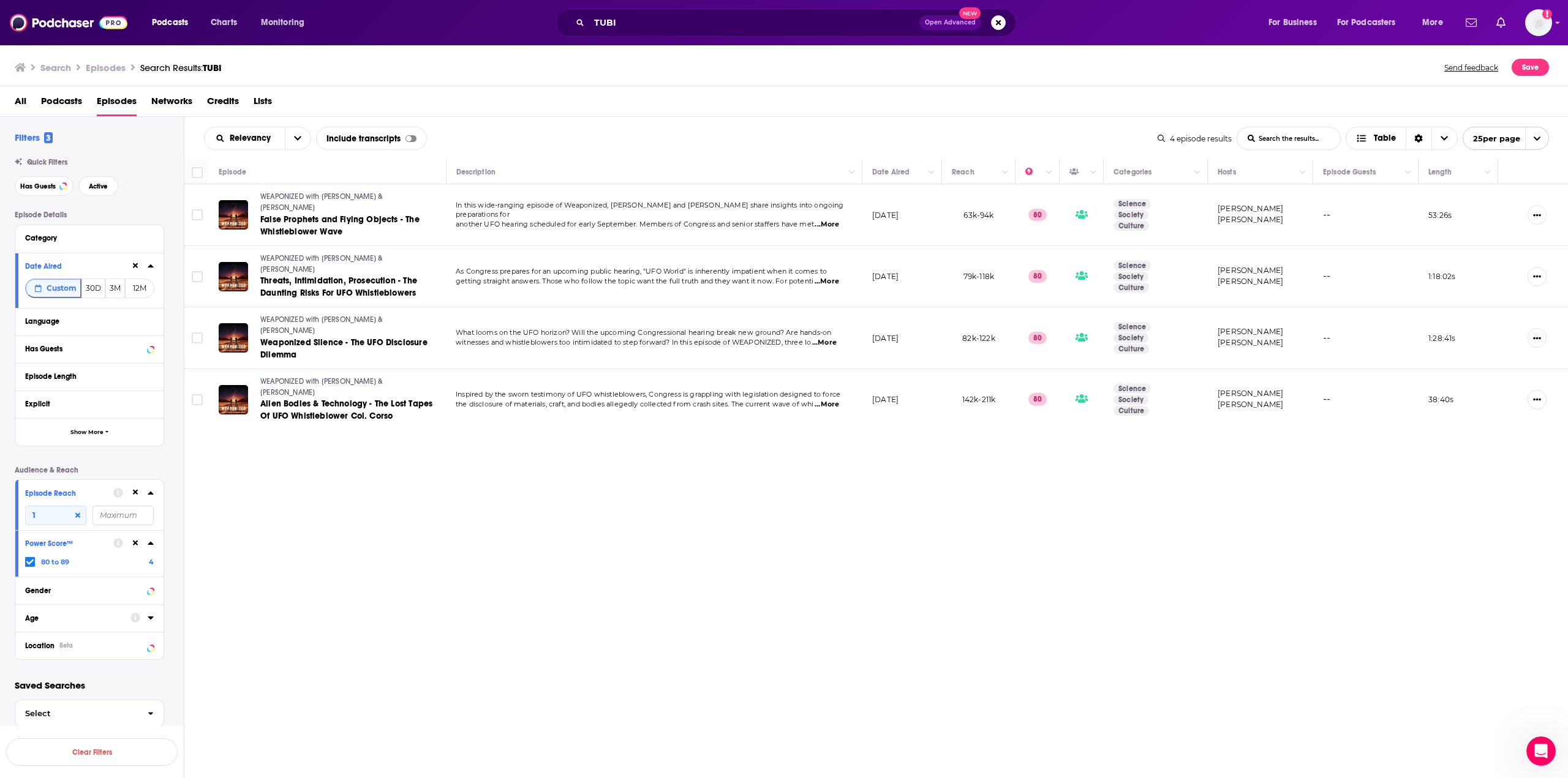
click at [839, 221] on span "...More" at bounding box center [827, 225] width 25 height 10
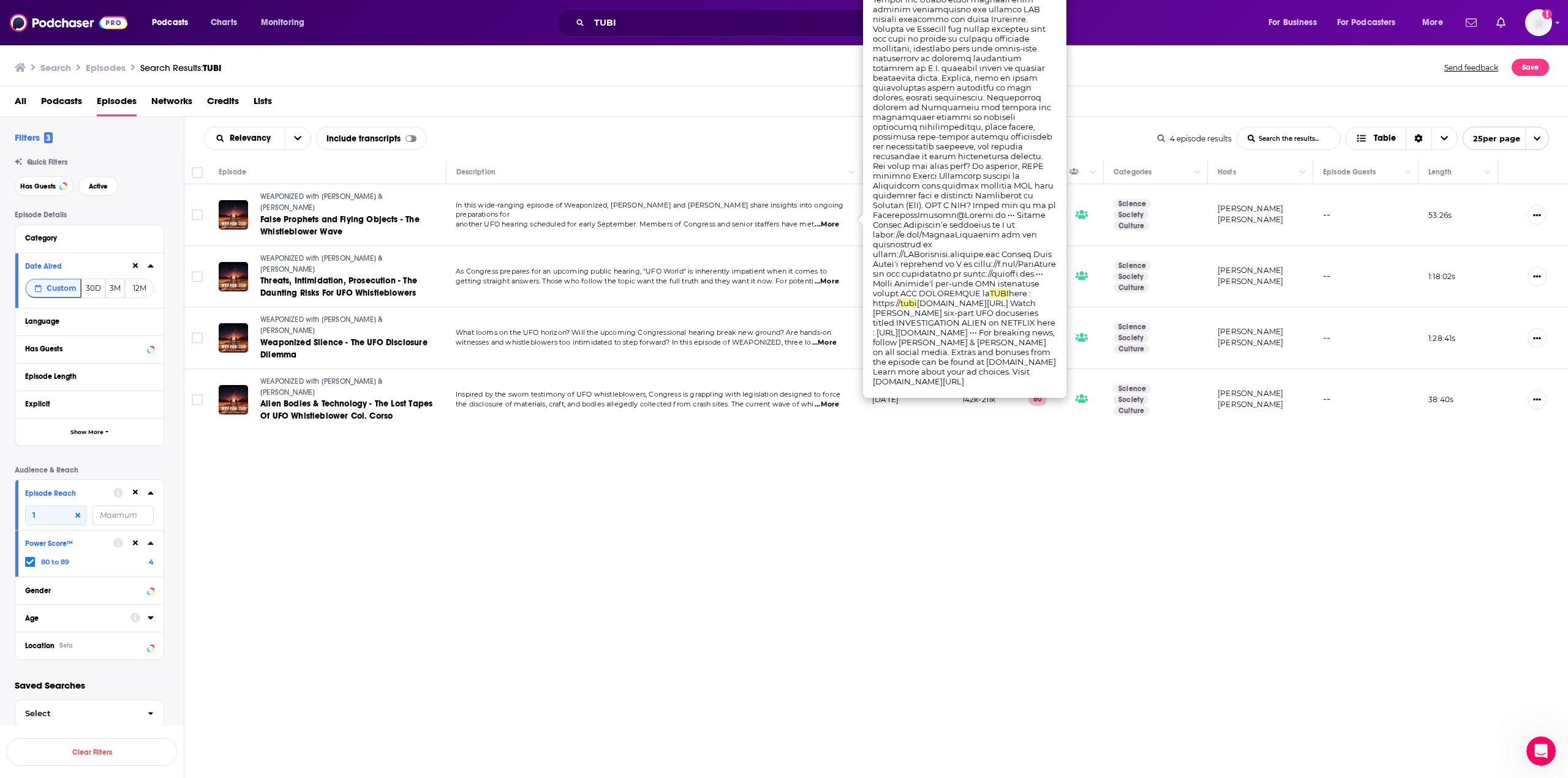
click at [635, 186] on td "In this wide-ranging episode of Weaponized, [PERSON_NAME] and [PERSON_NAME] sha…" at bounding box center [654, 215] width 417 height 62
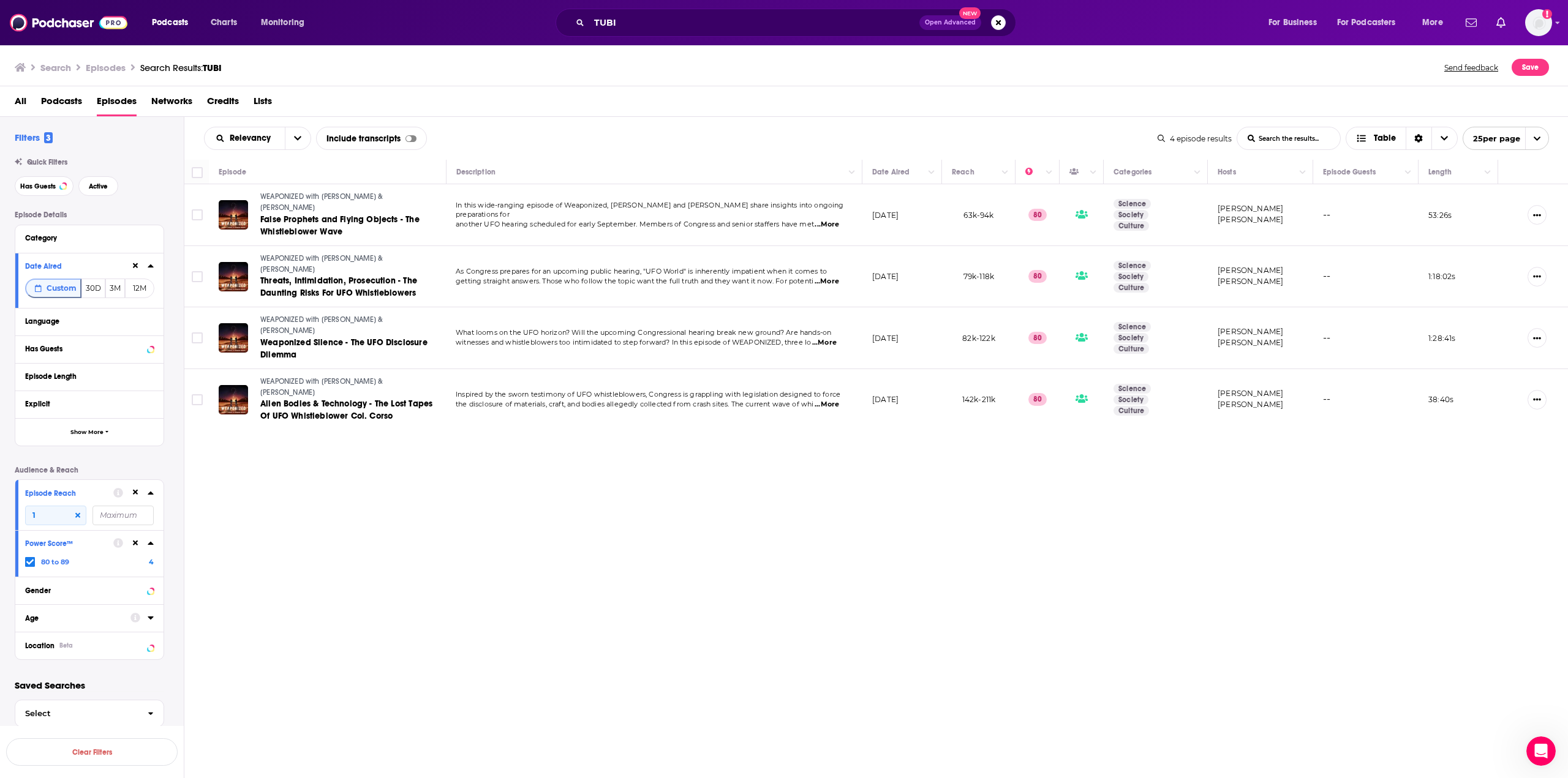
click at [137, 545] on icon at bounding box center [136, 543] width 5 height 5
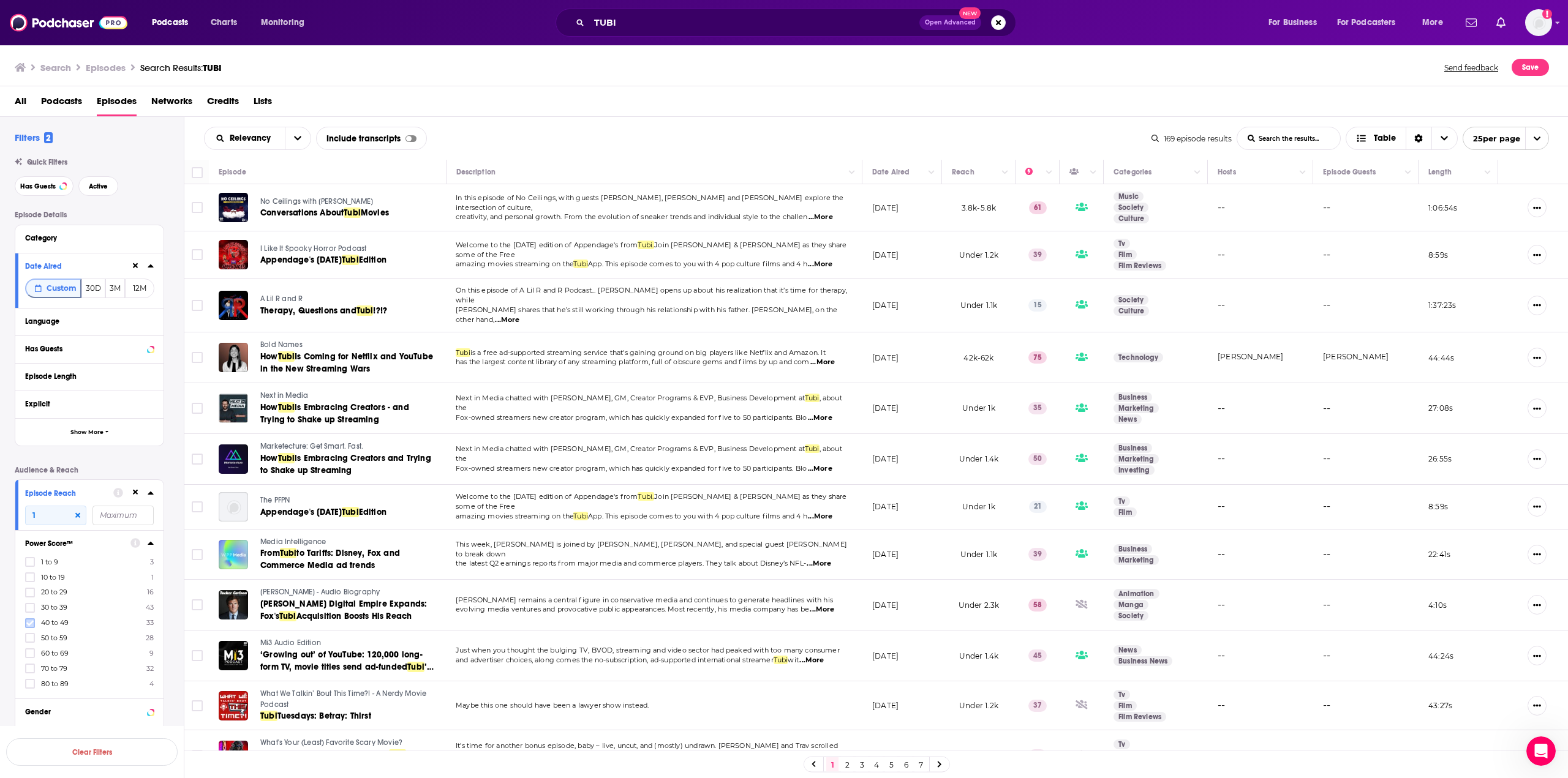
click at [31, 627] on label at bounding box center [30, 623] width 10 height 10
click at [29, 639] on icon at bounding box center [30, 638] width 7 height 5
click at [34, 654] on label at bounding box center [30, 653] width 10 height 10
click at [32, 669] on icon at bounding box center [30, 669] width 7 height 5
click at [30, 685] on icon at bounding box center [30, 683] width 7 height 5
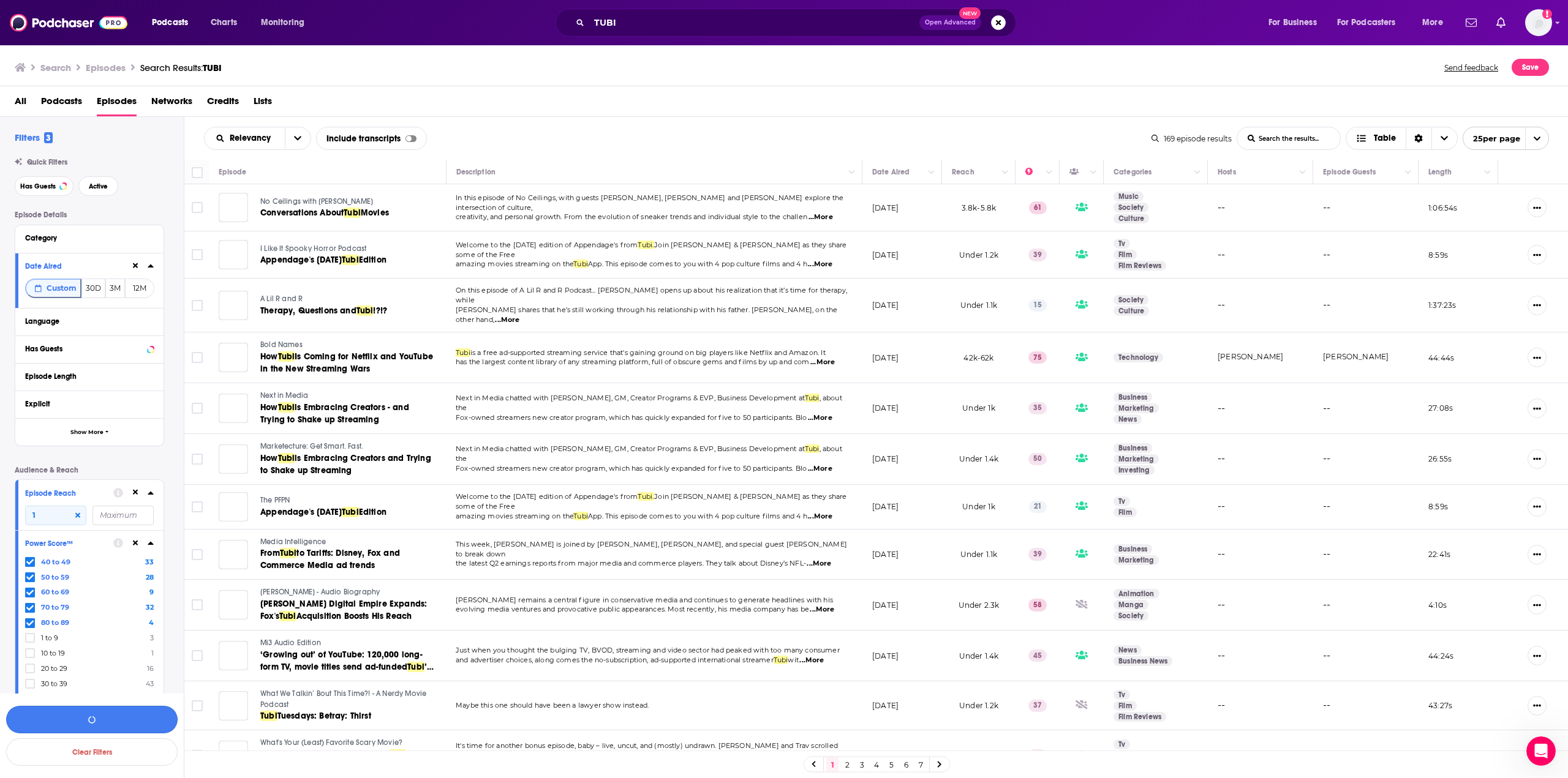
click at [133, 710] on button "button" at bounding box center [92, 720] width 172 height 27
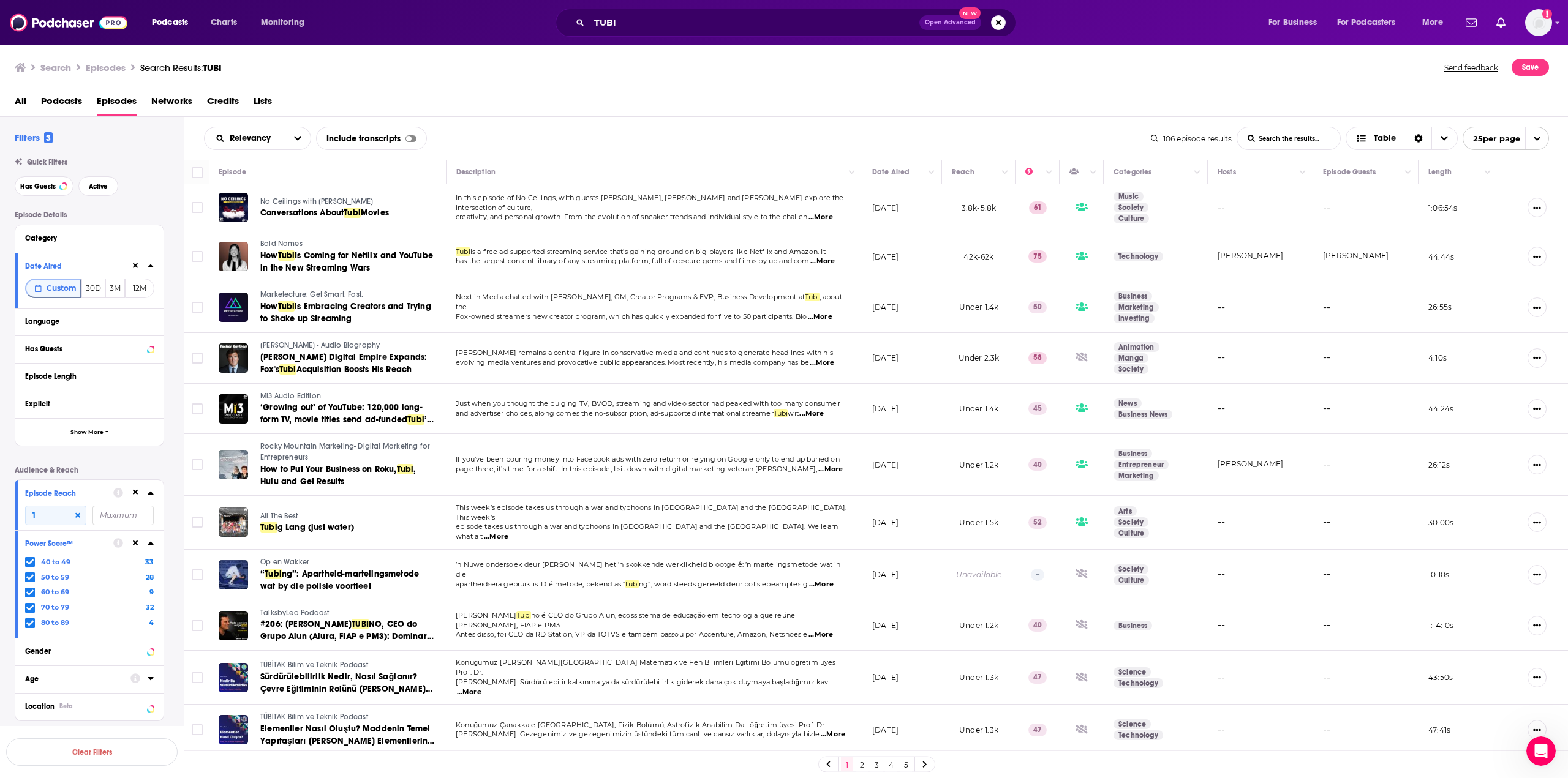
click at [834, 359] on span "...More" at bounding box center [822, 363] width 25 height 10
click at [744, 140] on div "Relevancy List Search Input Search the results... Include transcripts Table" at bounding box center [677, 138] width 947 height 23
click at [146, 324] on button "Language" at bounding box center [86, 321] width 123 height 15
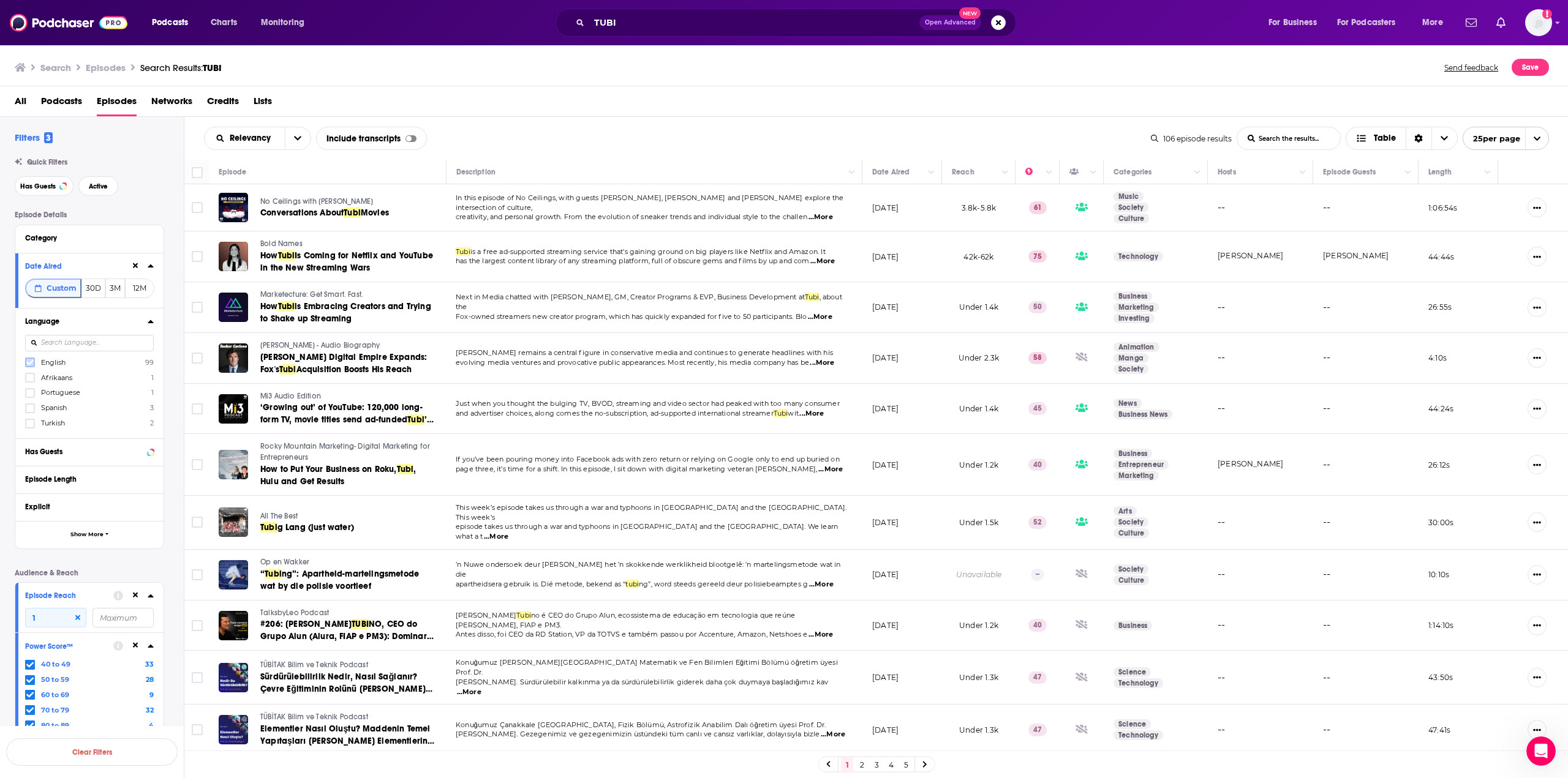
click at [30, 363] on icon at bounding box center [30, 363] width 7 height 5
click at [121, 716] on button "View 99 Results" at bounding box center [92, 720] width 172 height 27
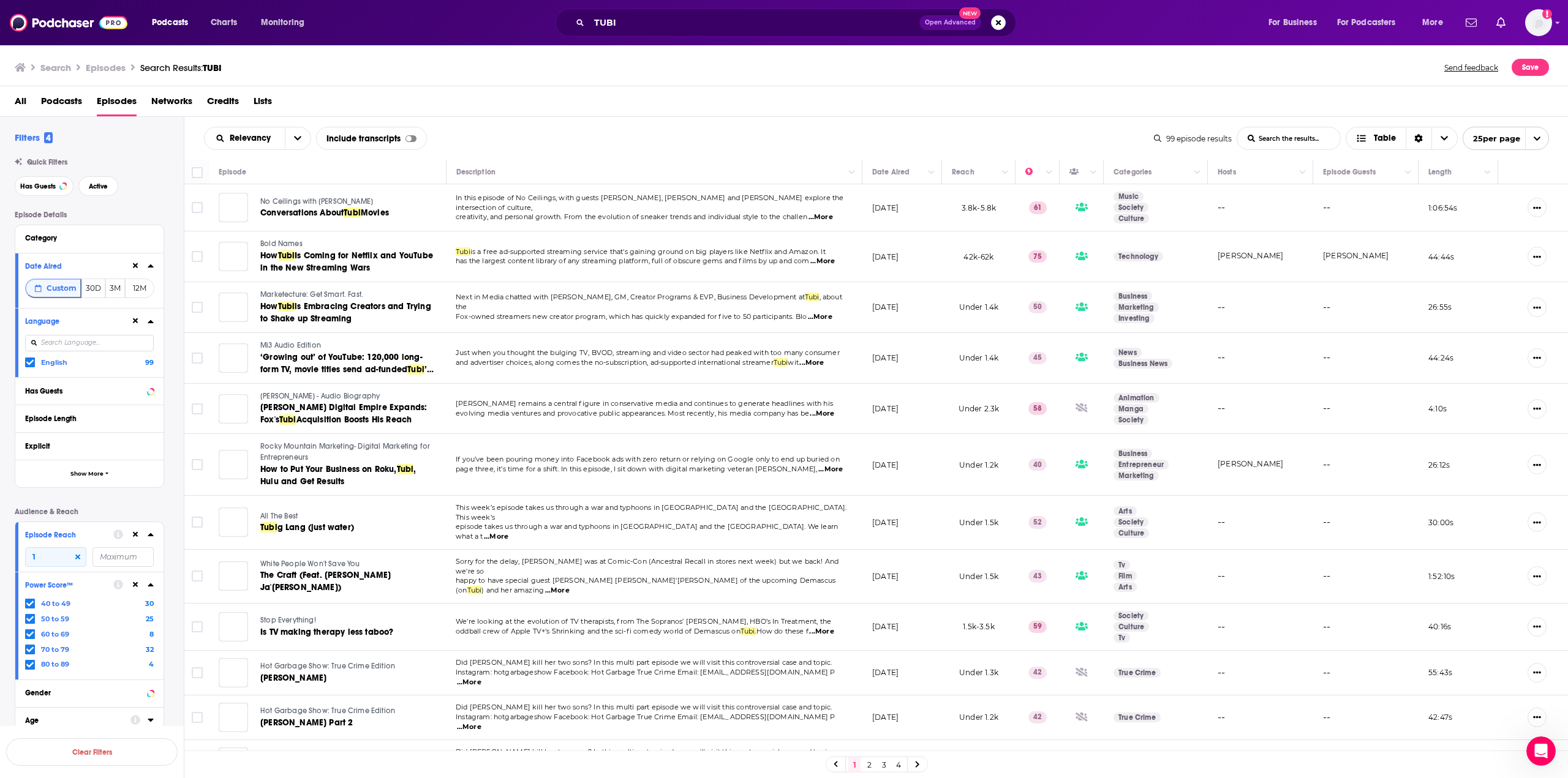
scroll to position [79, 0]
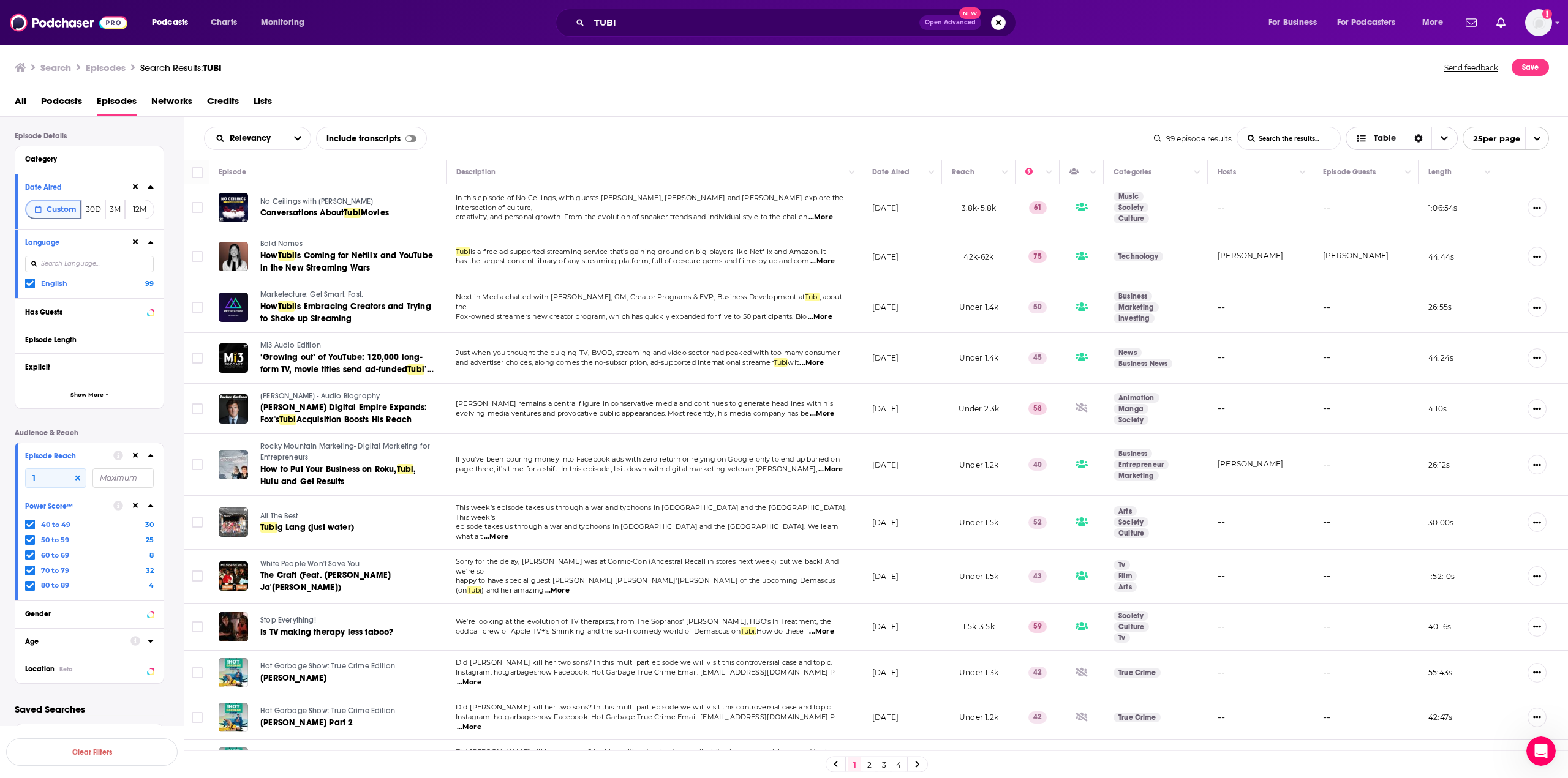
click at [947, 141] on icon "Sort Direction" at bounding box center [1419, 139] width 8 height 9
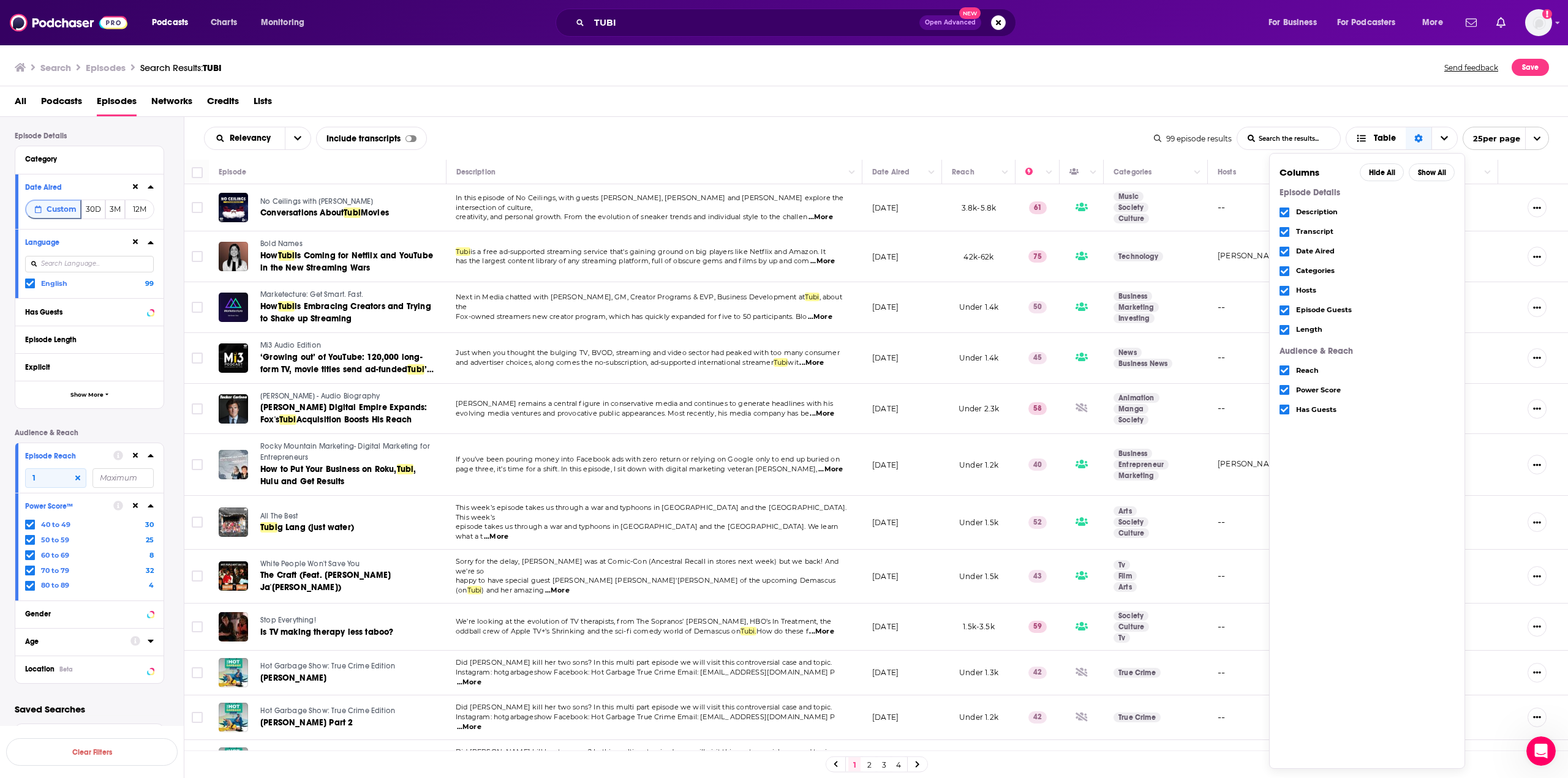
click at [947, 90] on div "All Podcasts Episodes Networks Credits Lists" at bounding box center [784, 102] width 1569 height 31
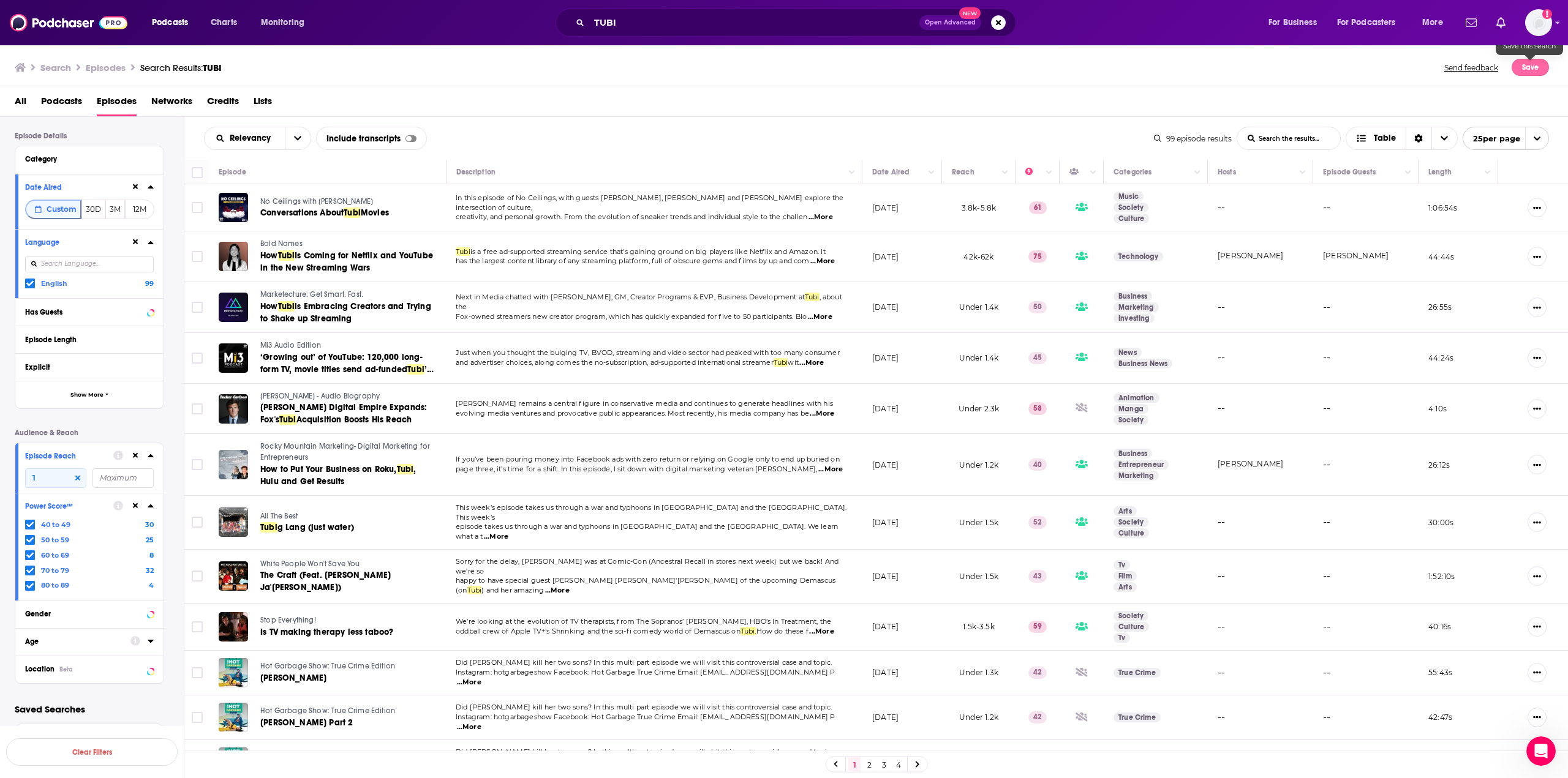
click at [947, 68] on button "Save" at bounding box center [1530, 68] width 38 height 17
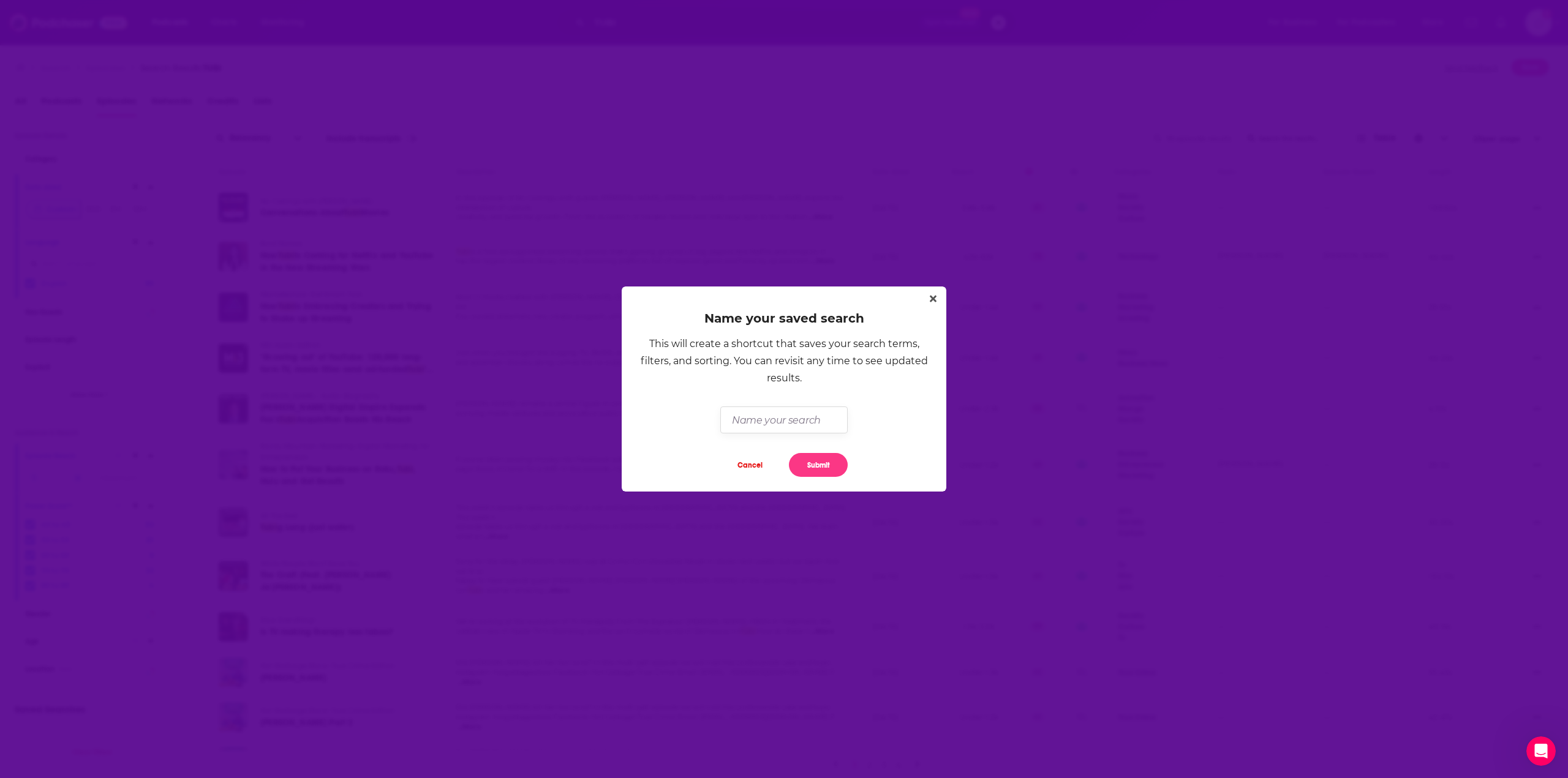
click at [773, 417] on input "Dialog" at bounding box center [784, 419] width 127 height 26
type input "Tubi August Export"
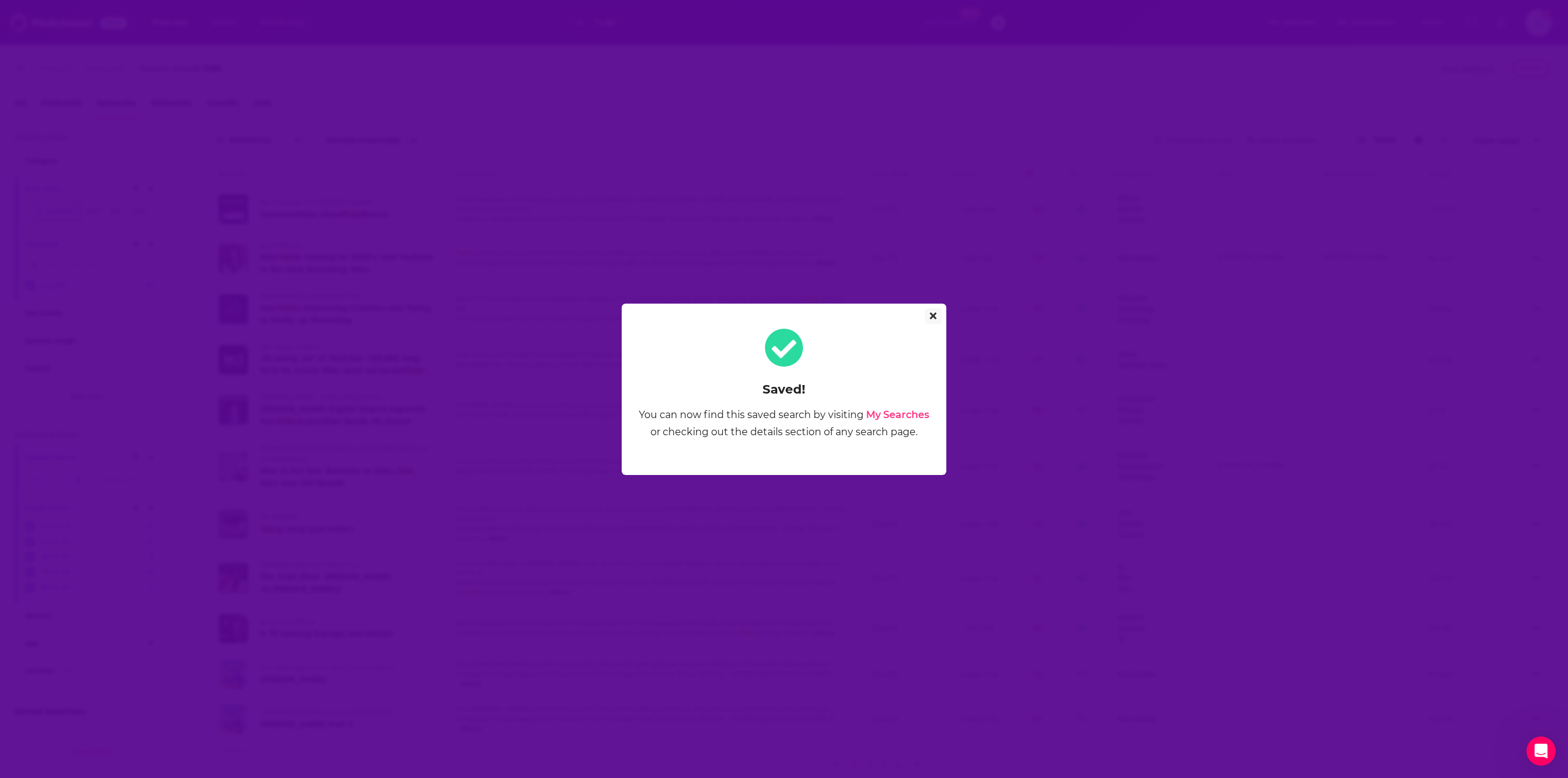
click at [929, 315] on button "Close" at bounding box center [933, 316] width 17 height 15
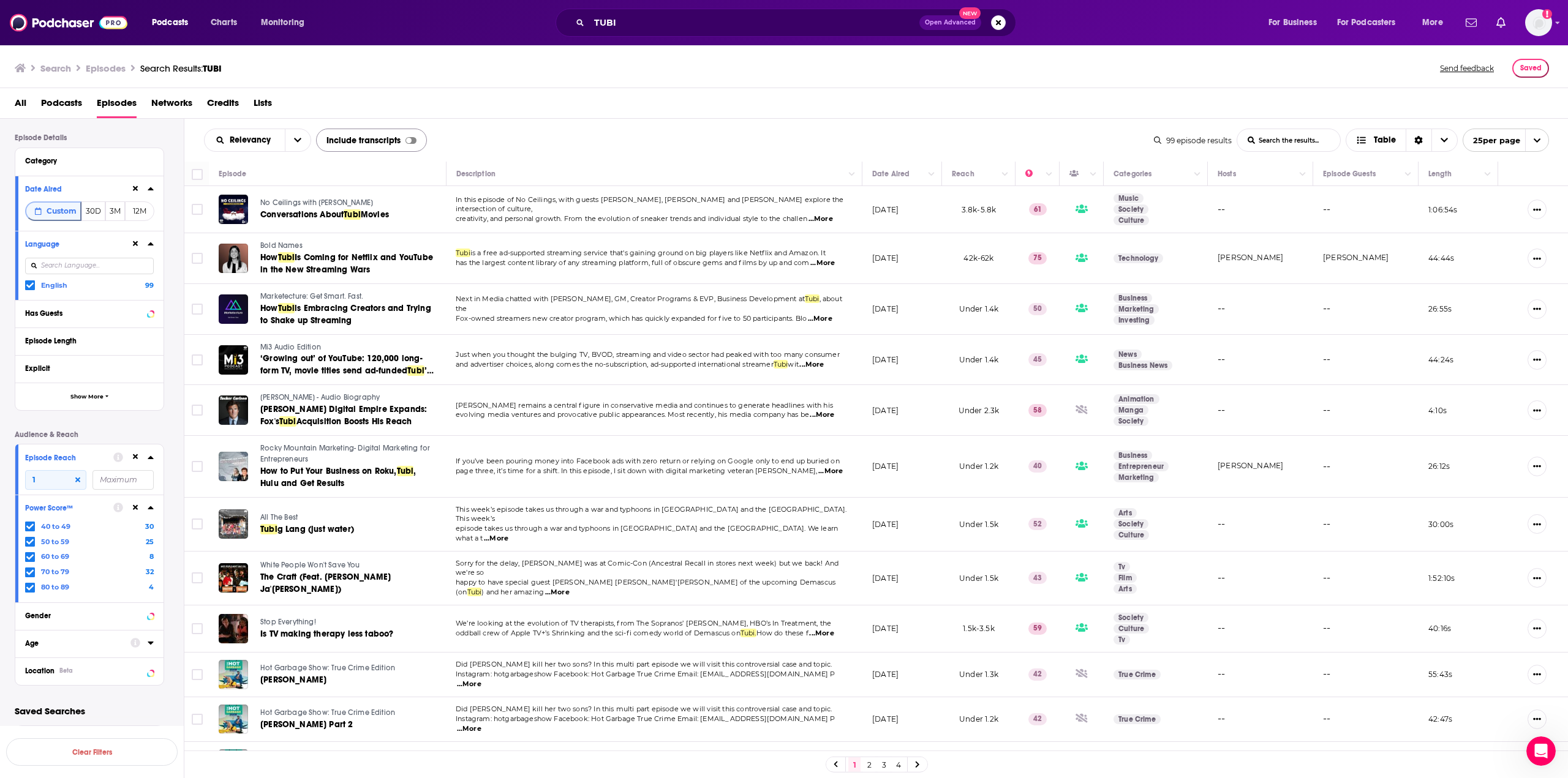
click at [406, 143] on div at bounding box center [409, 140] width 5 height 5
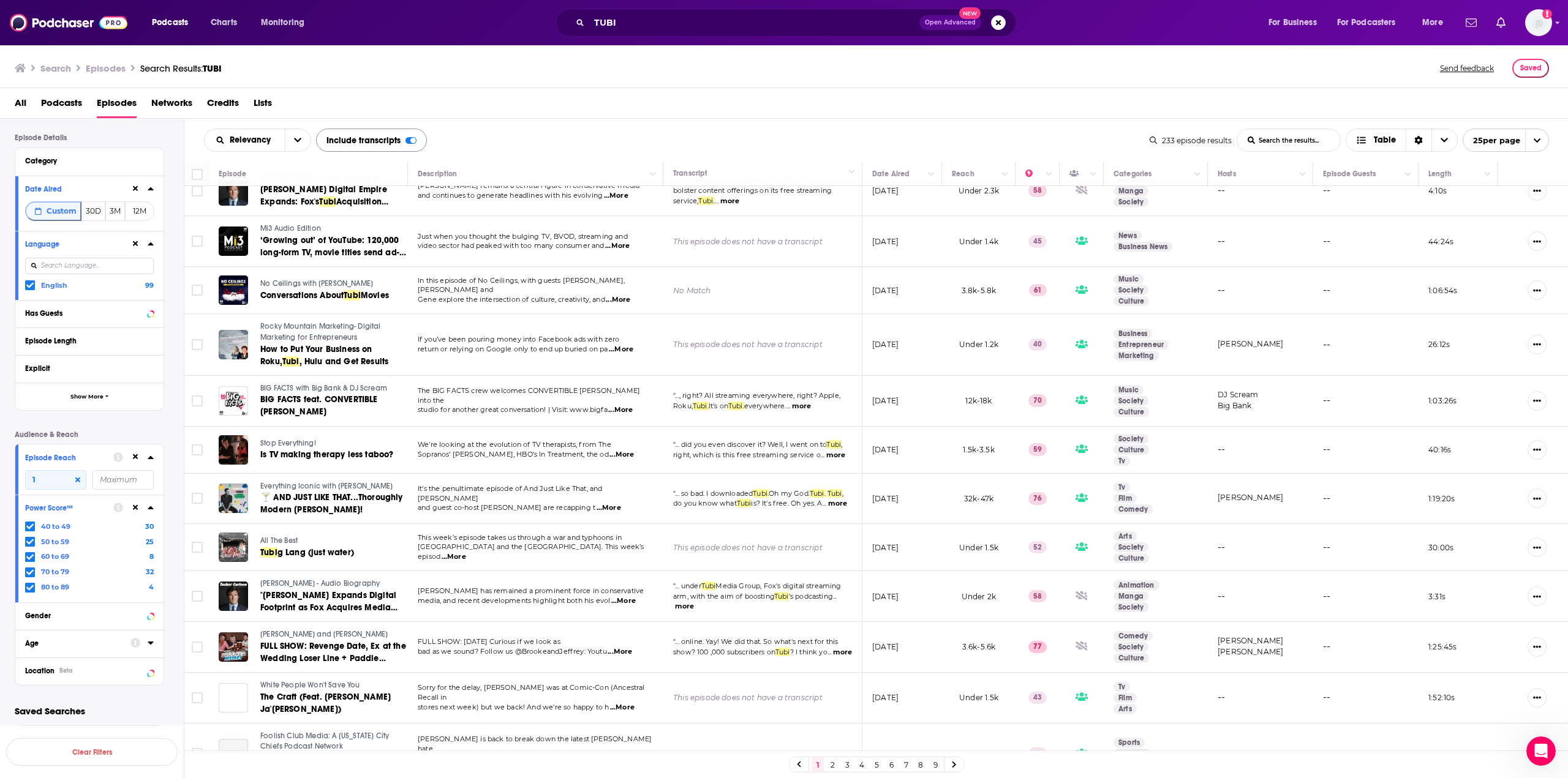
scroll to position [123, 0]
